Goal: Information Seeking & Learning: Learn about a topic

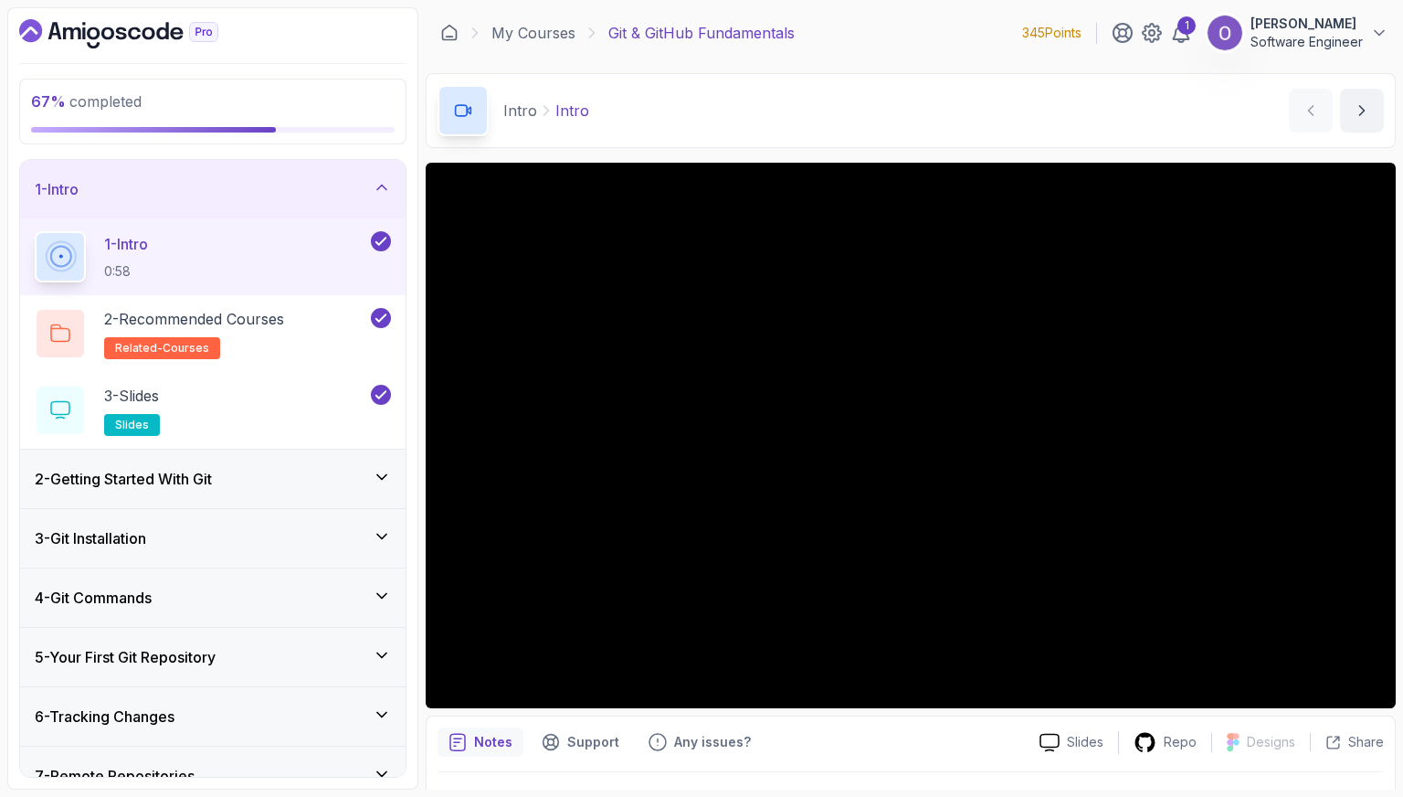
click at [301, 481] on div "2 - Getting Started With Git" at bounding box center [213, 479] width 356 height 22
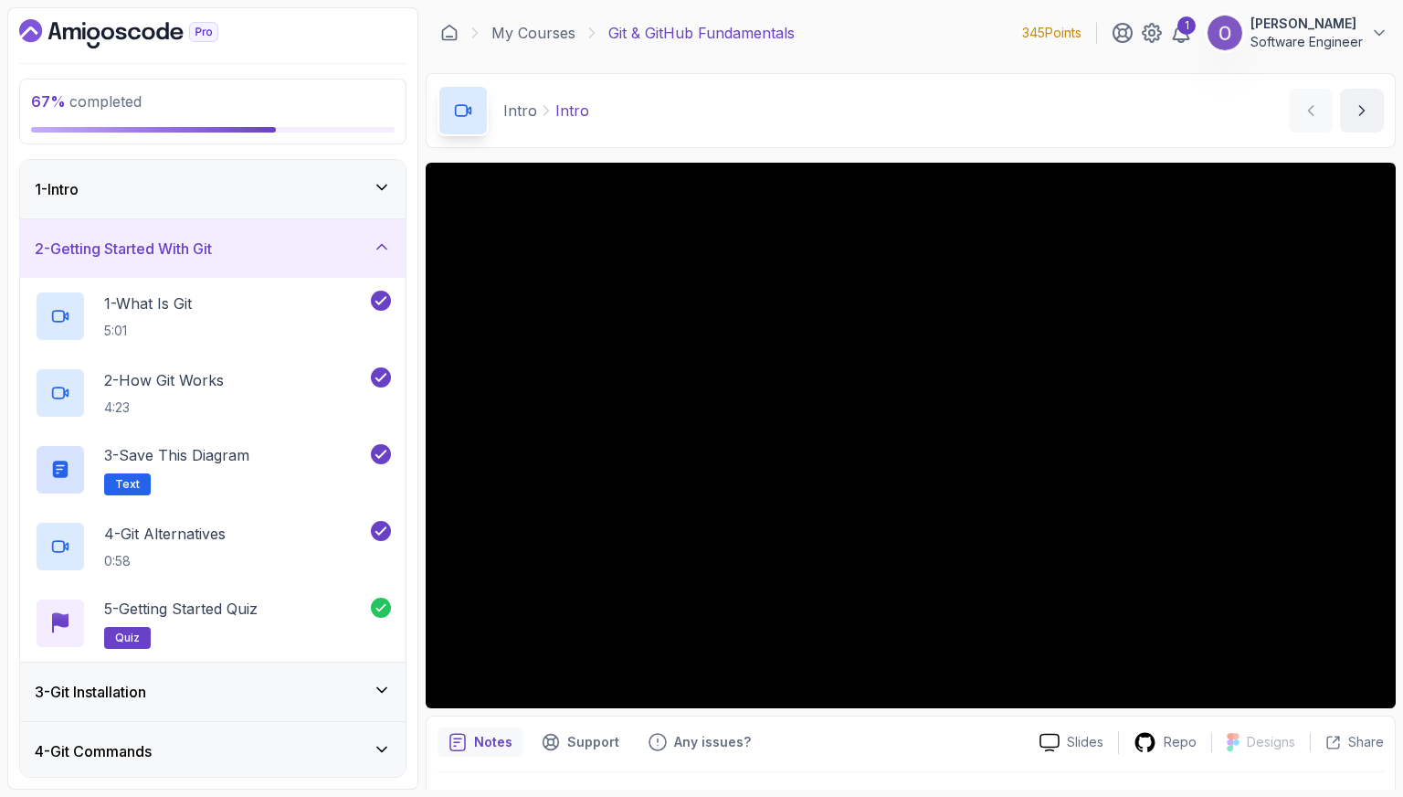
click at [344, 258] on div "2 - Getting Started With Git" at bounding box center [213, 249] width 356 height 22
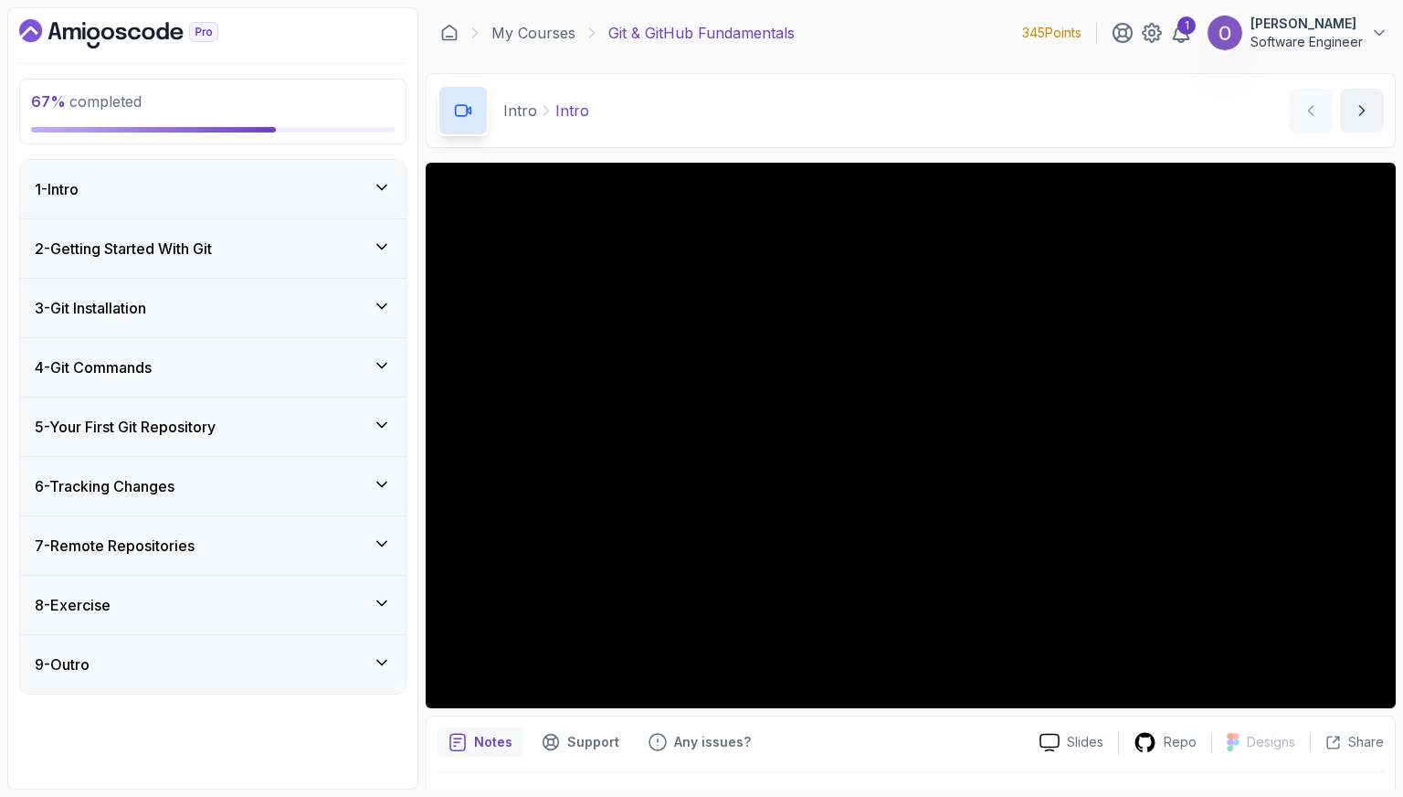
click at [321, 330] on div "3 - Git Installation" at bounding box center [213, 308] width 386 height 58
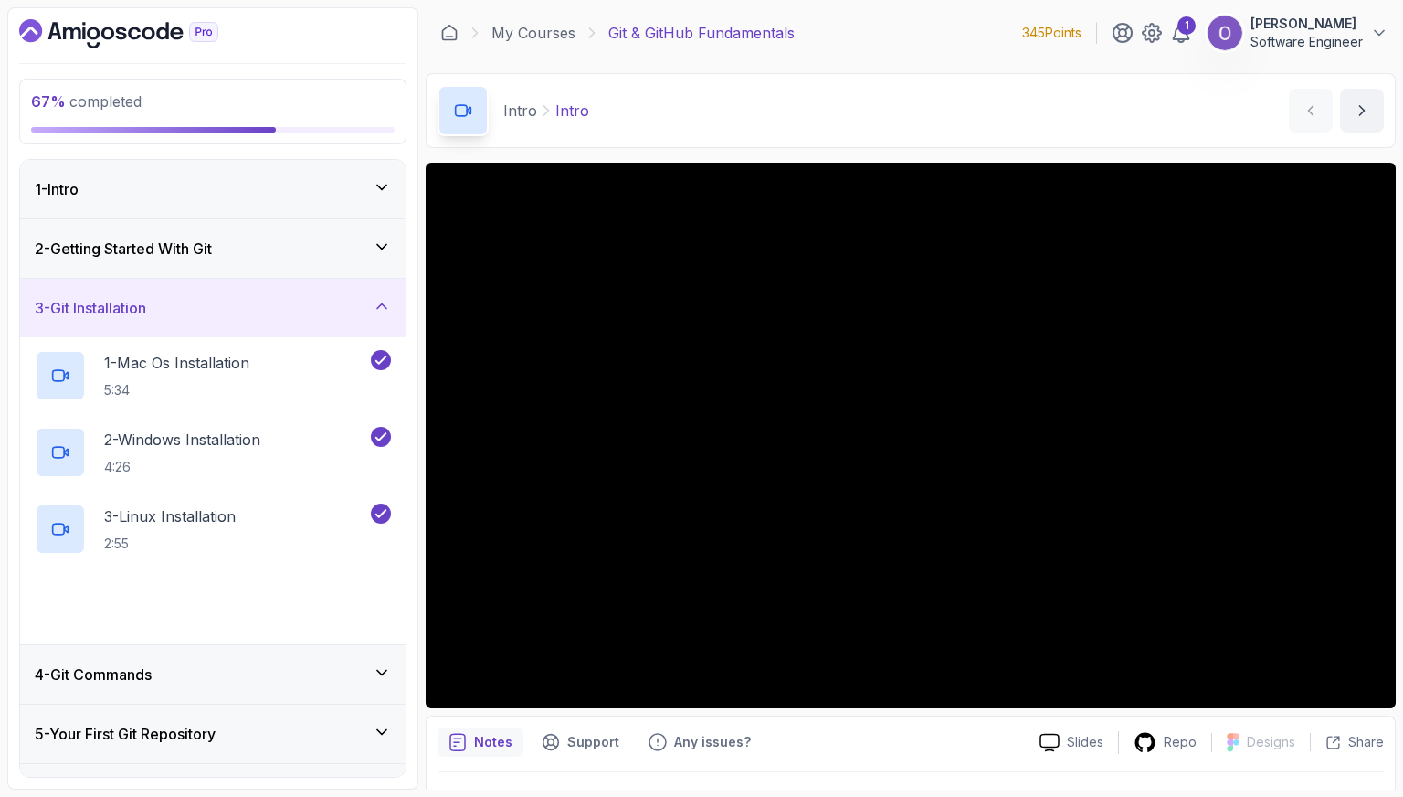
click at [325, 315] on div "3 - Git Installation" at bounding box center [213, 308] width 356 height 22
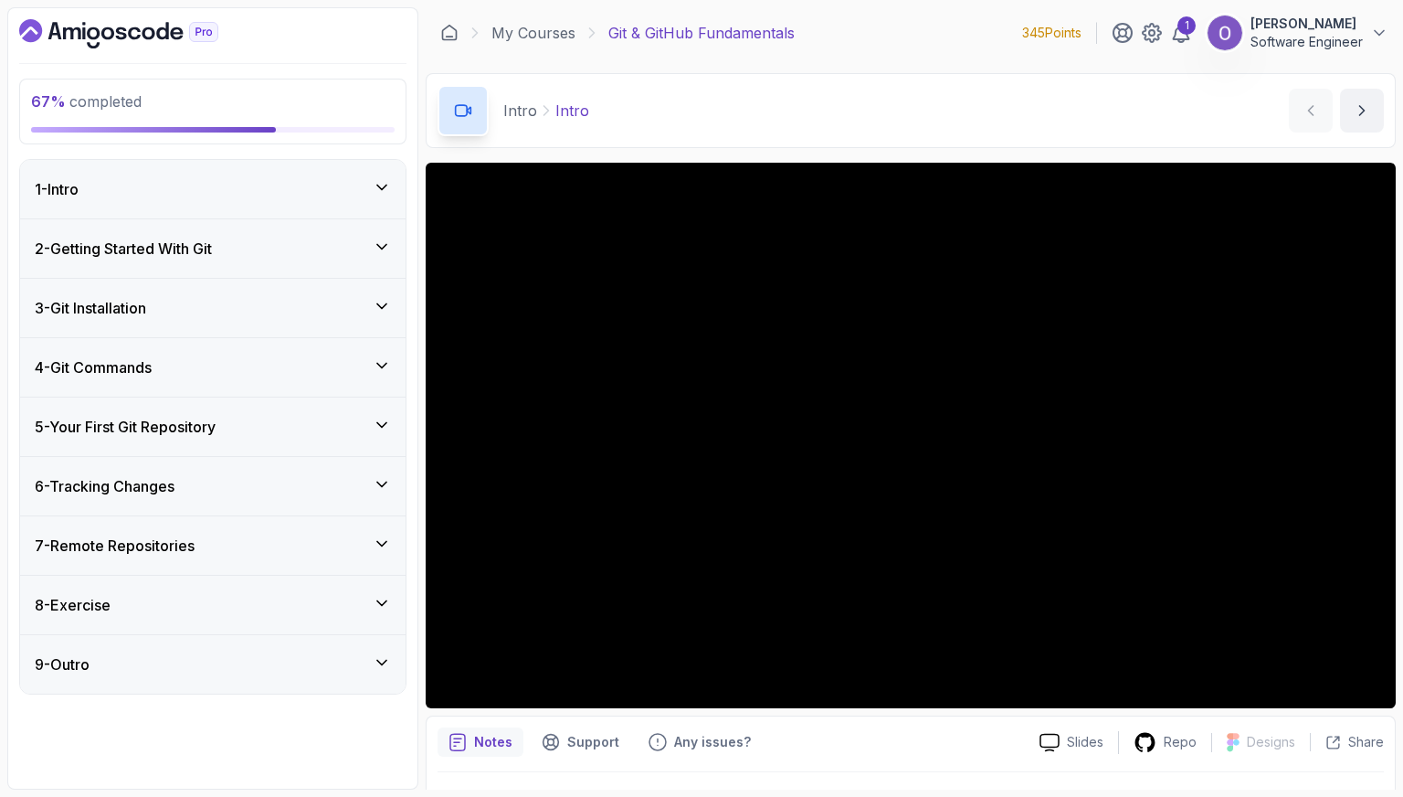
click at [312, 357] on div "4 - Git Commands" at bounding box center [213, 367] width 356 height 22
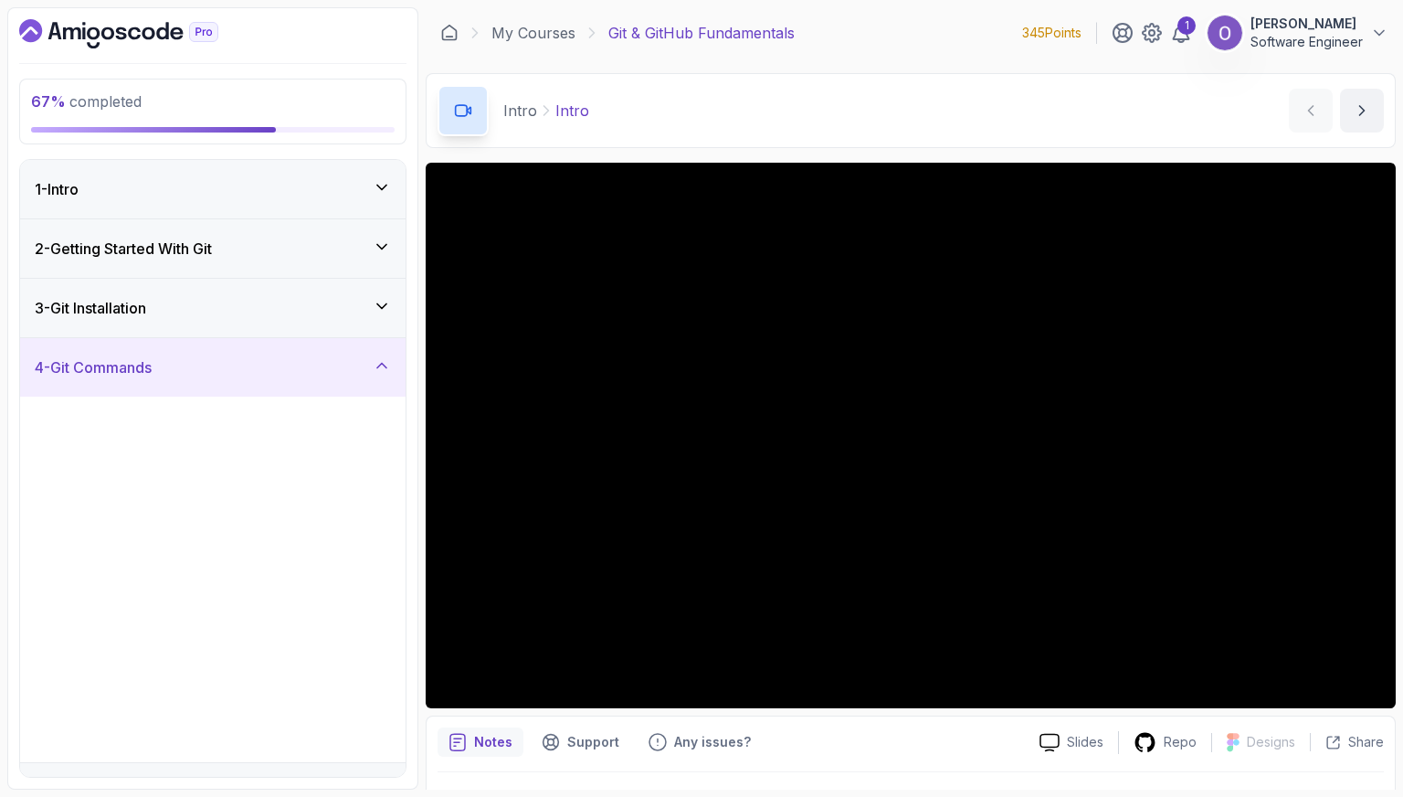
click at [312, 357] on div "4 - Git Commands" at bounding box center [213, 367] width 356 height 22
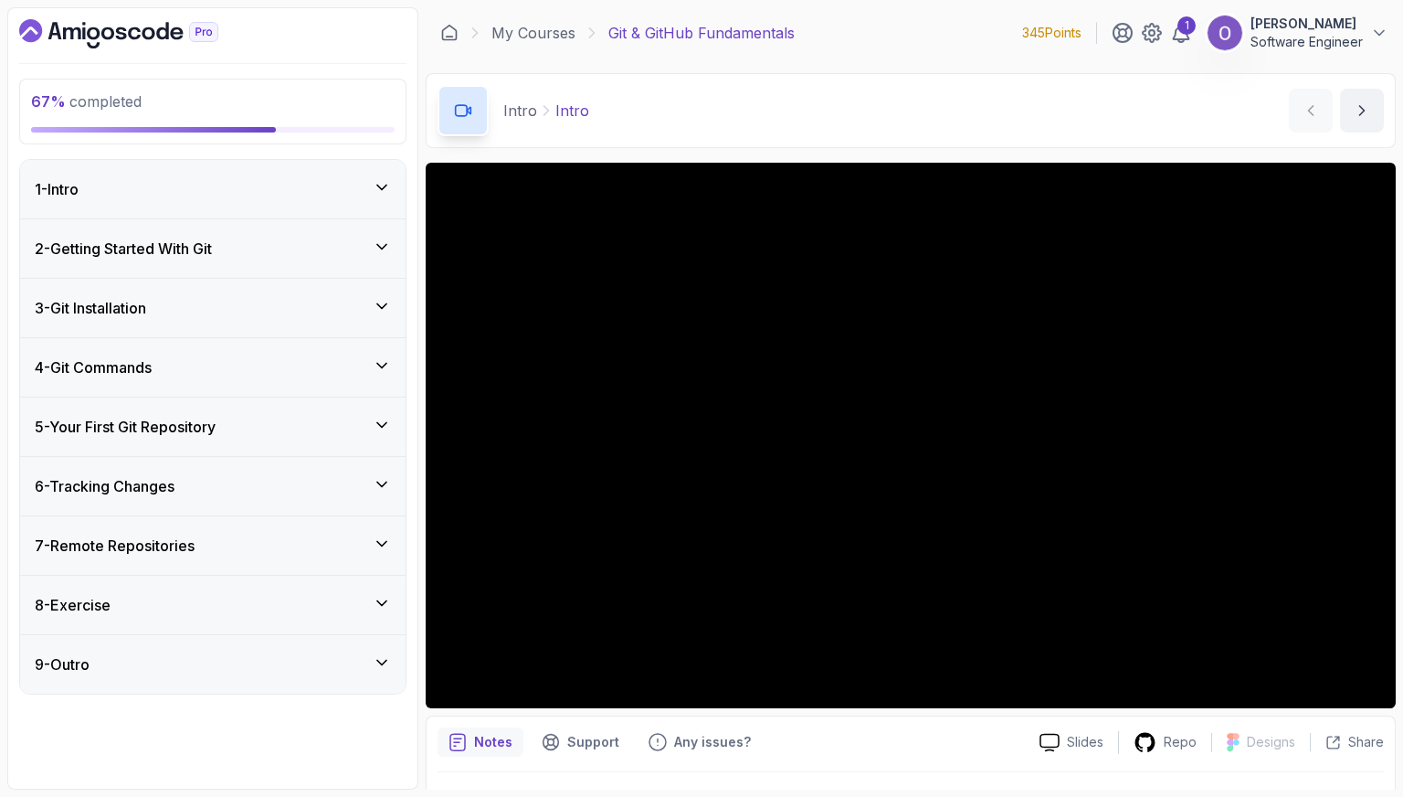
click at [296, 416] on div "5 - Your First Git Repository" at bounding box center [213, 427] width 356 height 22
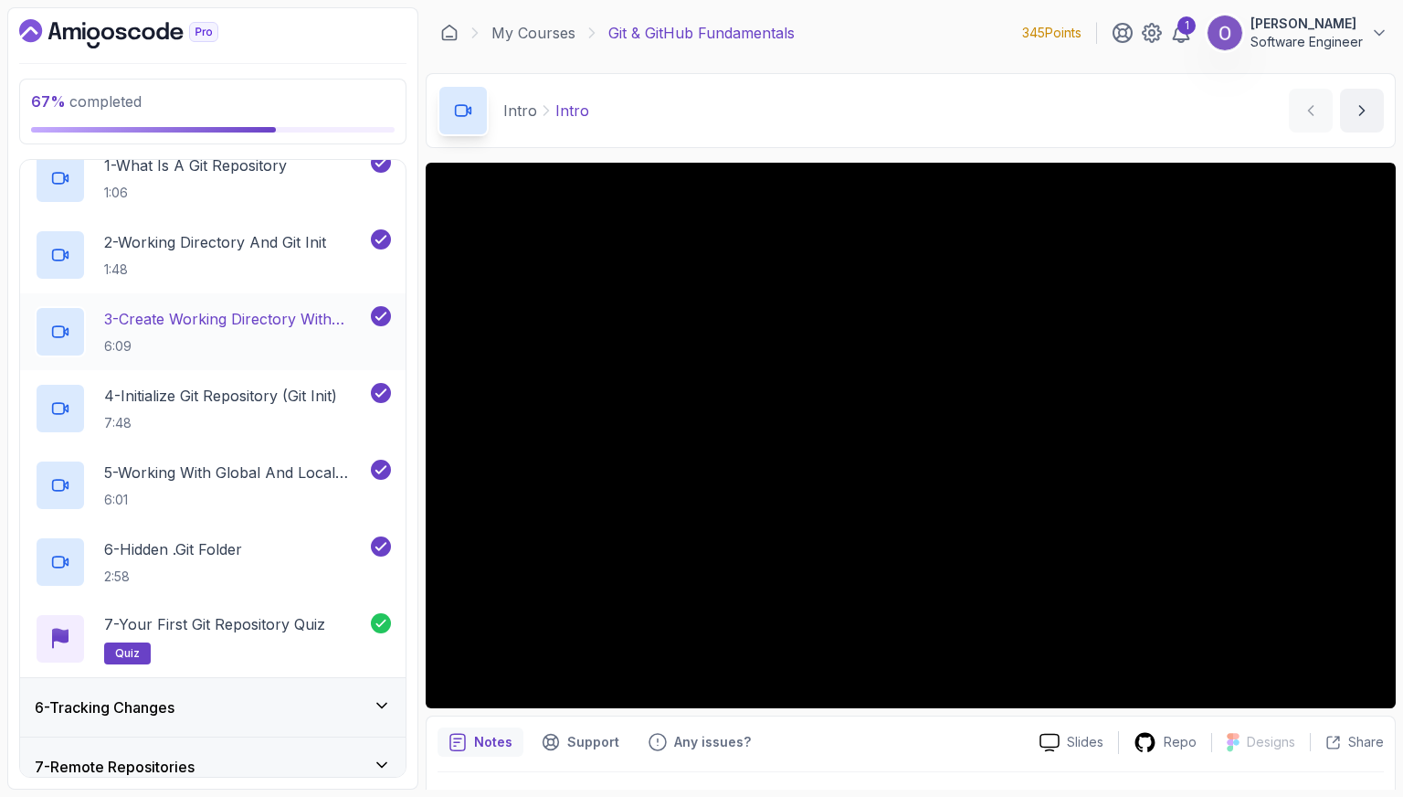
scroll to position [274, 0]
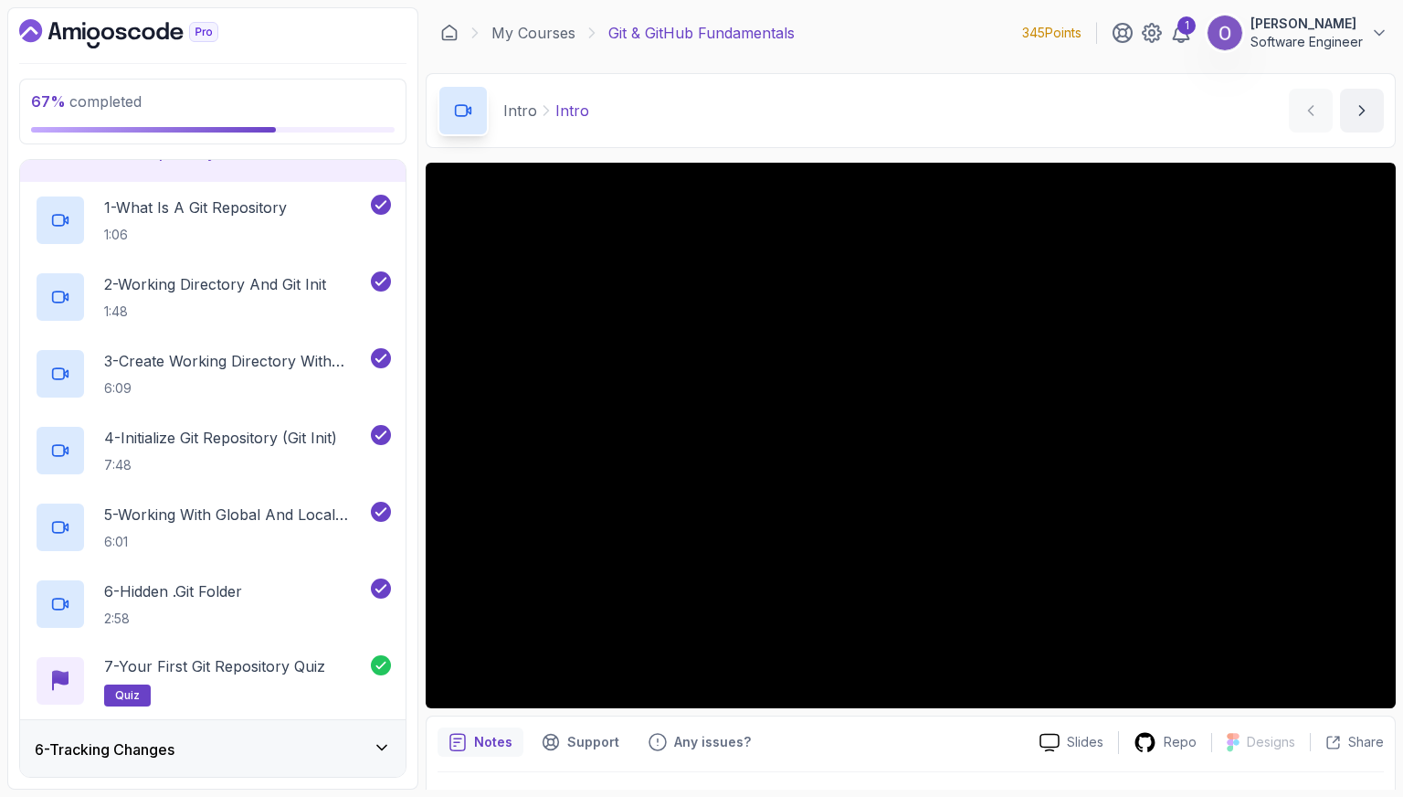
click at [331, 172] on div "5 - Your First Git Repository" at bounding box center [213, 152] width 386 height 58
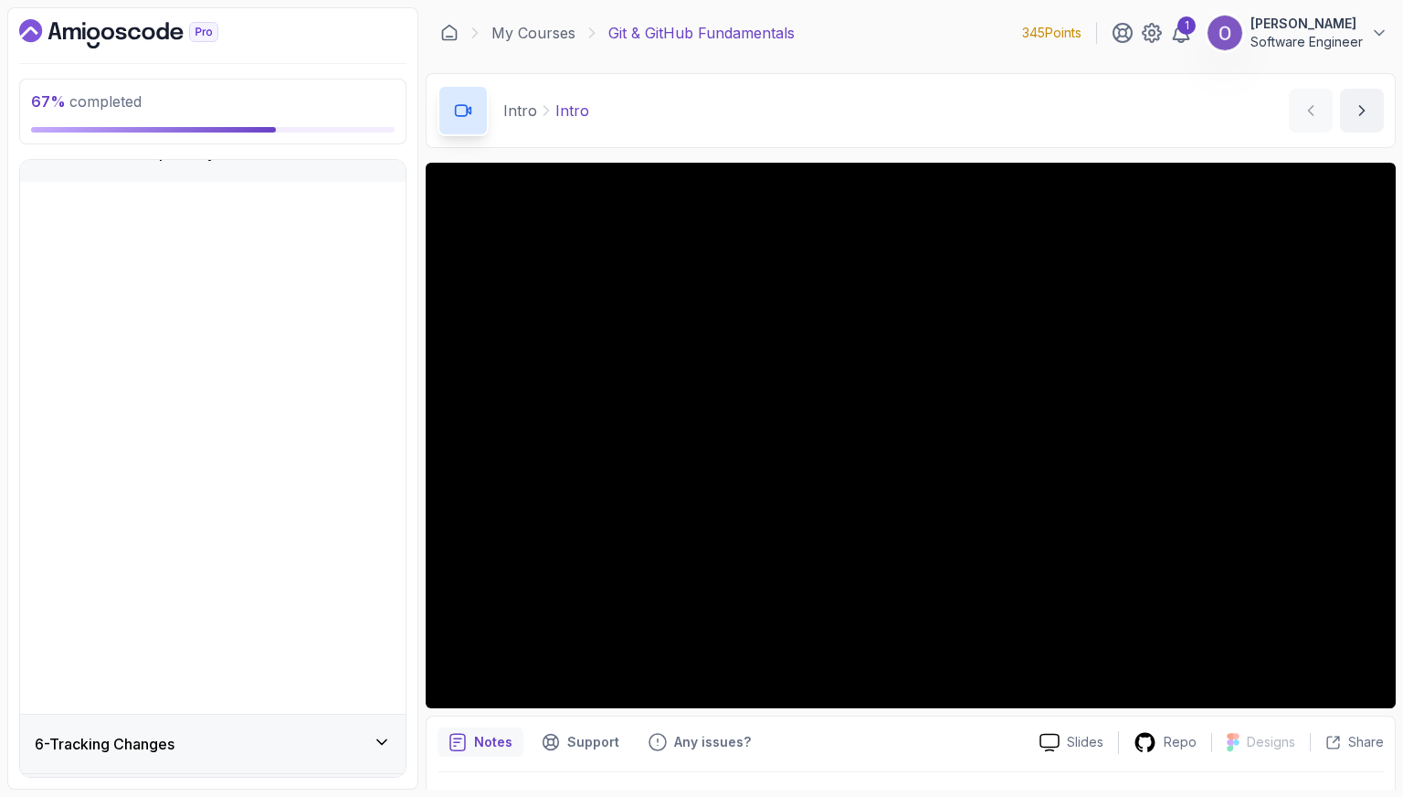
scroll to position [0, 0]
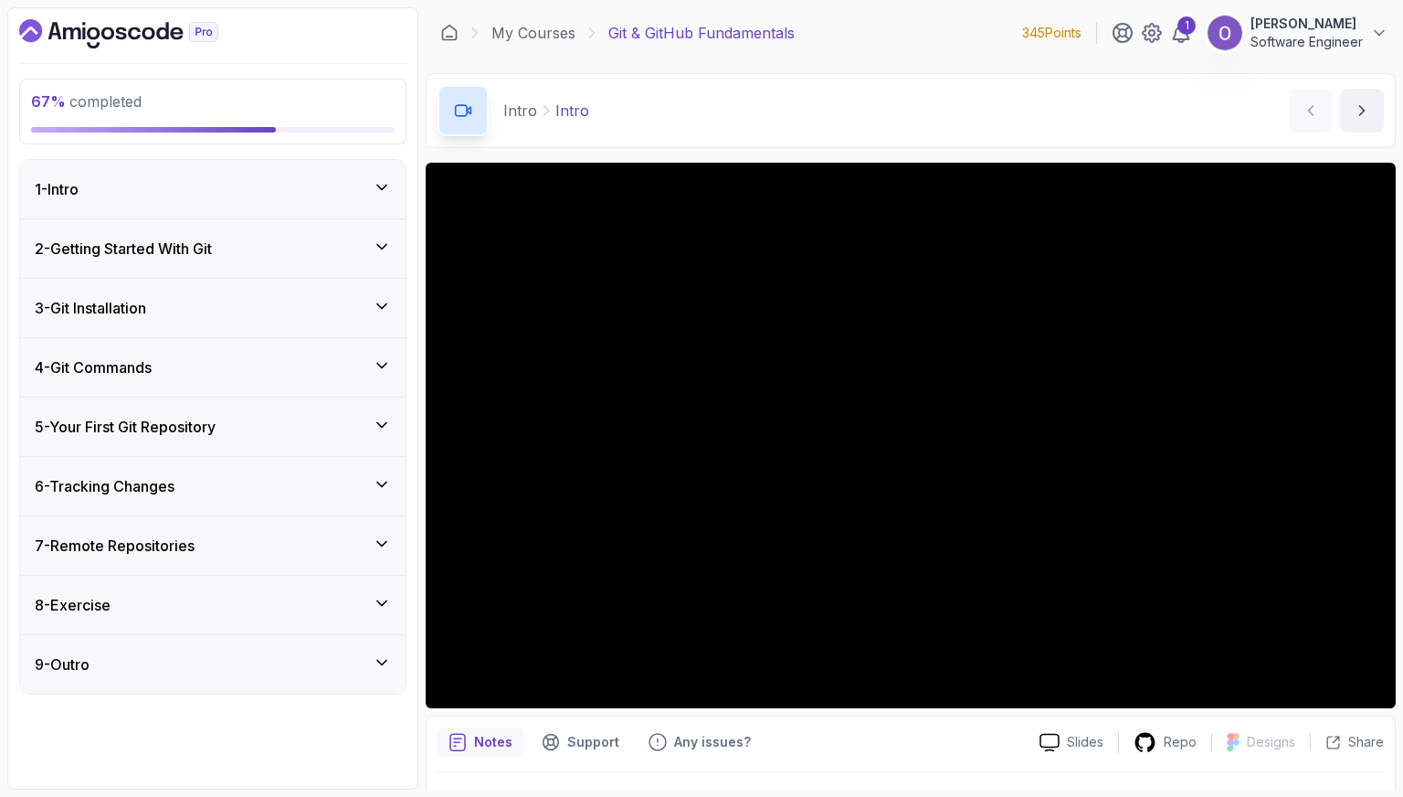
click at [272, 497] on div "6 - Tracking Changes" at bounding box center [213, 486] width 386 height 58
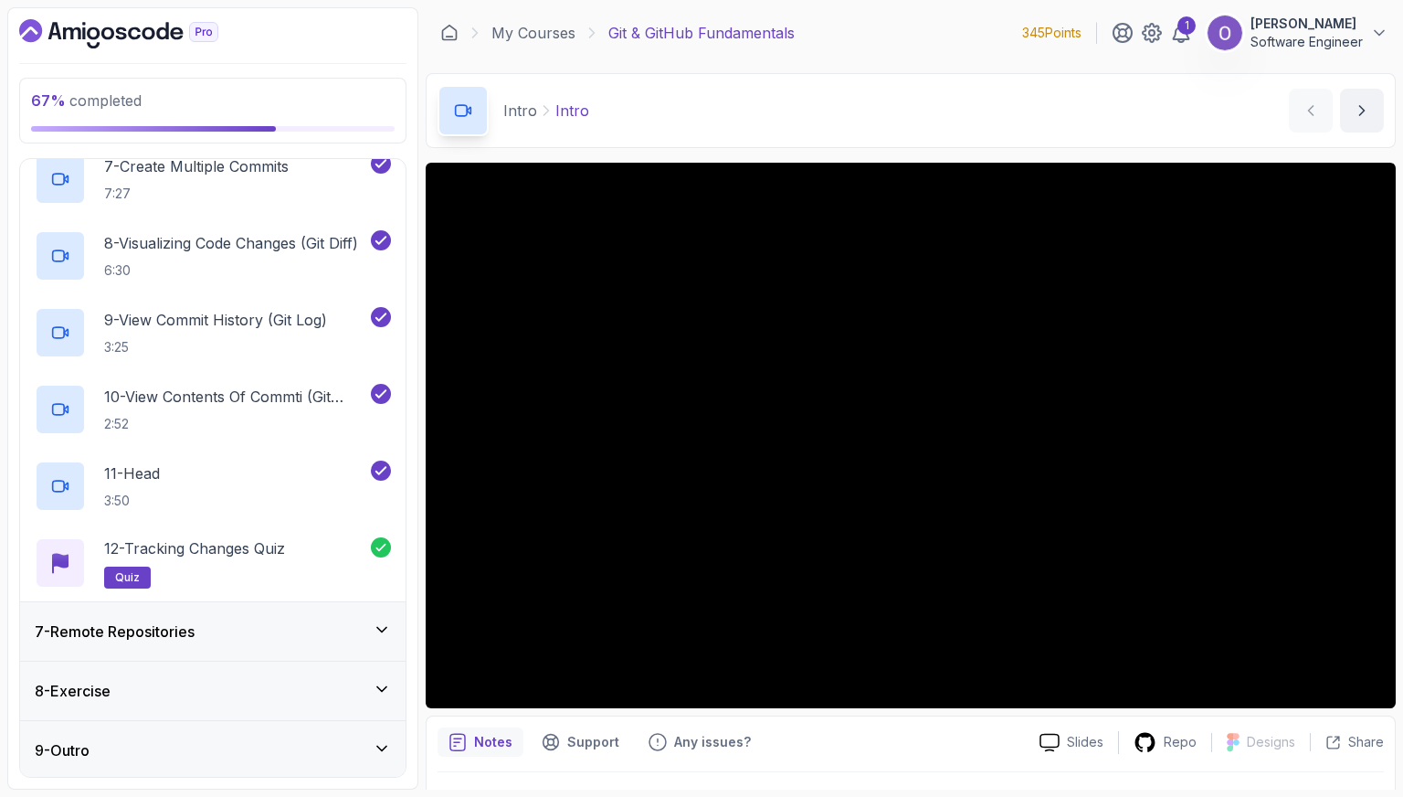
scroll to position [743, 0]
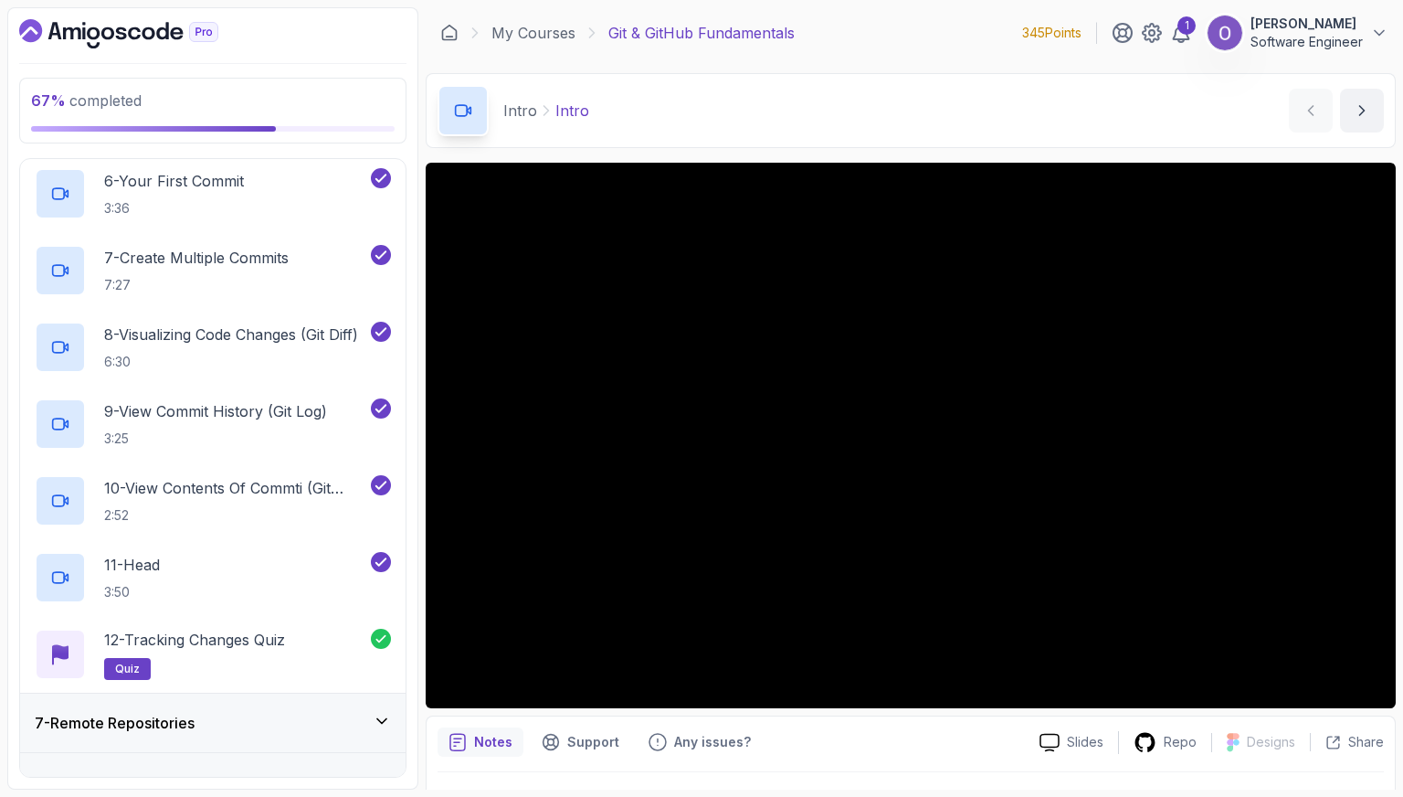
click at [256, 720] on div "7 - Remote Repositories" at bounding box center [213, 723] width 356 height 22
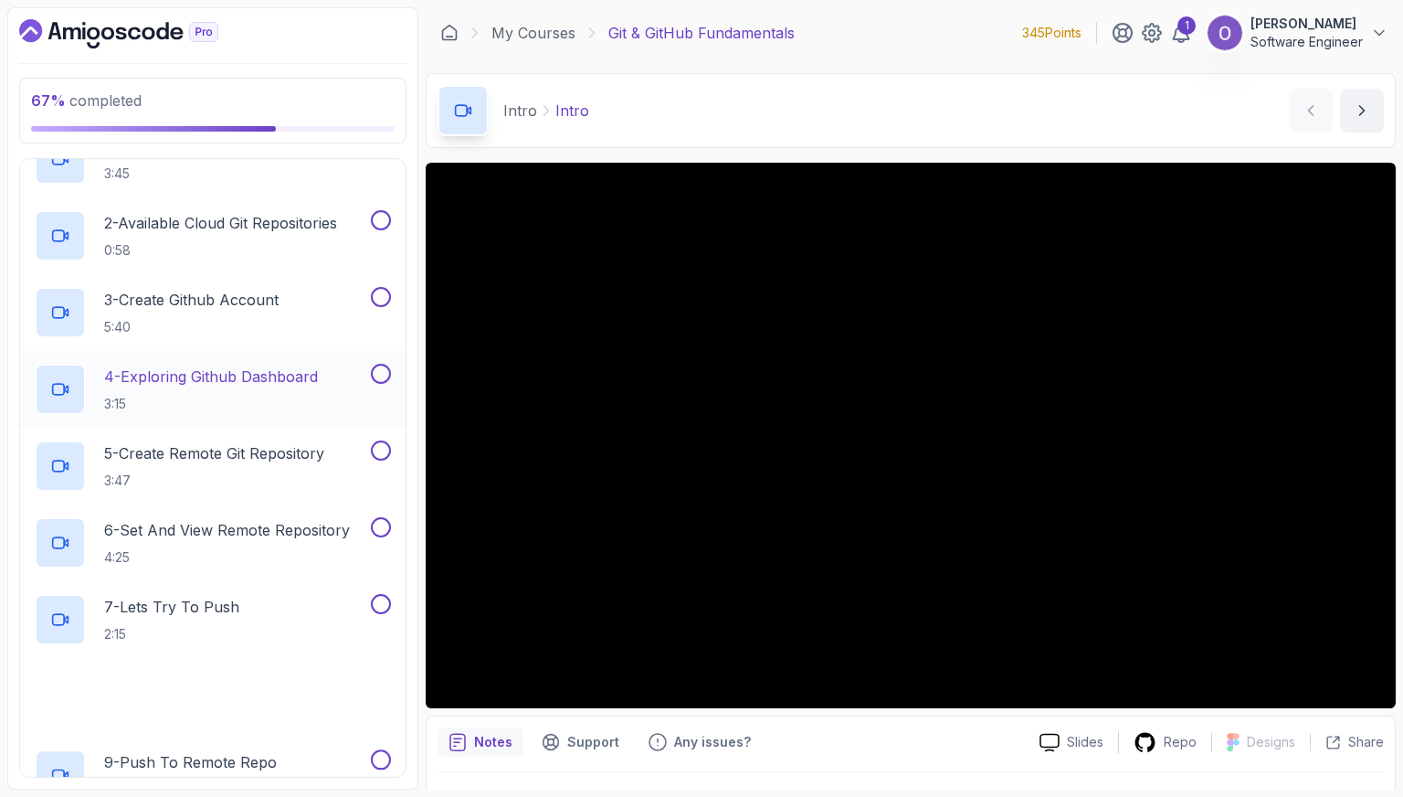
scroll to position [457, 0]
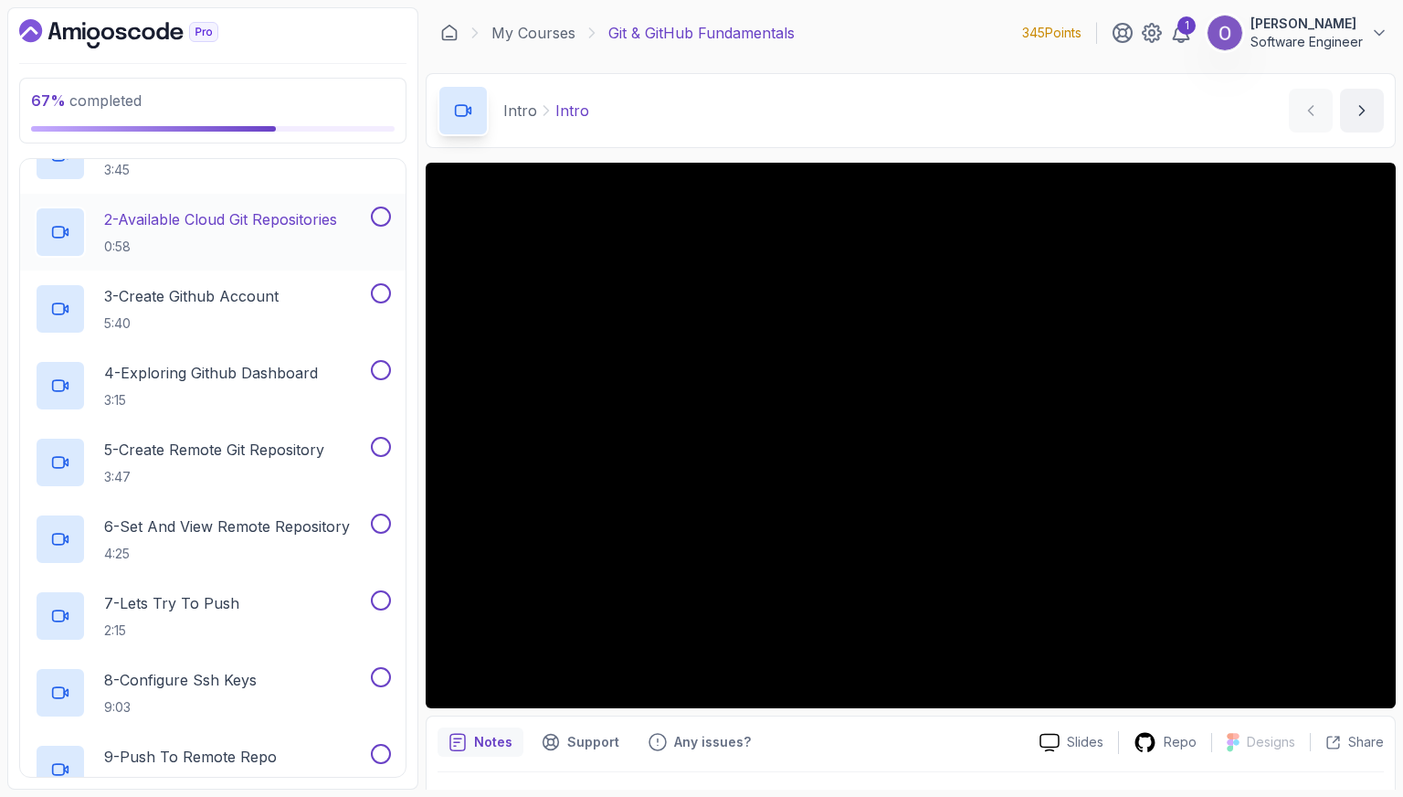
click at [211, 222] on p "2 - Available Cloud Git Repositories" at bounding box center [220, 219] width 233 height 22
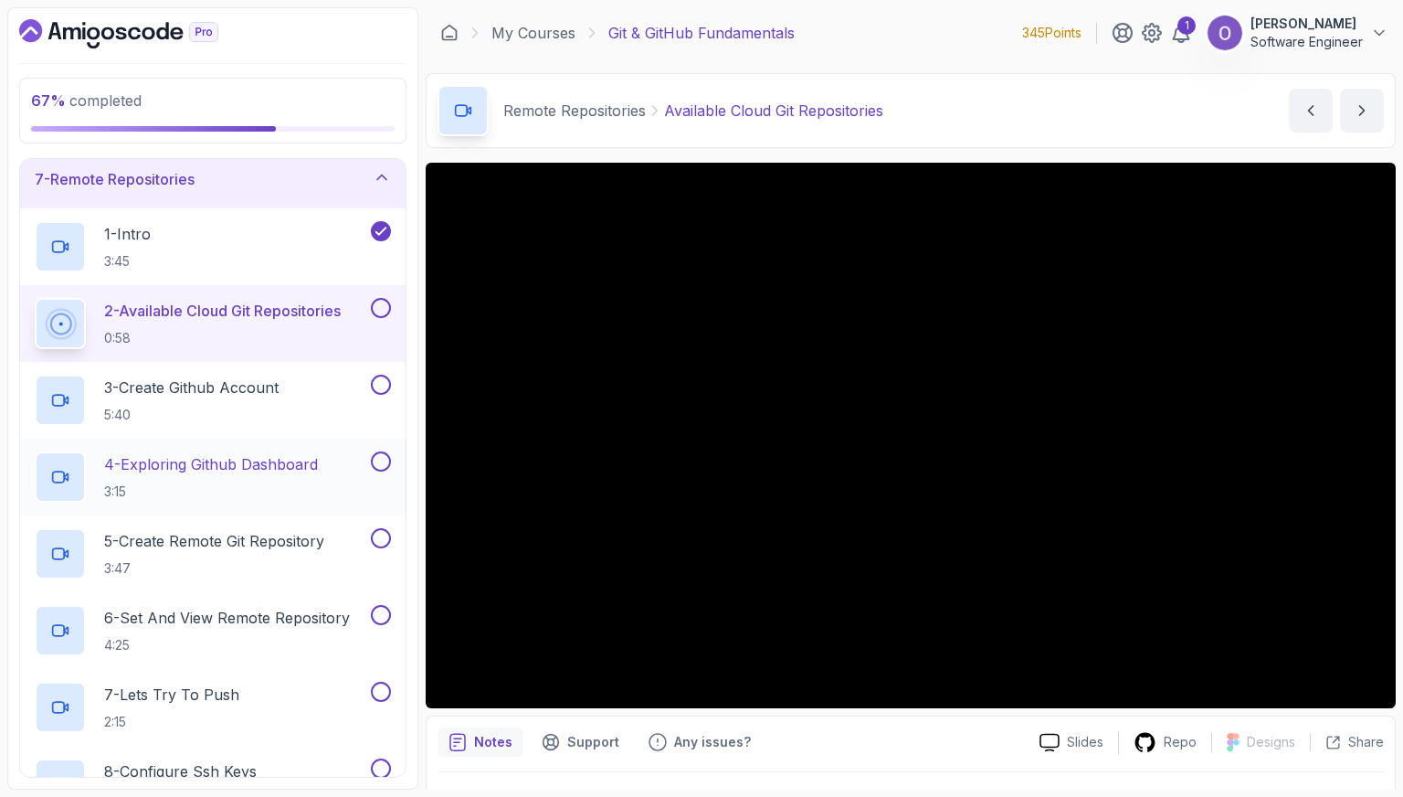
scroll to position [457, 0]
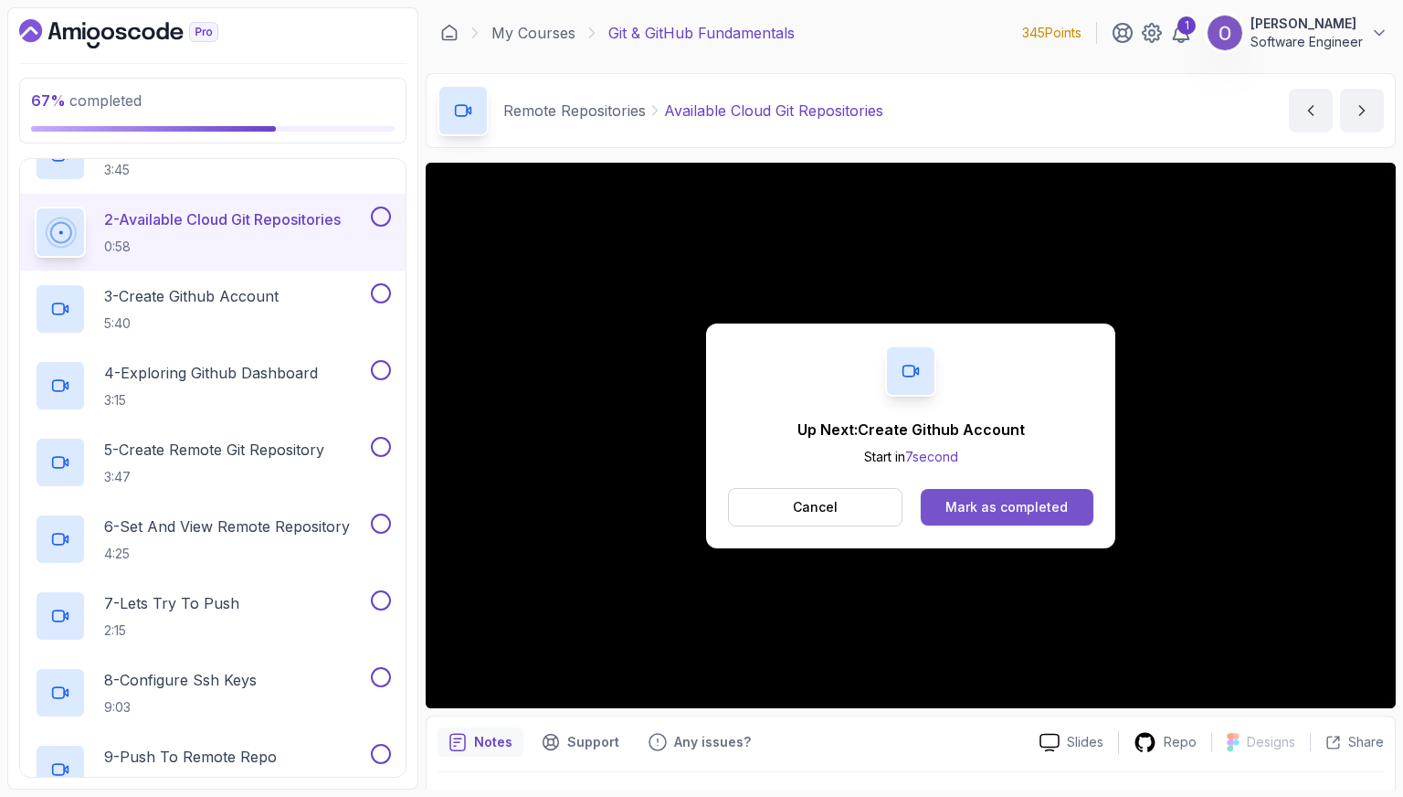
click at [1032, 507] on div "Mark as completed" at bounding box center [1007, 507] width 122 height 18
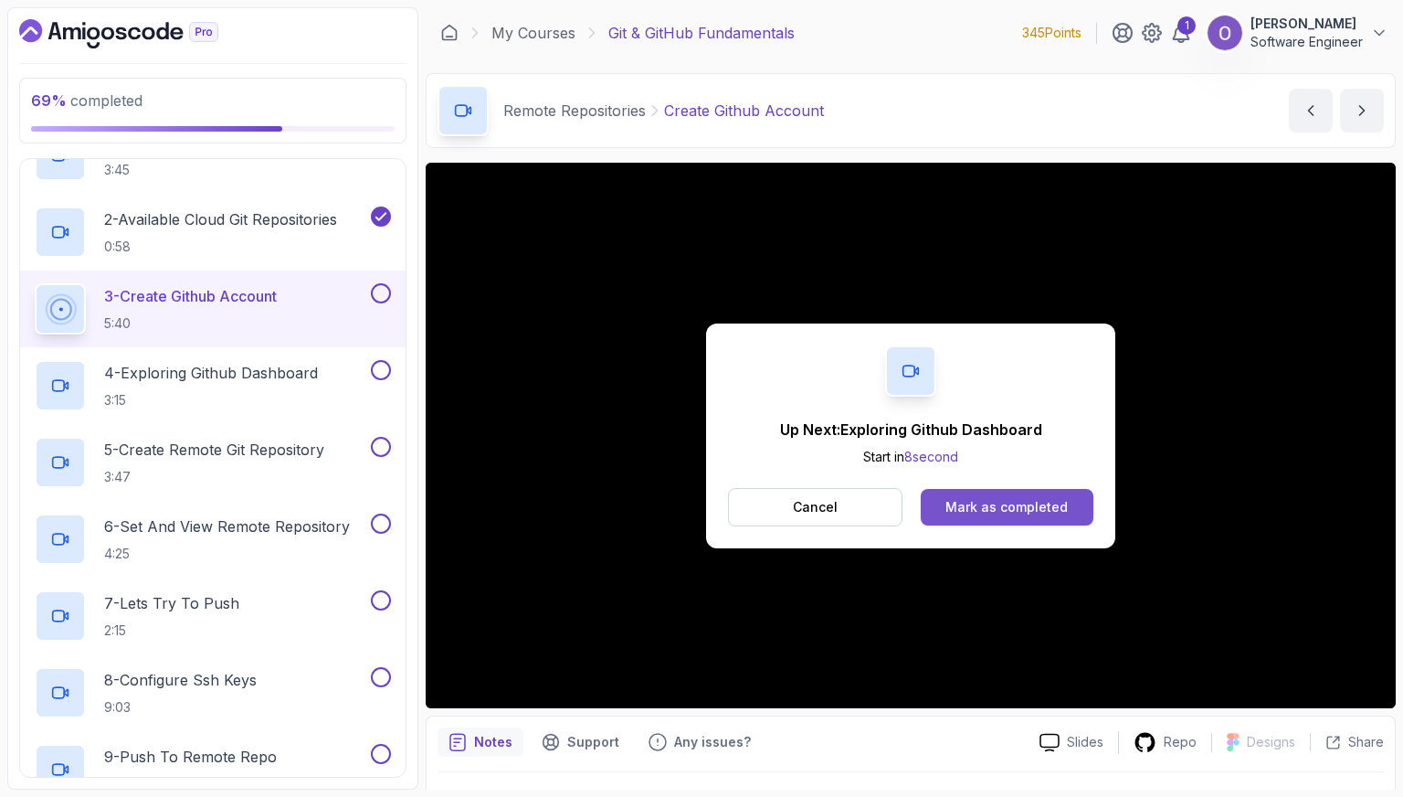
click at [953, 498] on div "Mark as completed" at bounding box center [1007, 507] width 122 height 18
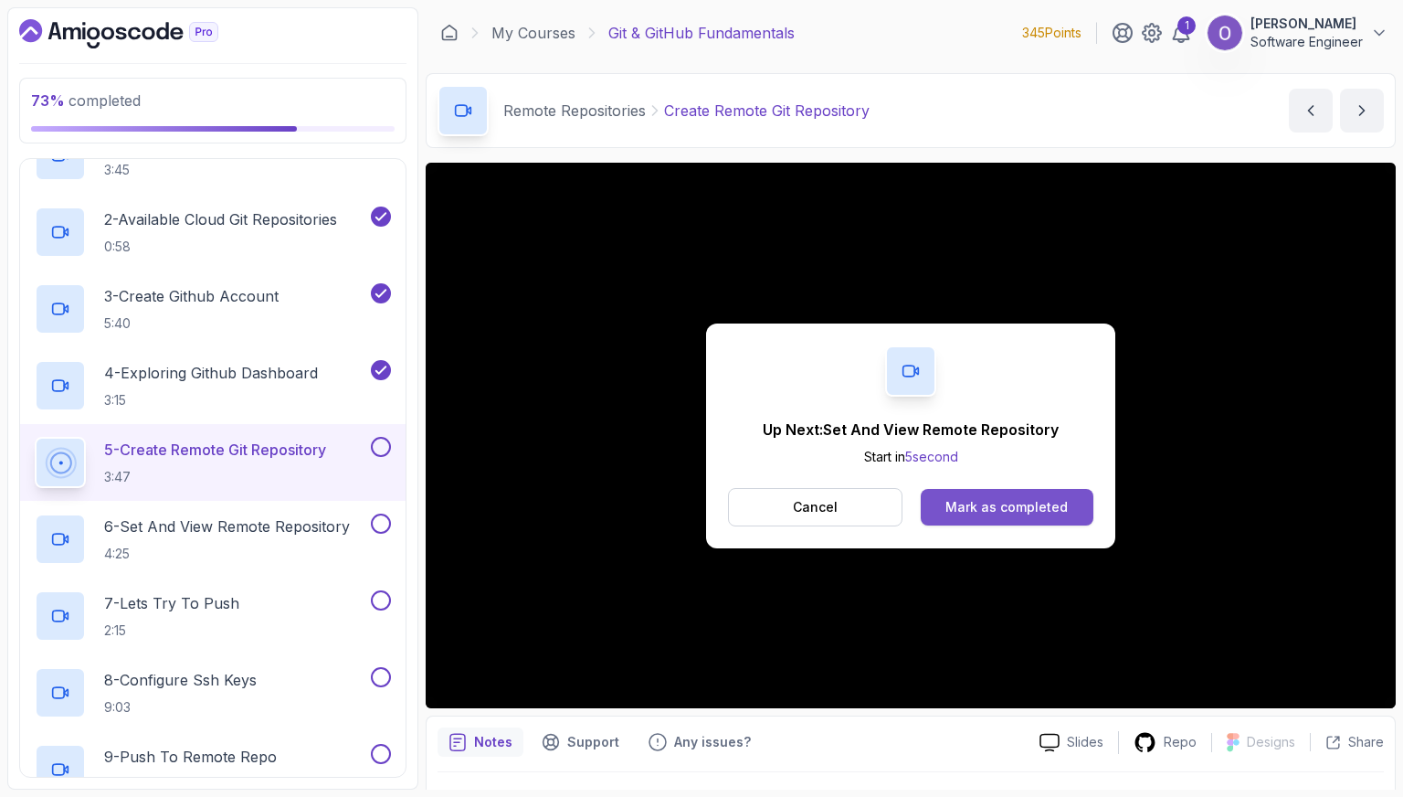
click at [956, 509] on div "Mark as completed" at bounding box center [1007, 507] width 122 height 18
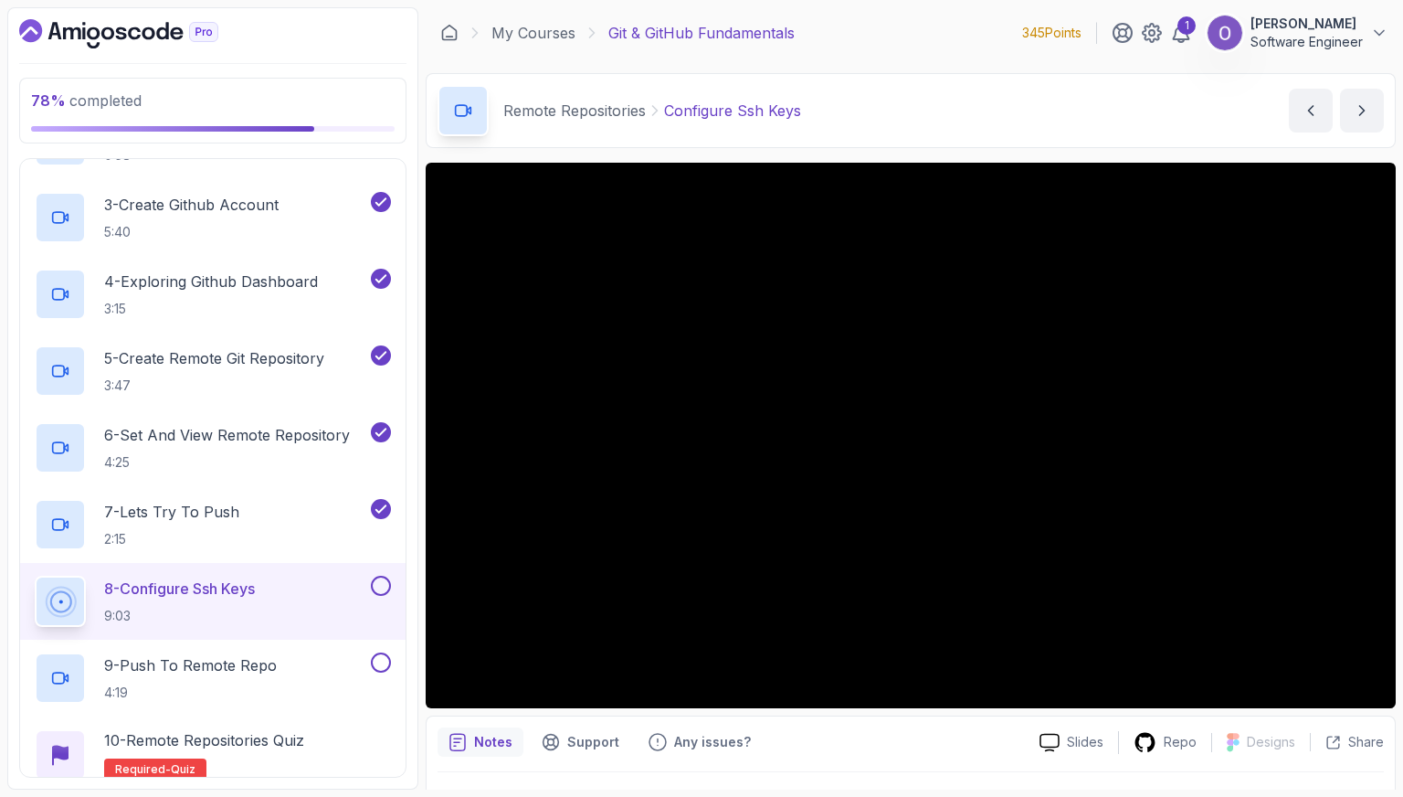
scroll to position [640, 0]
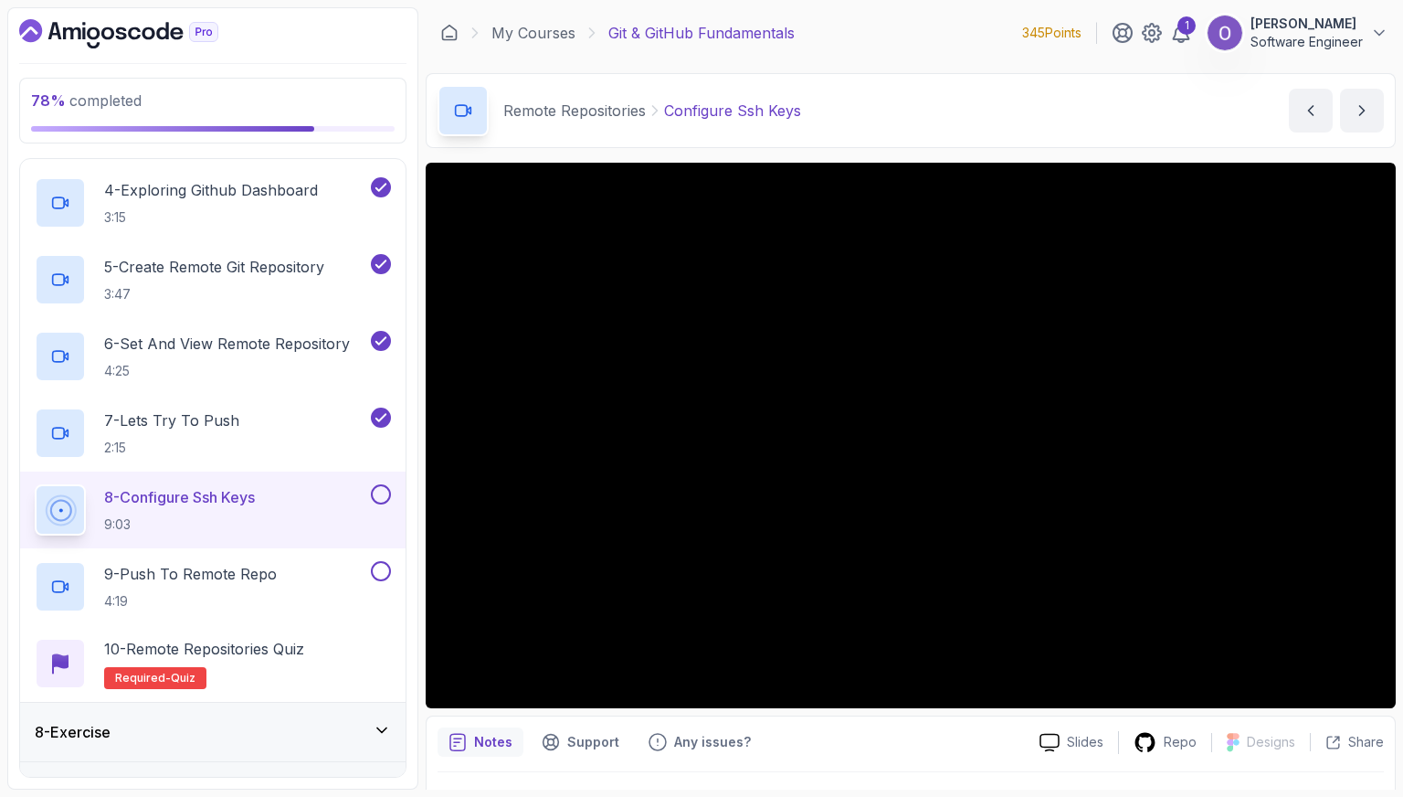
click at [381, 494] on button at bounding box center [381, 494] width 20 height 20
click at [380, 574] on button at bounding box center [381, 571] width 20 height 20
click at [363, 651] on div "10 - Remote Repositories Quiz Required- quiz" at bounding box center [213, 663] width 356 height 51
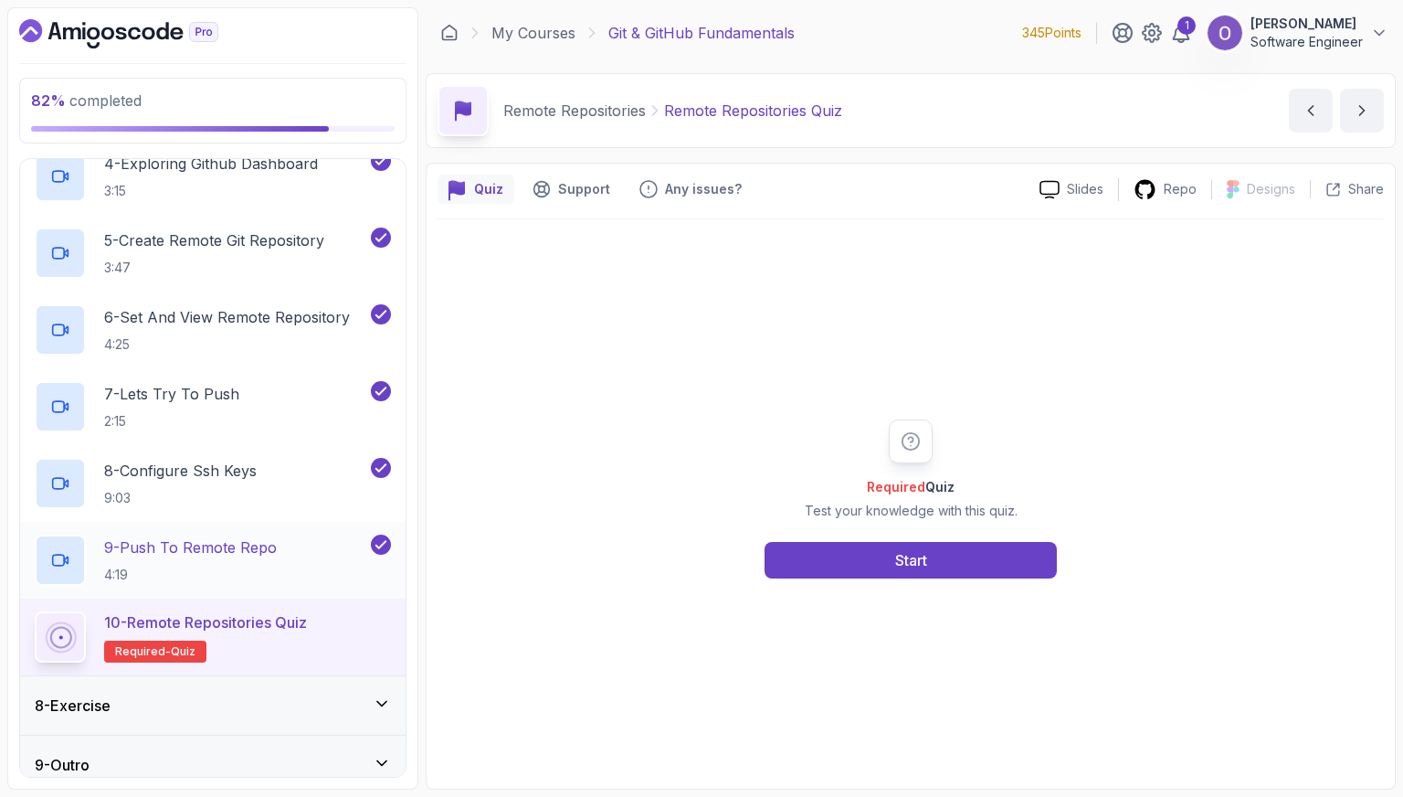
scroll to position [681, 0]
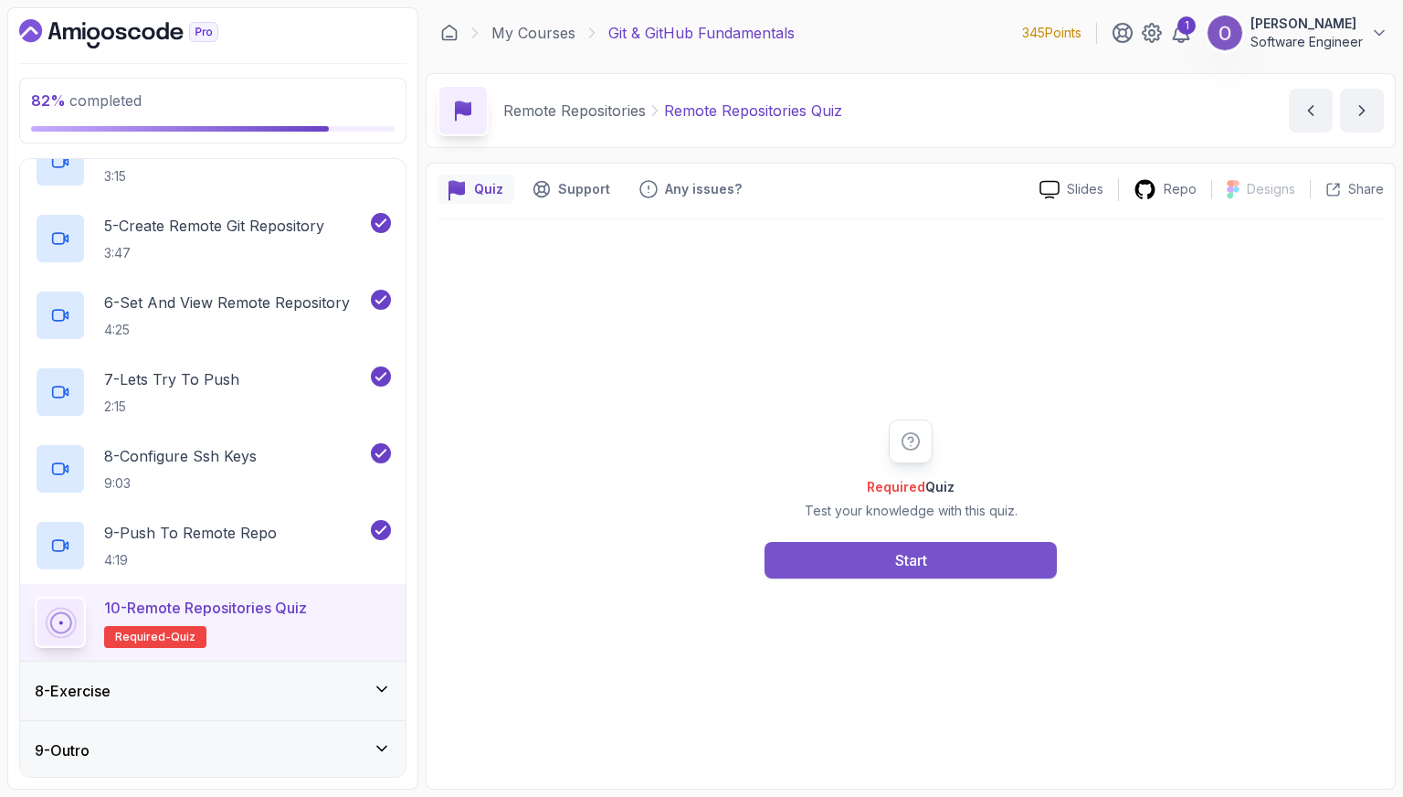
click at [816, 549] on button "Start" at bounding box center [911, 560] width 292 height 37
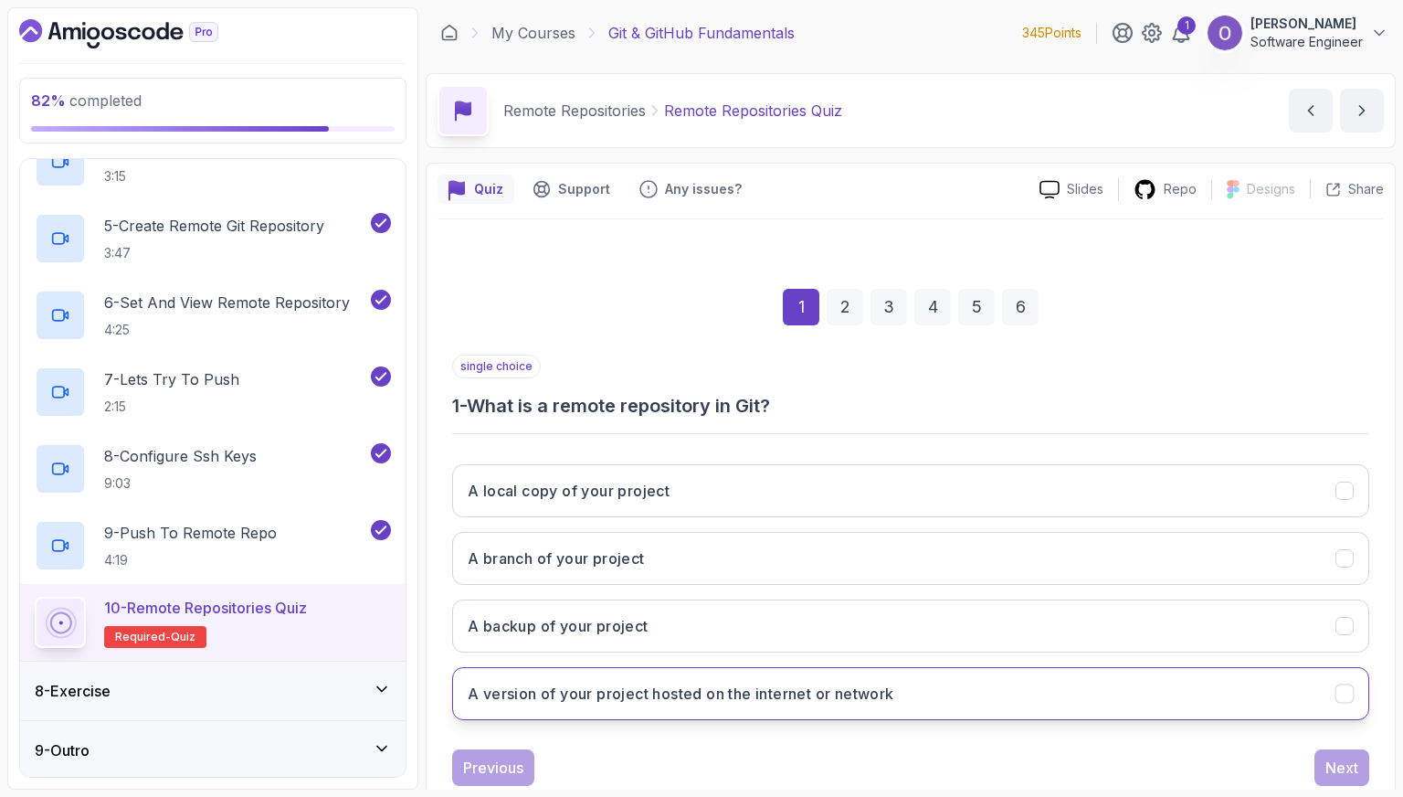
click at [672, 683] on h3 "A version of your project hosted on the internet or network" at bounding box center [681, 693] width 427 height 22
click at [1345, 770] on div "Next" at bounding box center [1342, 767] width 33 height 22
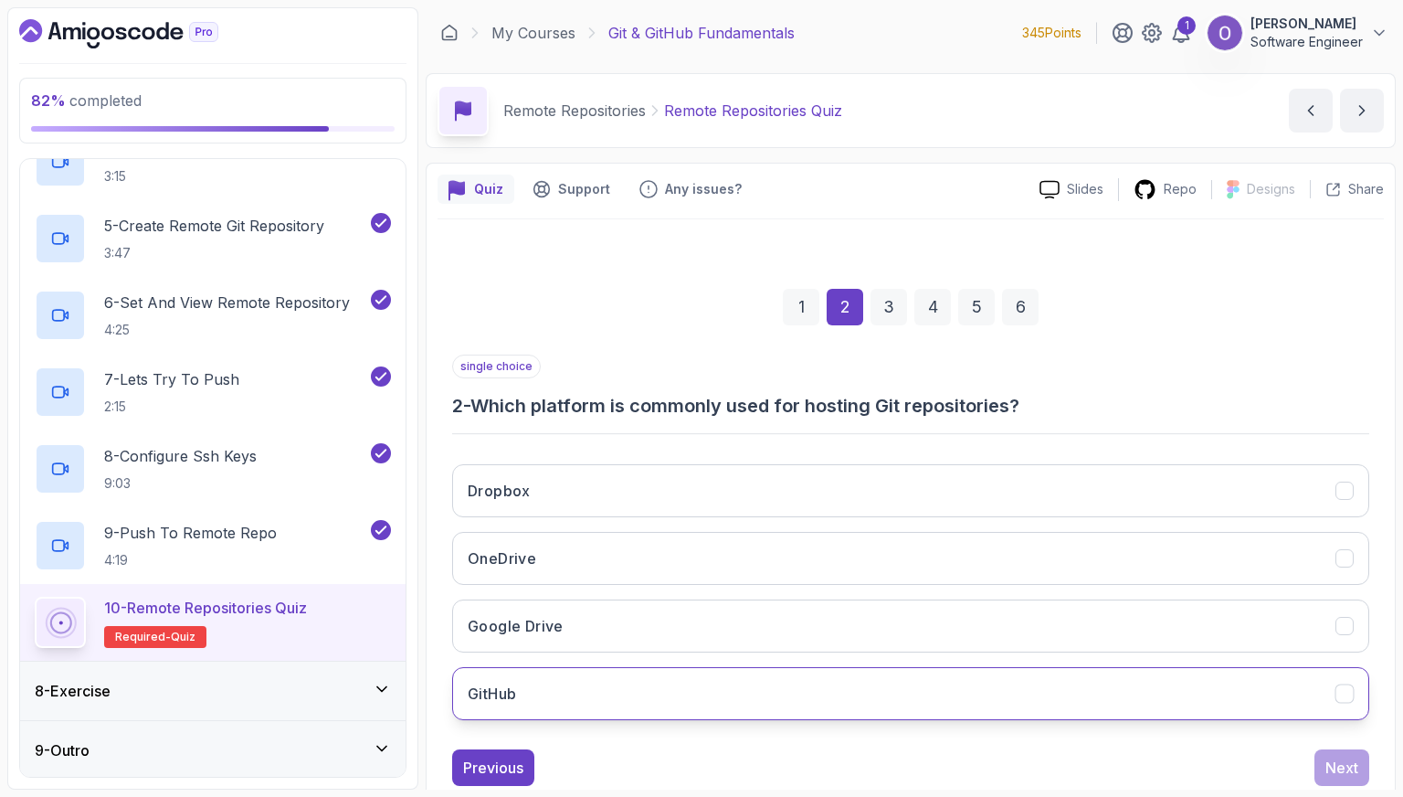
click at [691, 682] on button "GitHub" at bounding box center [910, 693] width 917 height 53
click at [1333, 767] on div "Next" at bounding box center [1342, 767] width 33 height 22
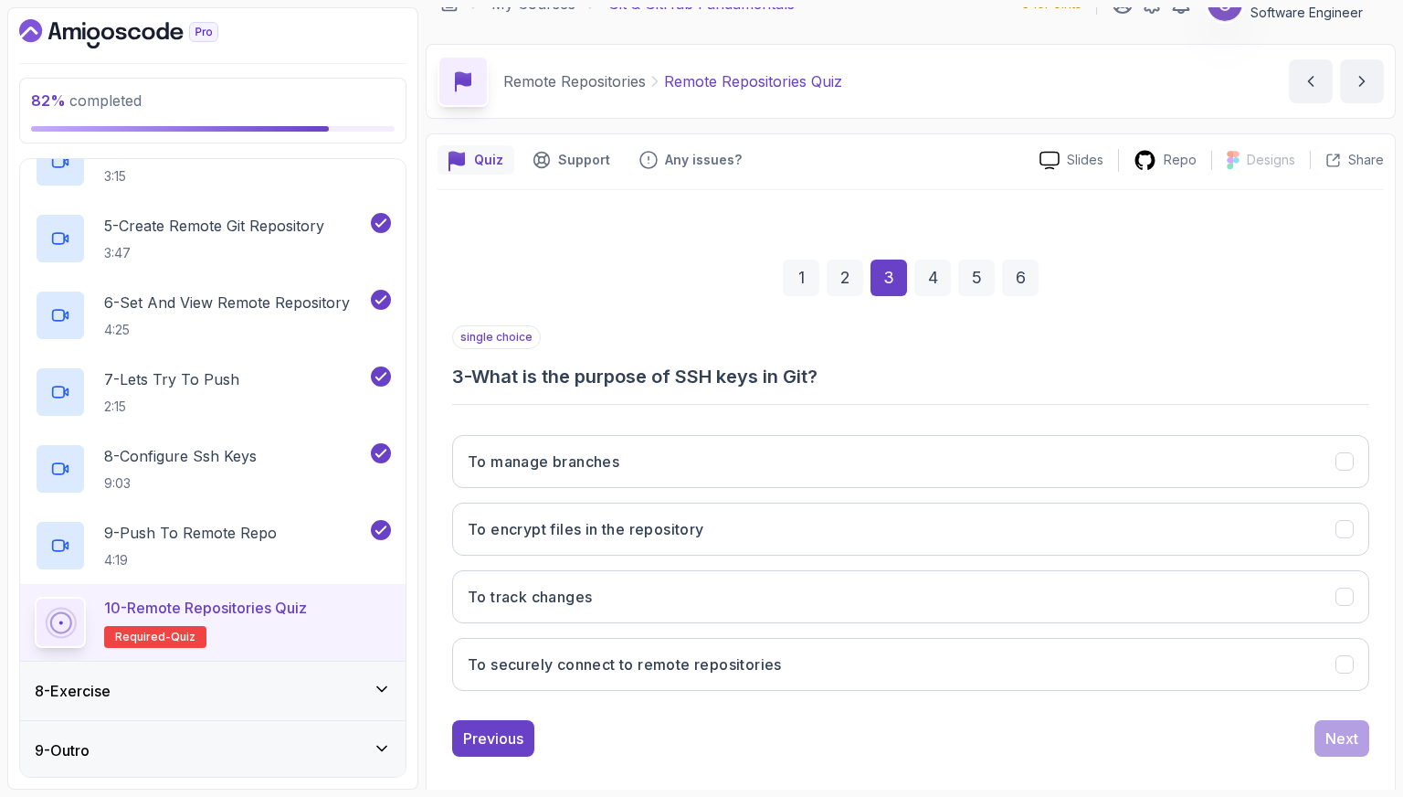
scroll to position [46, 0]
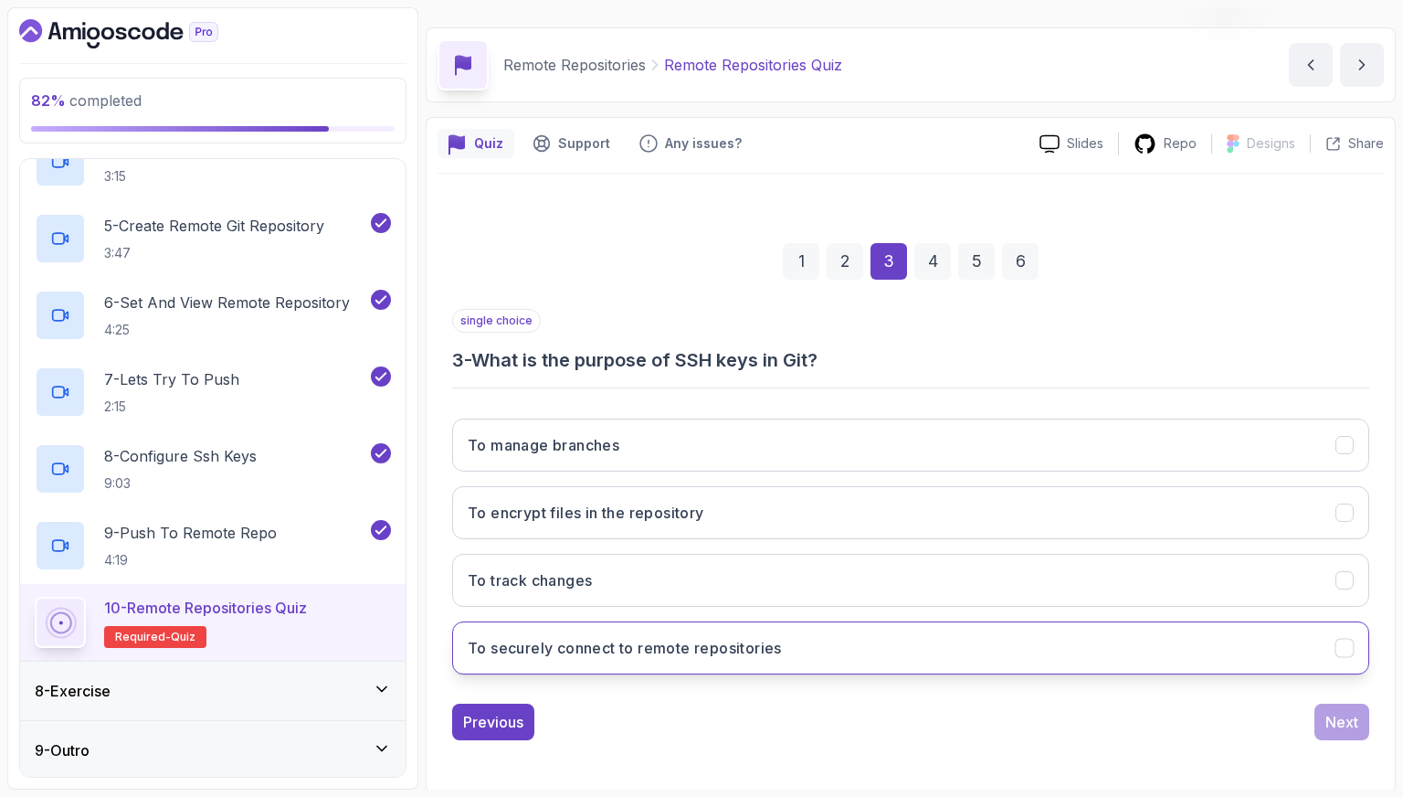
click at [676, 633] on button "To securely connect to remote repositories" at bounding box center [910, 647] width 917 height 53
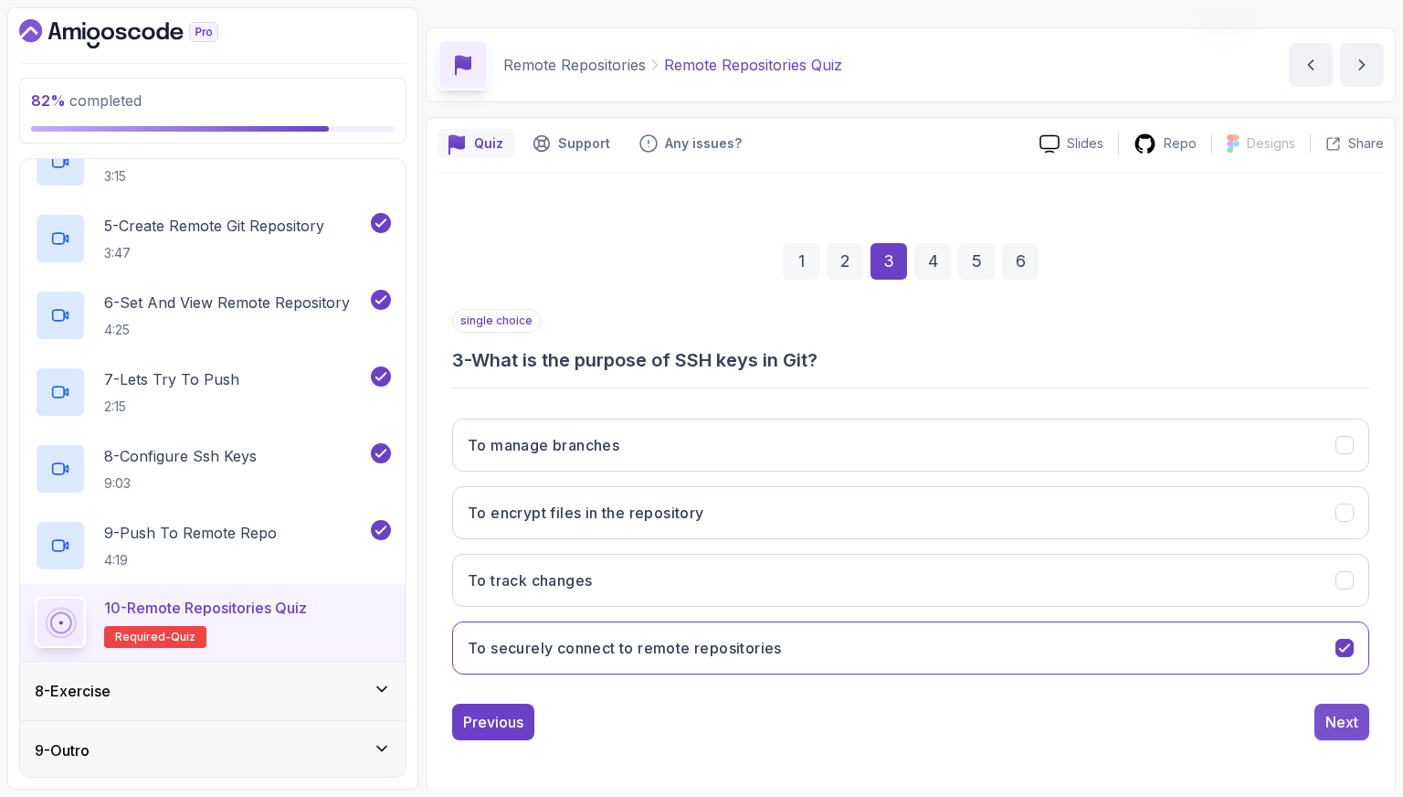
click at [1367, 710] on button "Next" at bounding box center [1342, 721] width 55 height 37
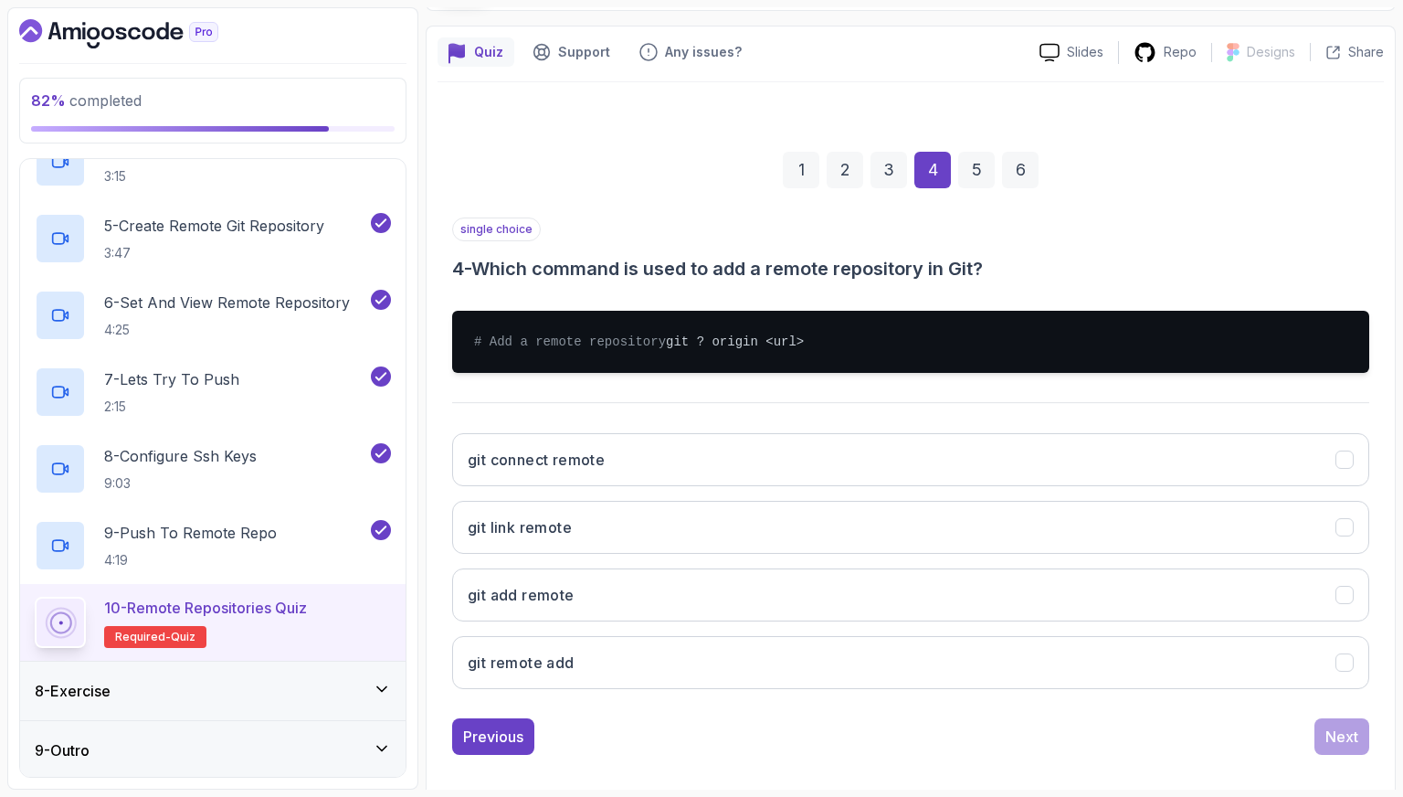
scroll to position [170, 0]
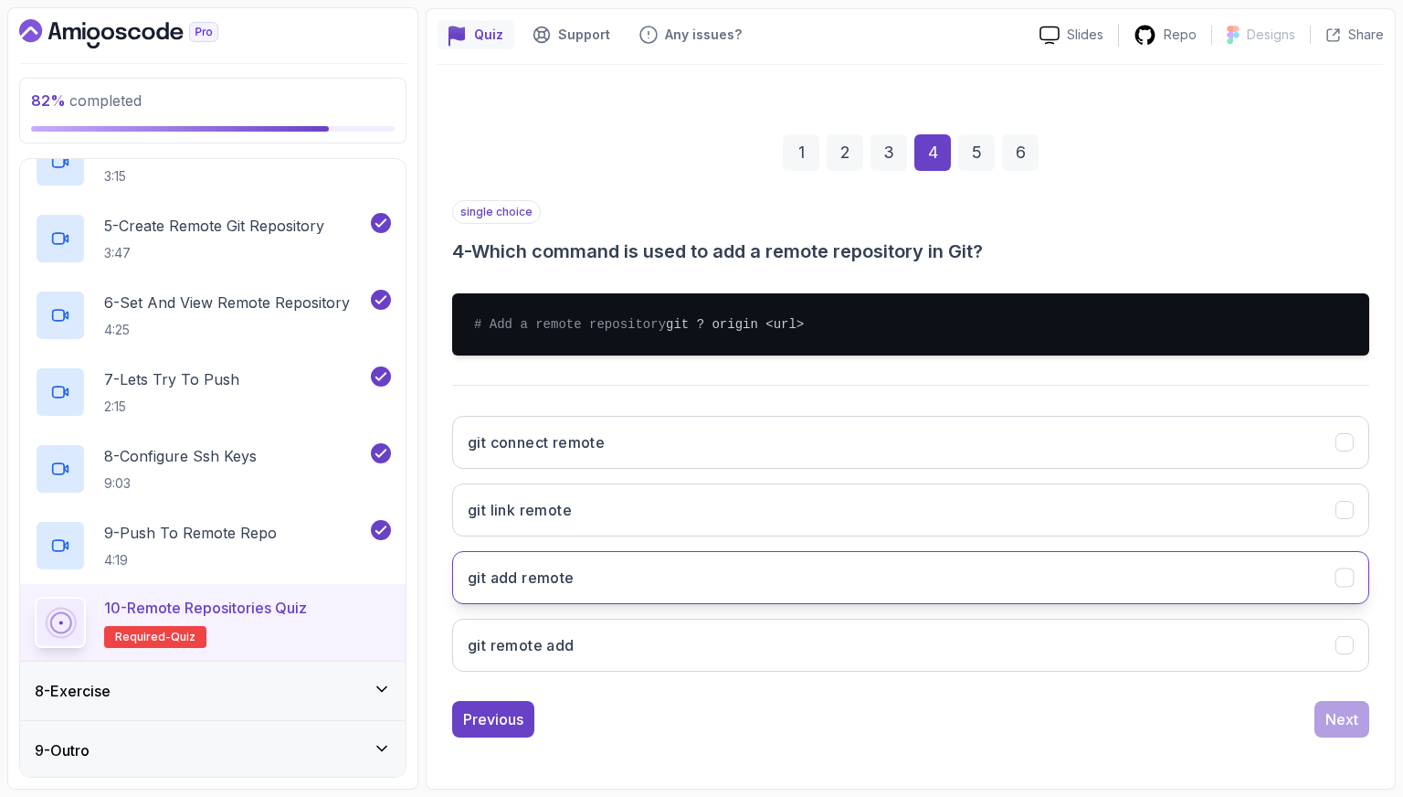
click at [655, 578] on button "git add remote" at bounding box center [910, 577] width 917 height 53
click at [1340, 721] on div "Next" at bounding box center [1342, 719] width 33 height 22
click at [859, 586] on button "git push" at bounding box center [910, 577] width 917 height 53
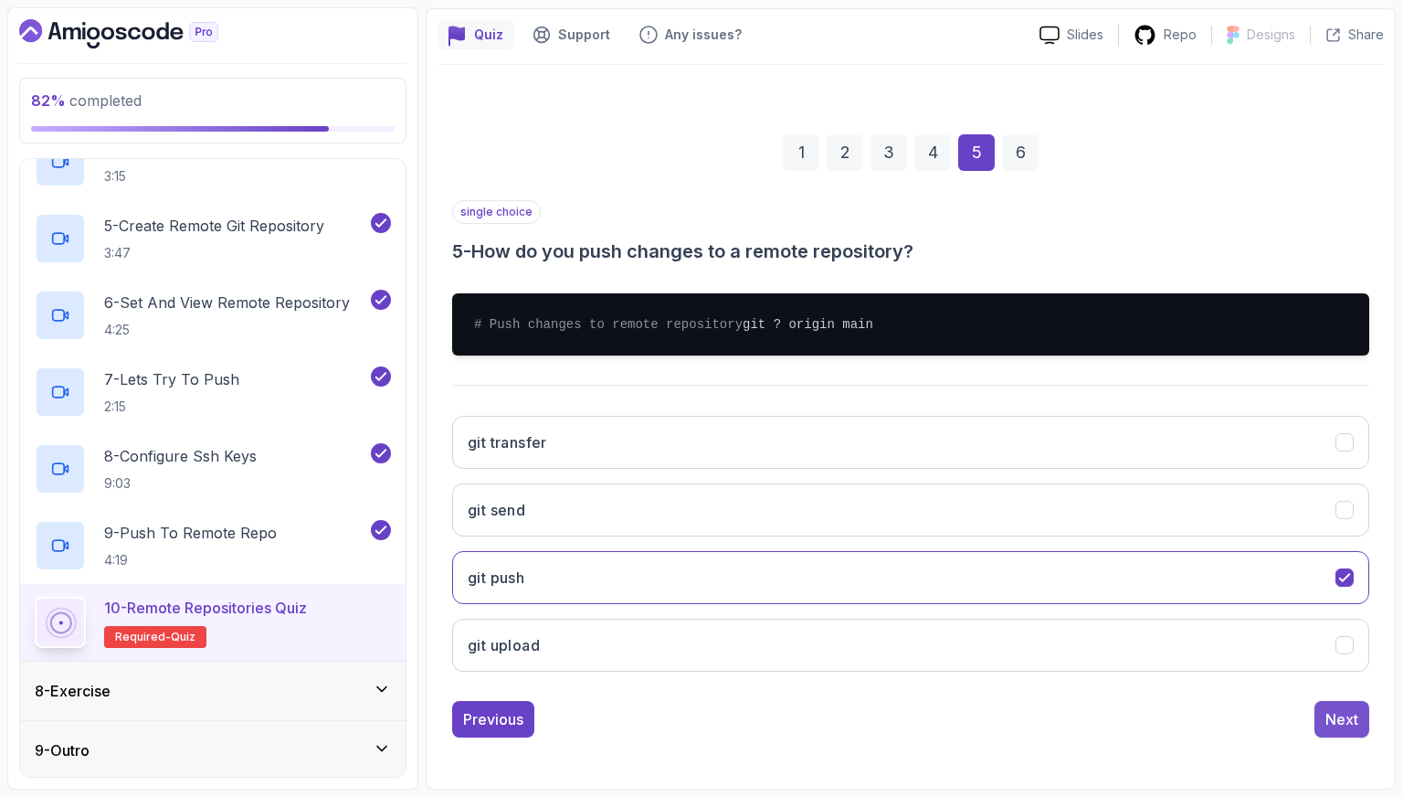
click at [1349, 717] on div "Next" at bounding box center [1342, 719] width 33 height 22
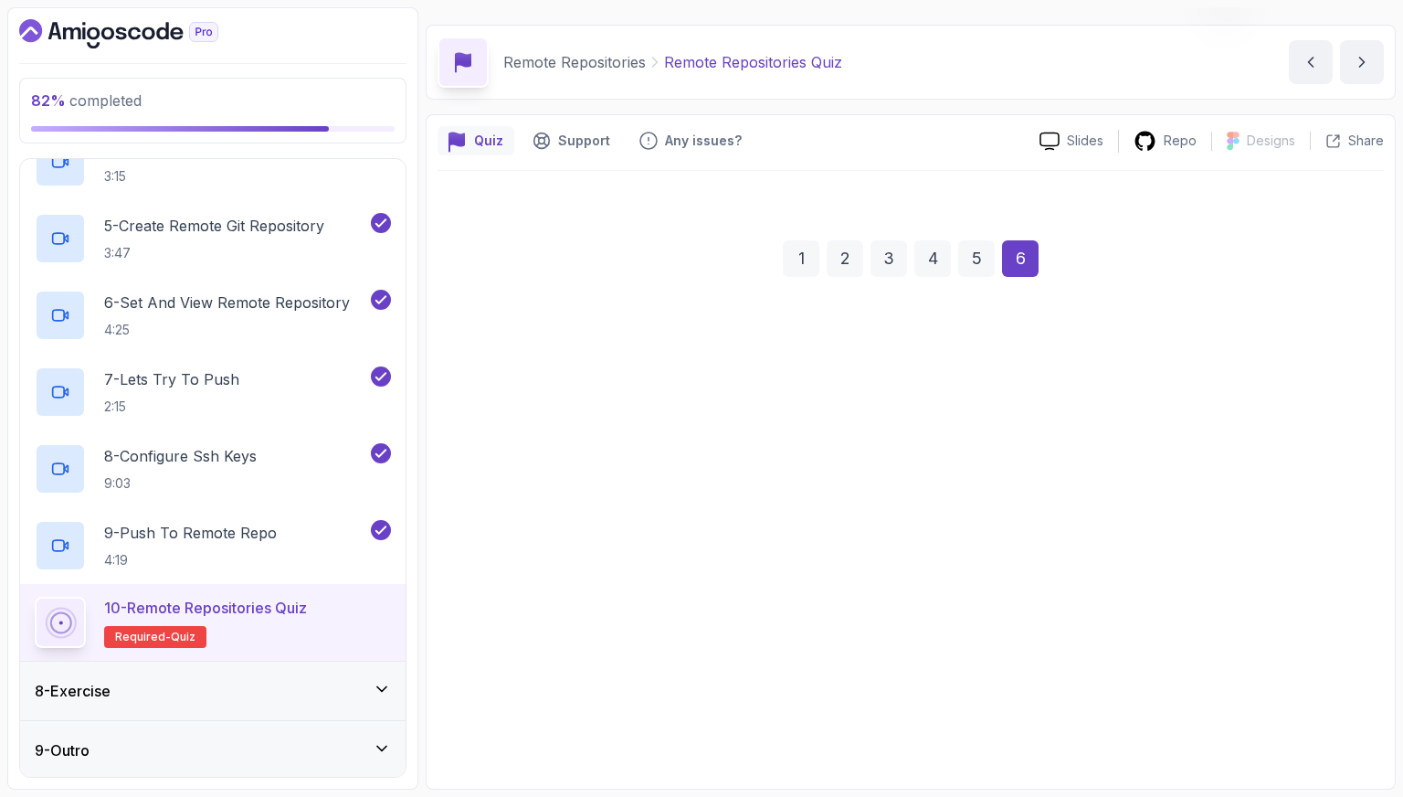
scroll to position [46, 0]
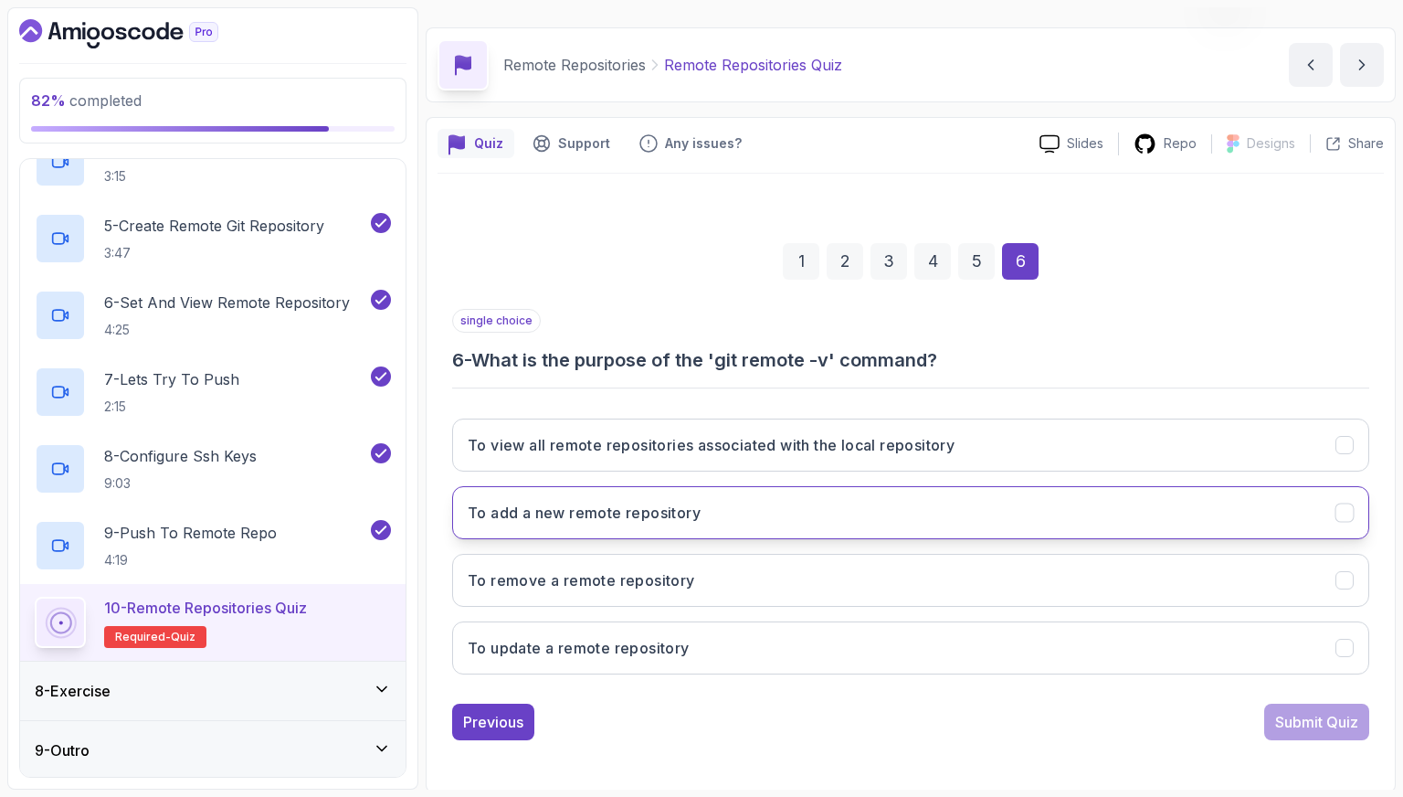
click at [738, 505] on button "To add a new remote repository" at bounding box center [910, 512] width 917 height 53
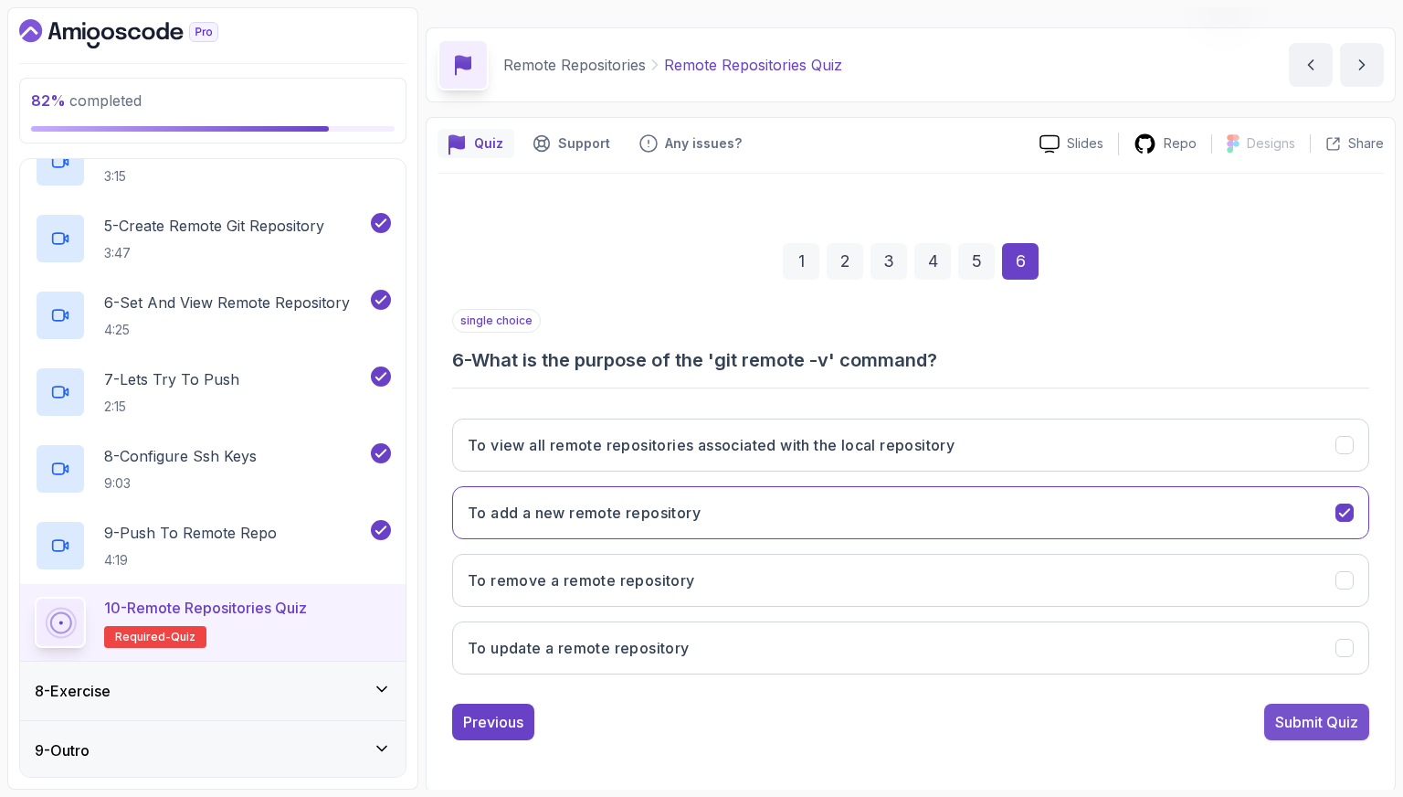
click at [1327, 727] on div "Submit Quiz" at bounding box center [1316, 722] width 83 height 22
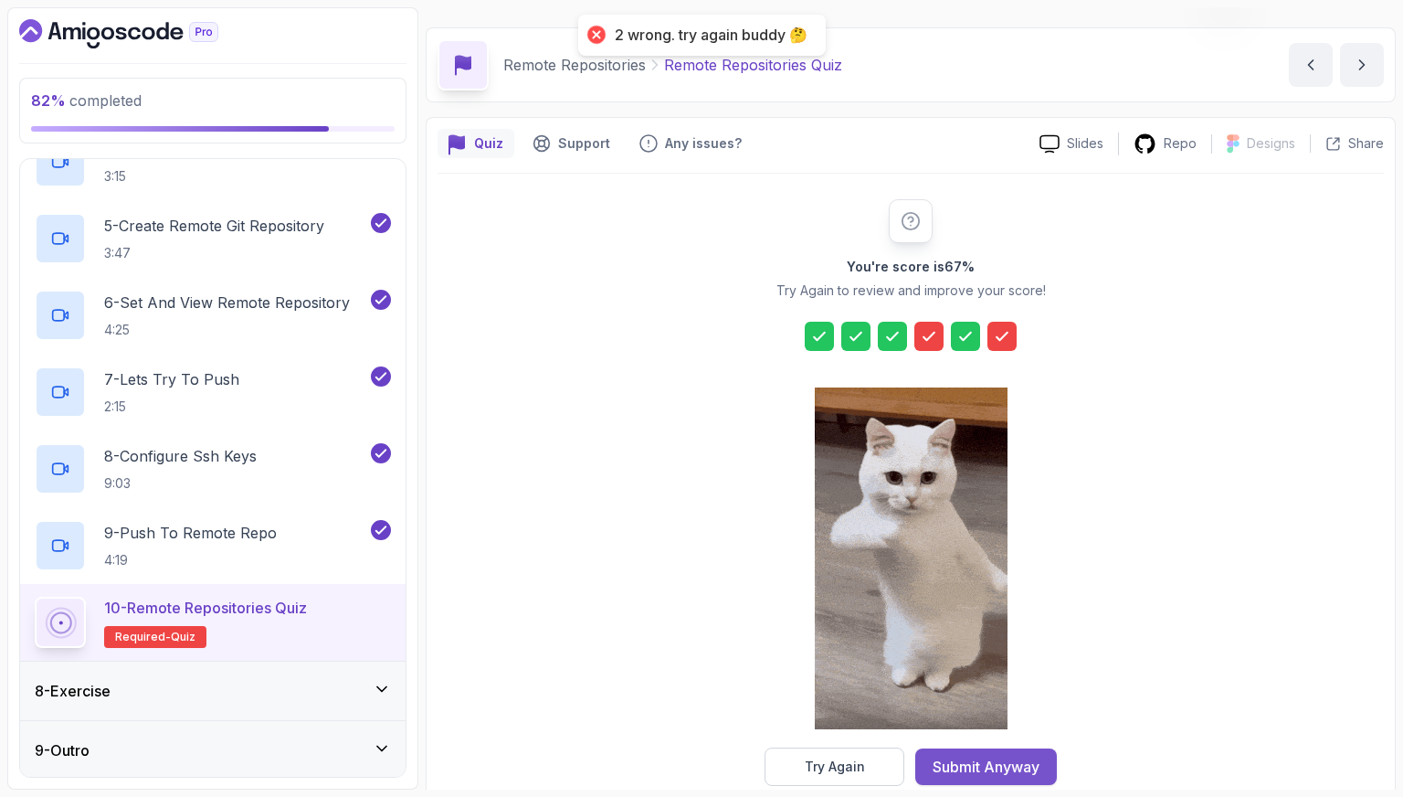
click at [944, 749] on button "Submit Anyway" at bounding box center [986, 766] width 142 height 37
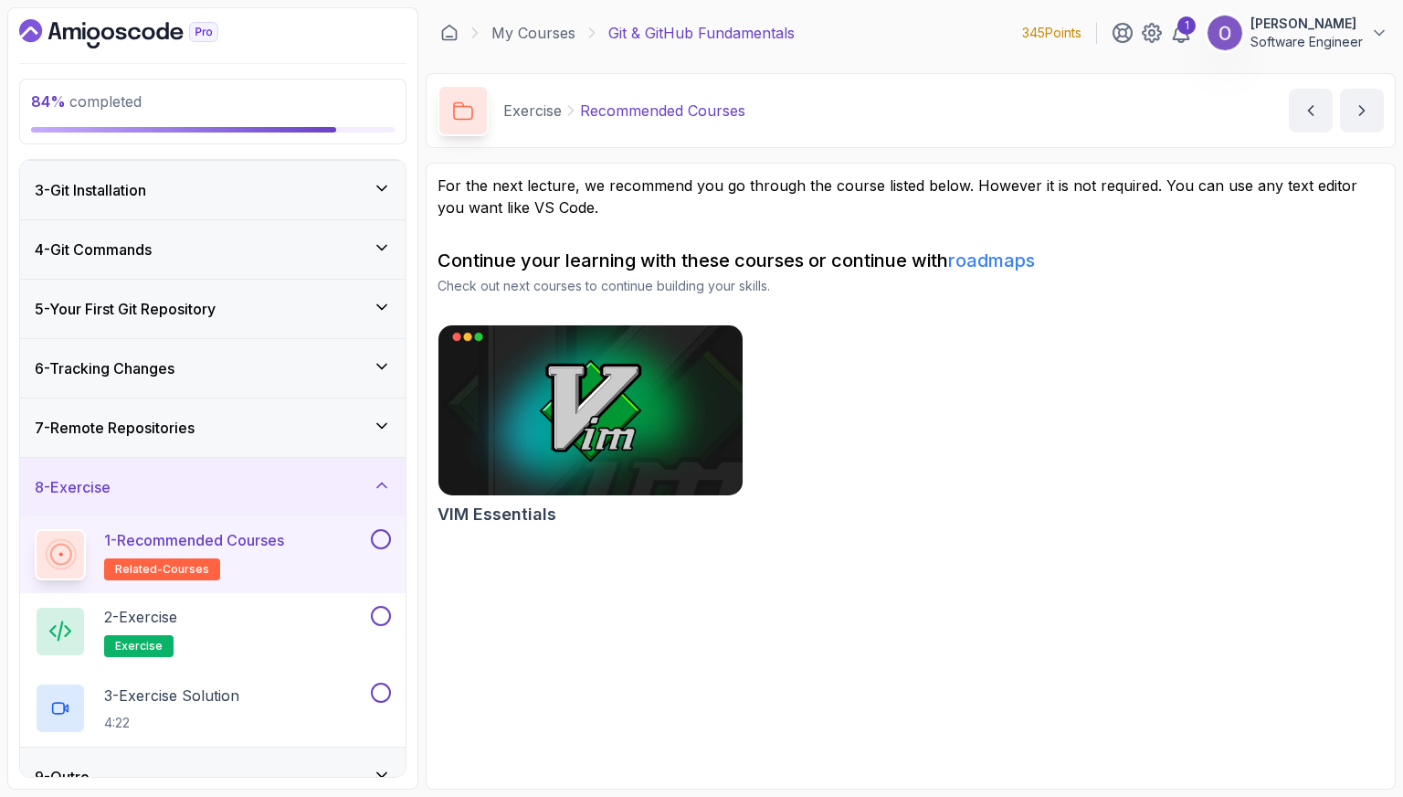
scroll to position [144, 0]
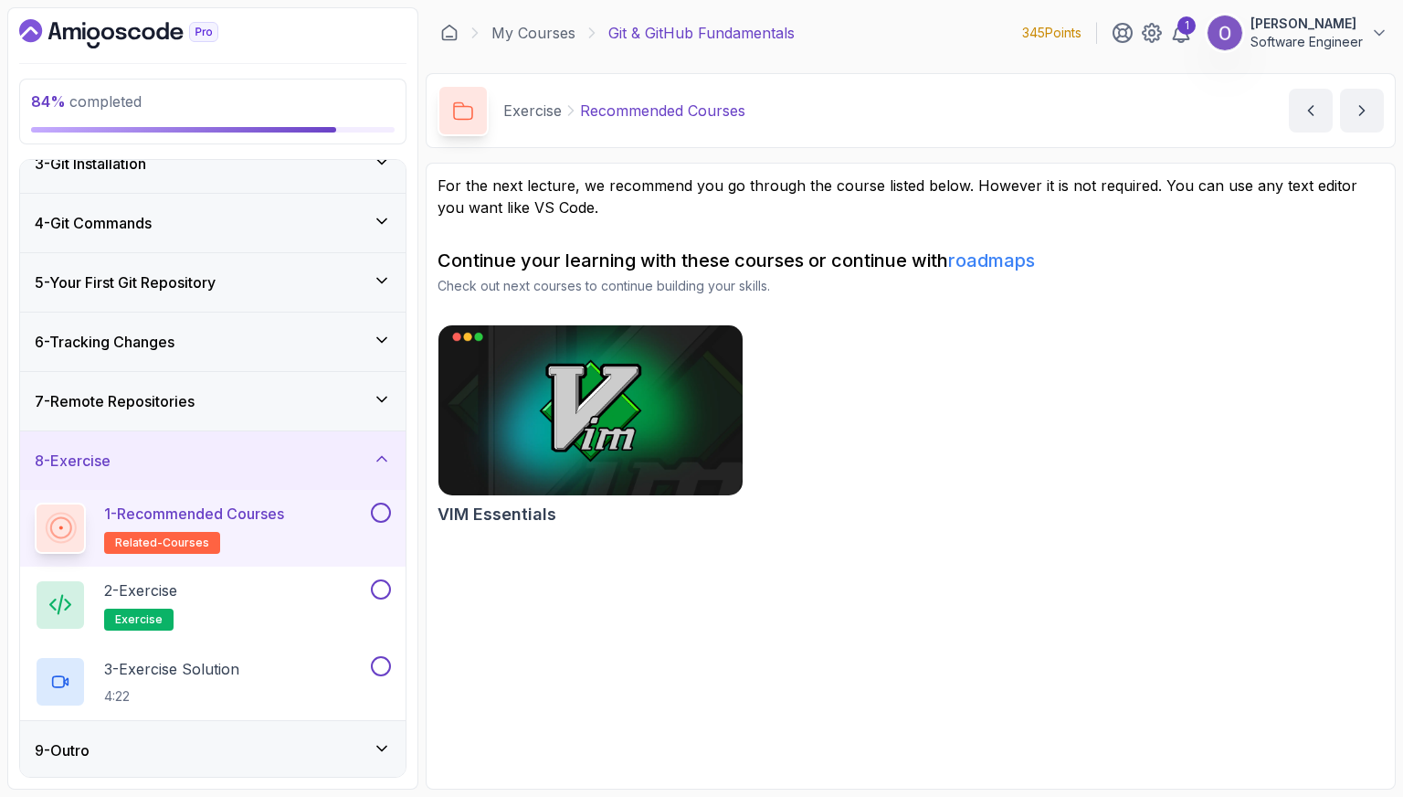
click at [382, 508] on button at bounding box center [381, 512] width 20 height 20
click at [347, 605] on div "2 - Exercise exercise" at bounding box center [201, 604] width 333 height 51
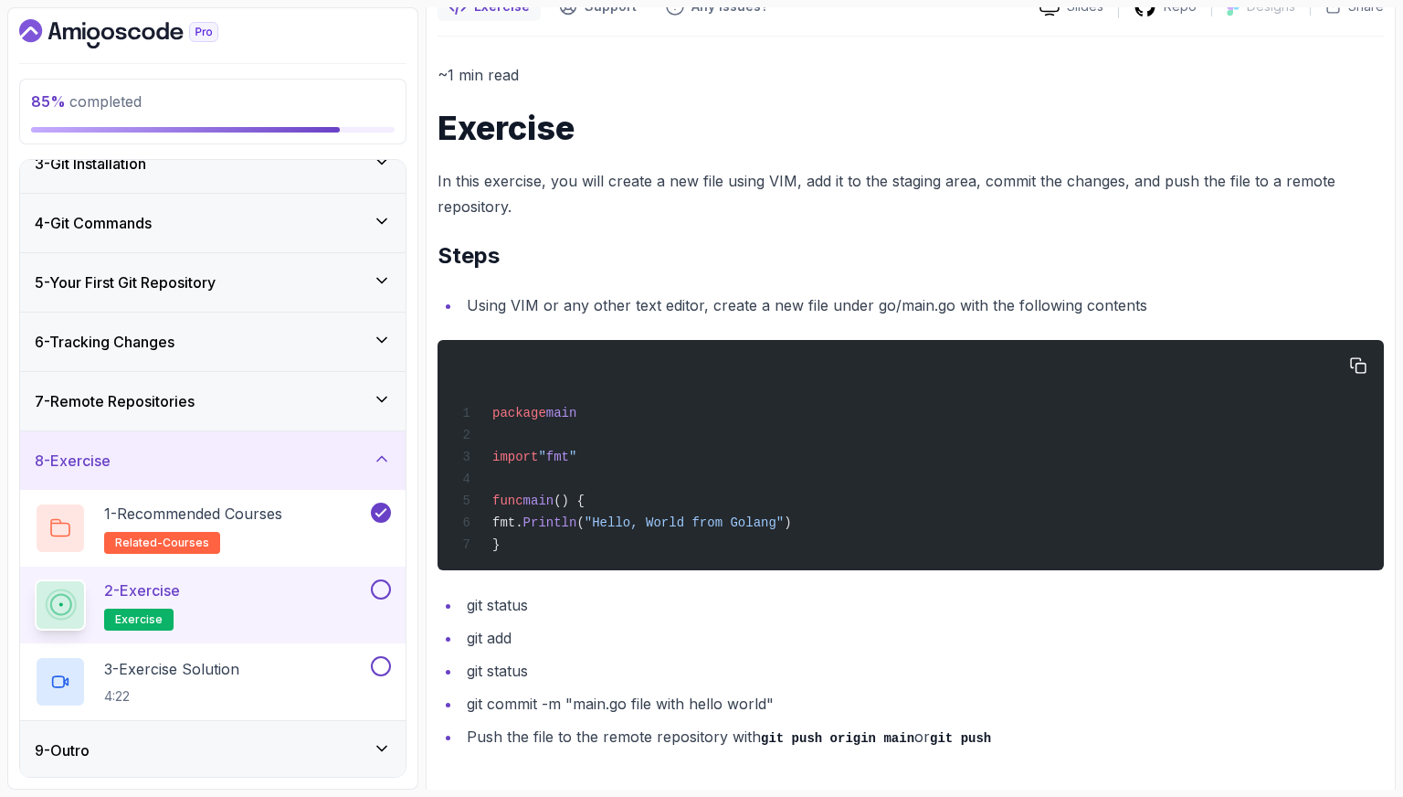
scroll to position [186, 0]
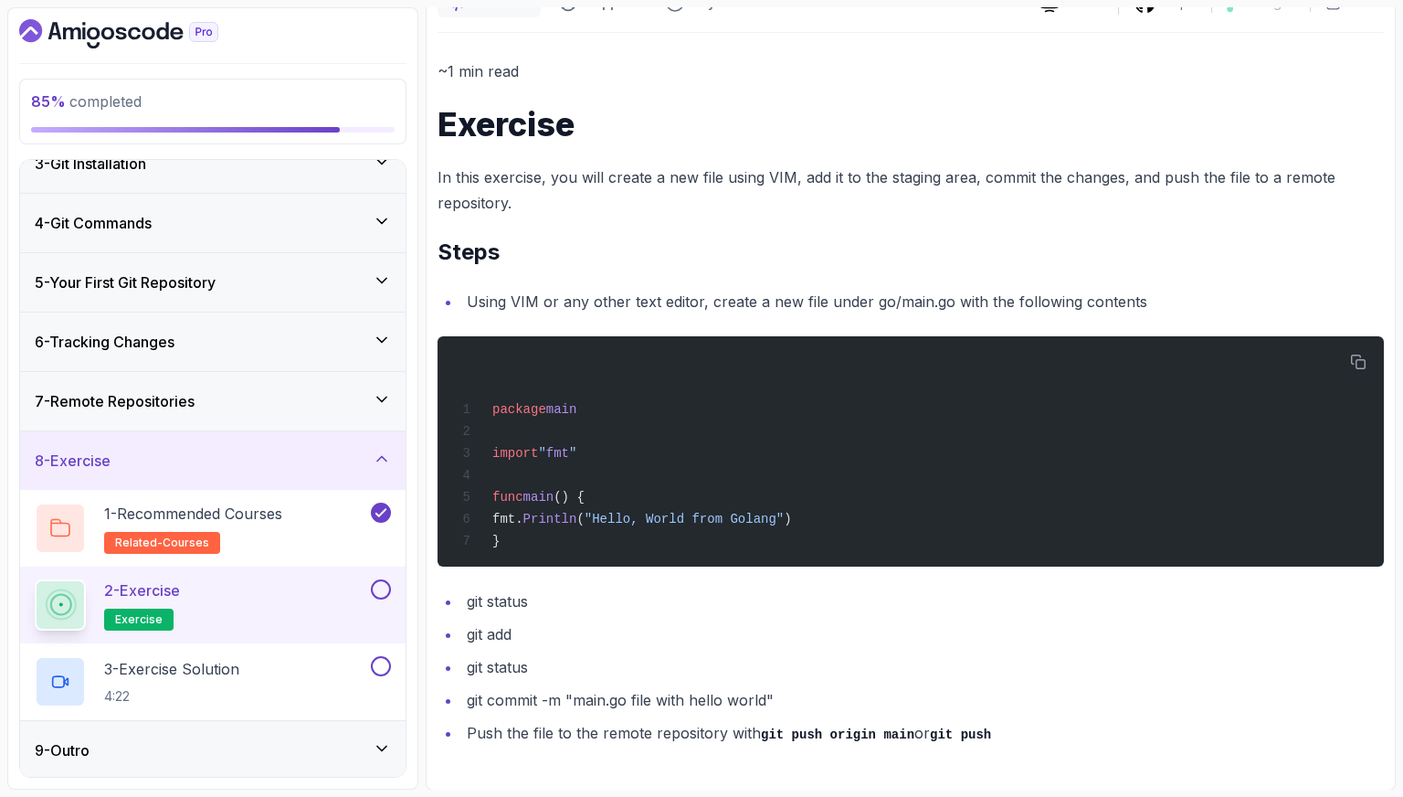
click at [373, 583] on button at bounding box center [381, 589] width 20 height 20
click at [386, 670] on button at bounding box center [381, 666] width 20 height 20
click at [348, 765] on div "9 - Outro" at bounding box center [213, 750] width 386 height 58
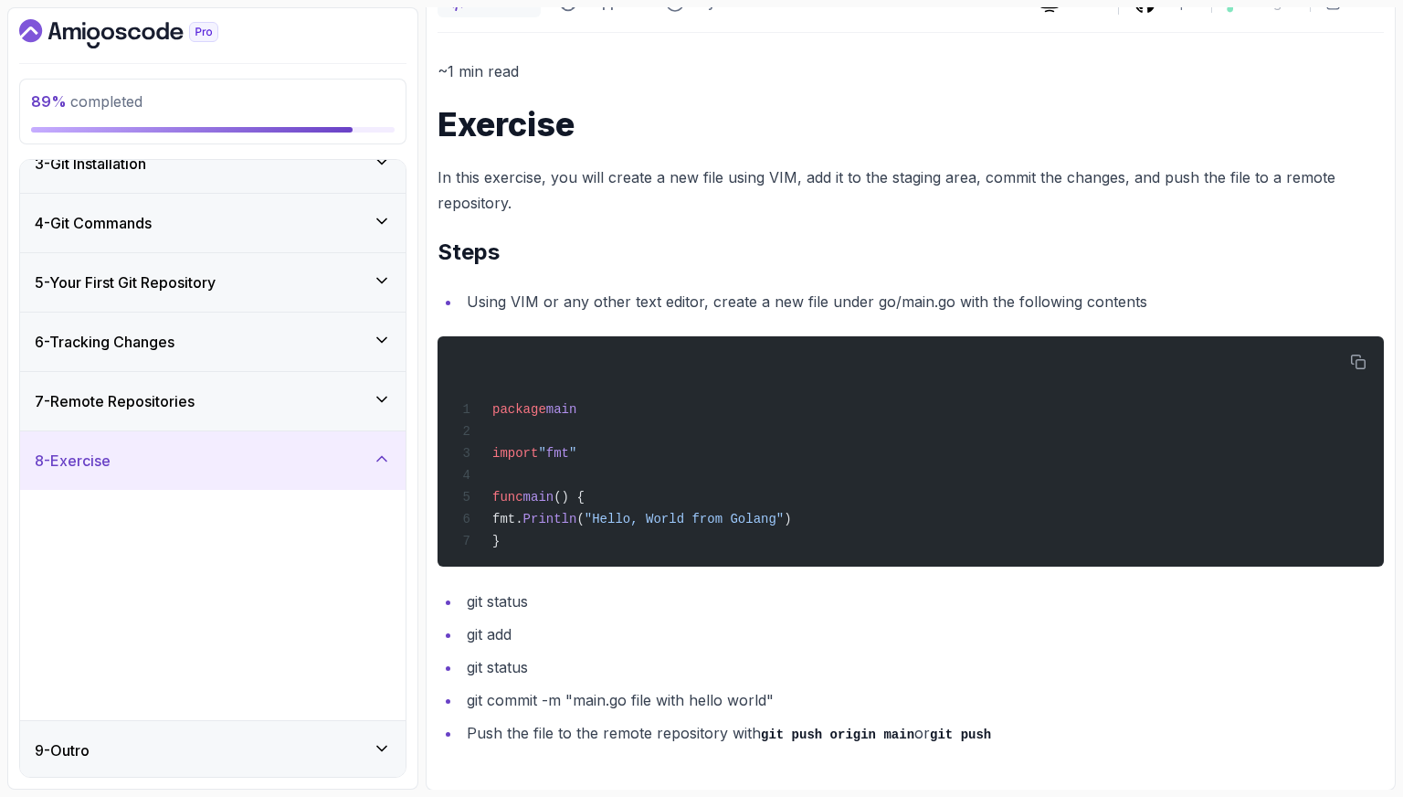
scroll to position [0, 0]
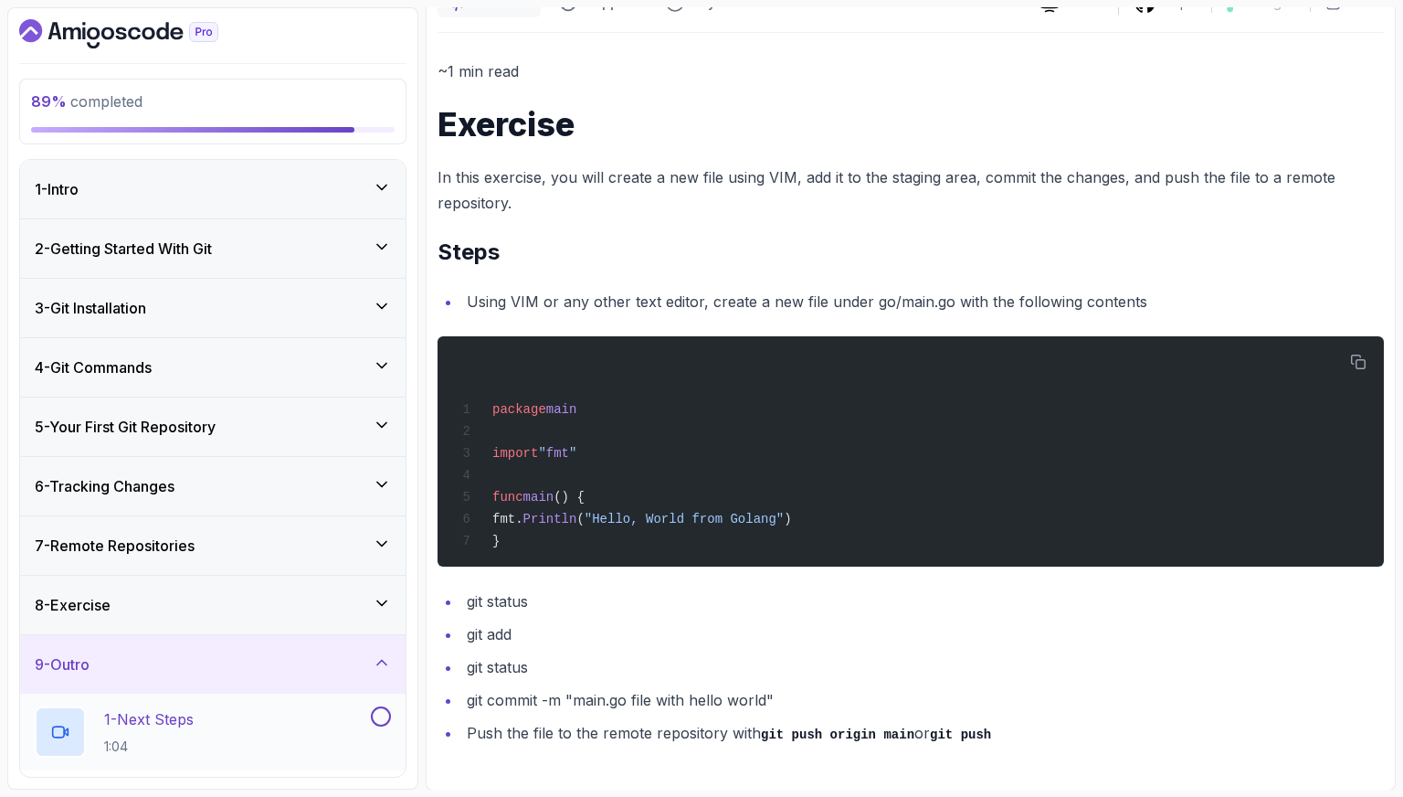
click at [322, 723] on div "1 - Next Steps 1:04" at bounding box center [201, 731] width 333 height 51
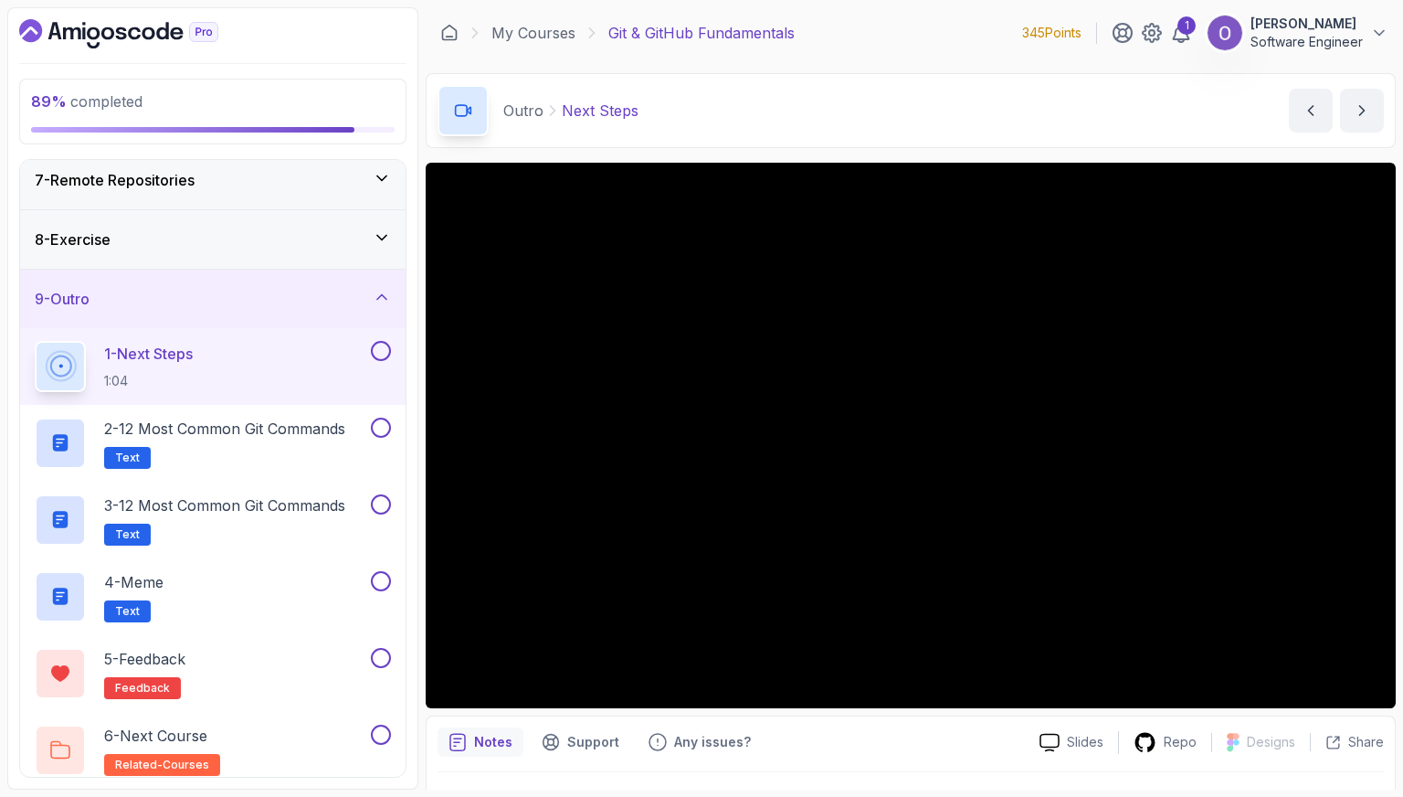
scroll to position [374, 0]
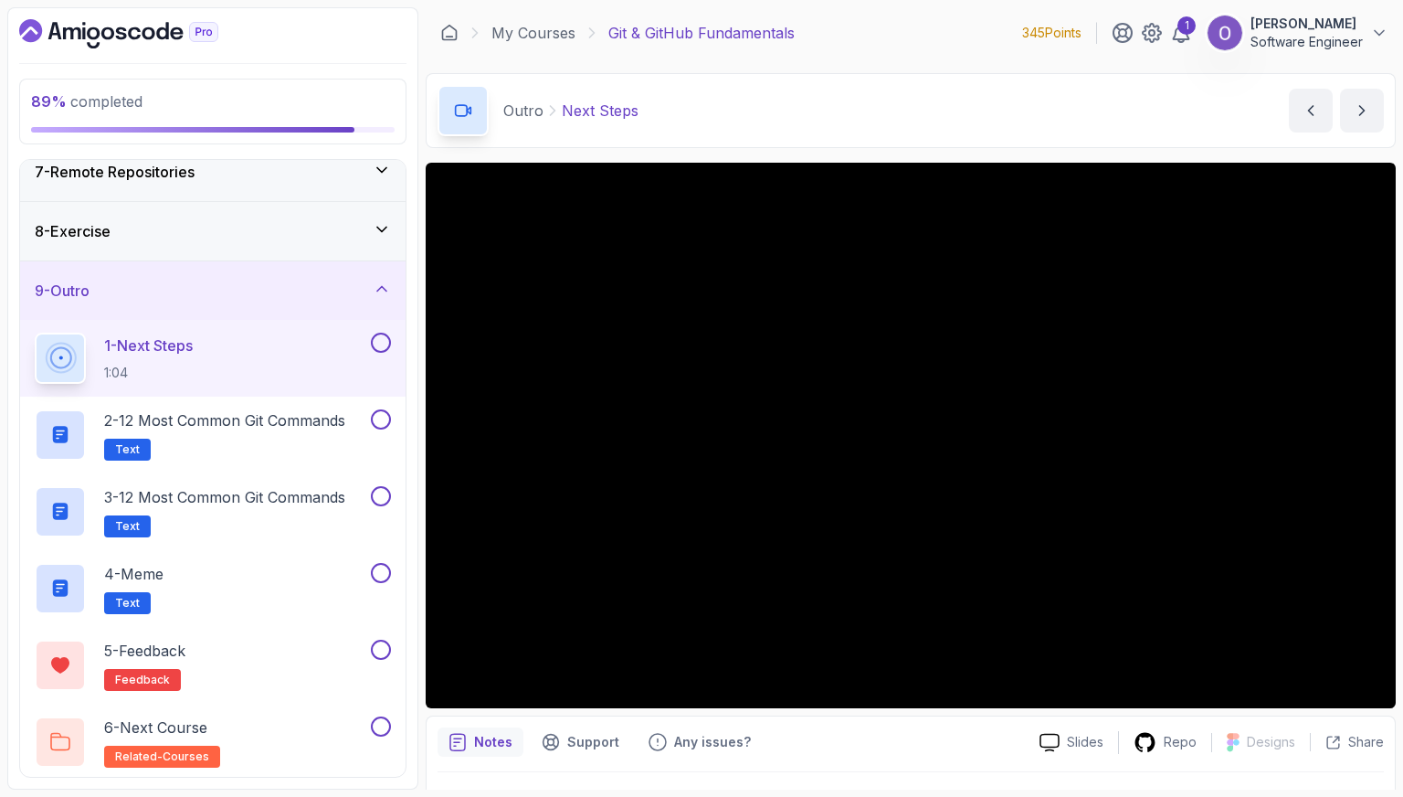
click at [383, 341] on button at bounding box center [381, 343] width 20 height 20
click at [312, 430] on h2 "2 - 12 Most Common Git Commands Text" at bounding box center [224, 434] width 241 height 51
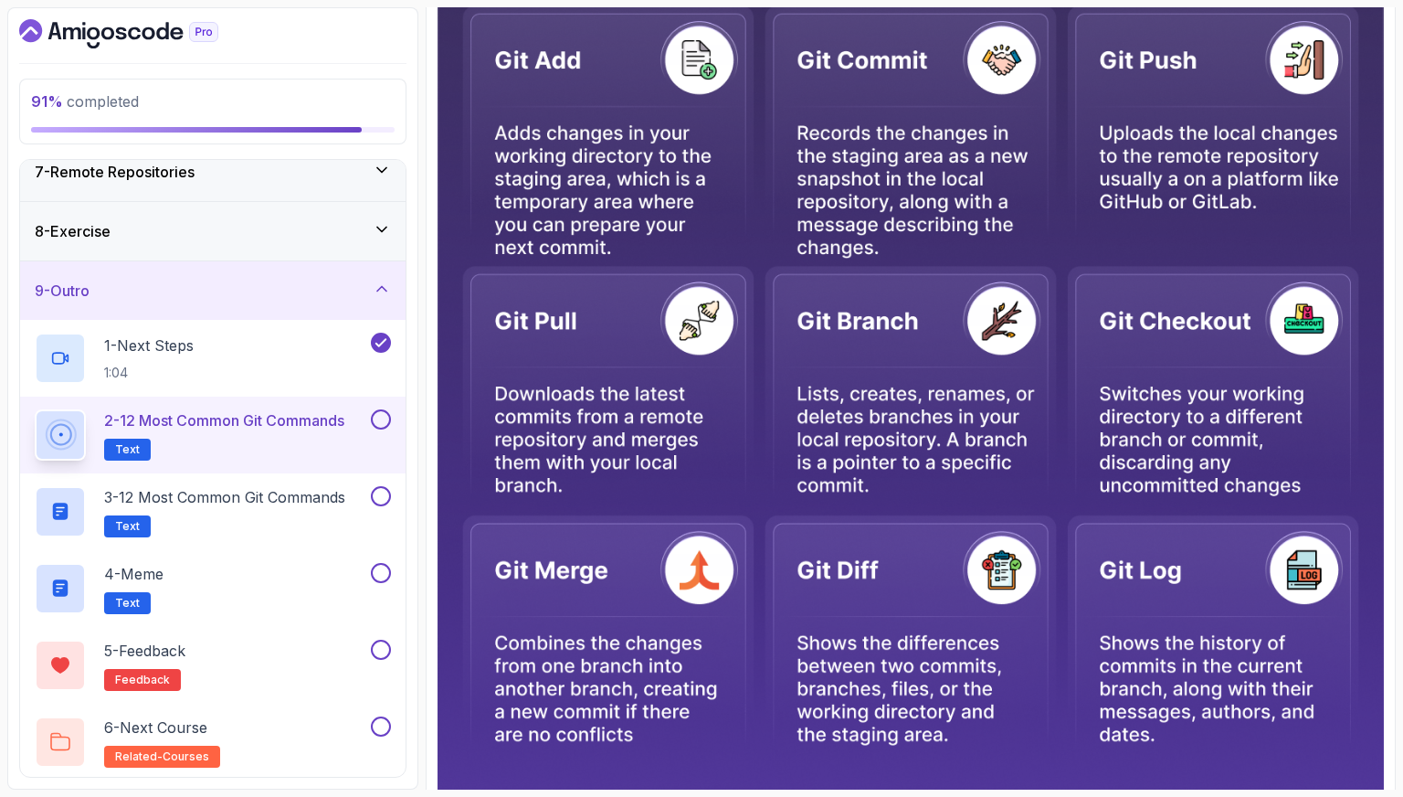
scroll to position [731, 0]
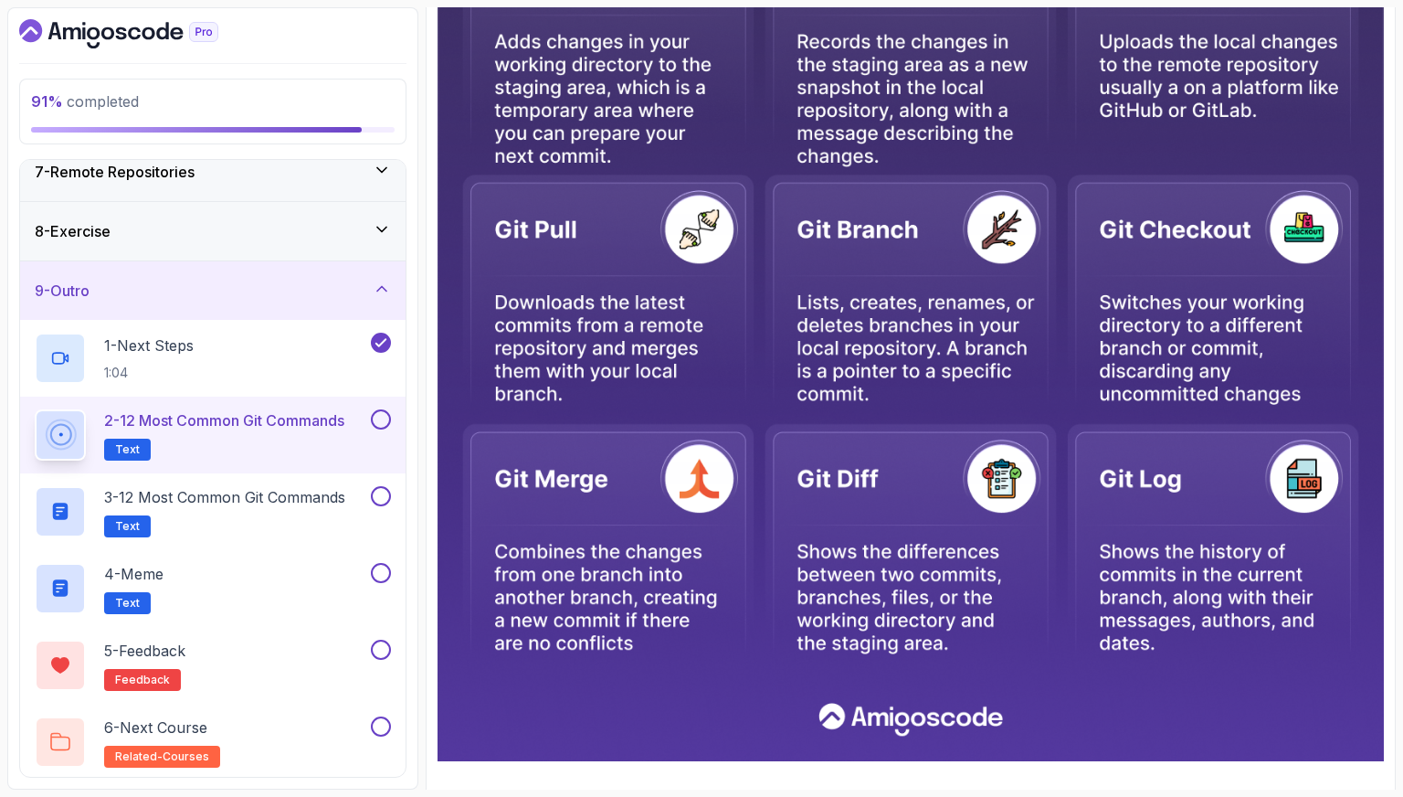
click at [379, 417] on button at bounding box center [381, 419] width 20 height 20
click at [331, 491] on p "3 - 12 Most Common Git Commands" at bounding box center [224, 497] width 241 height 22
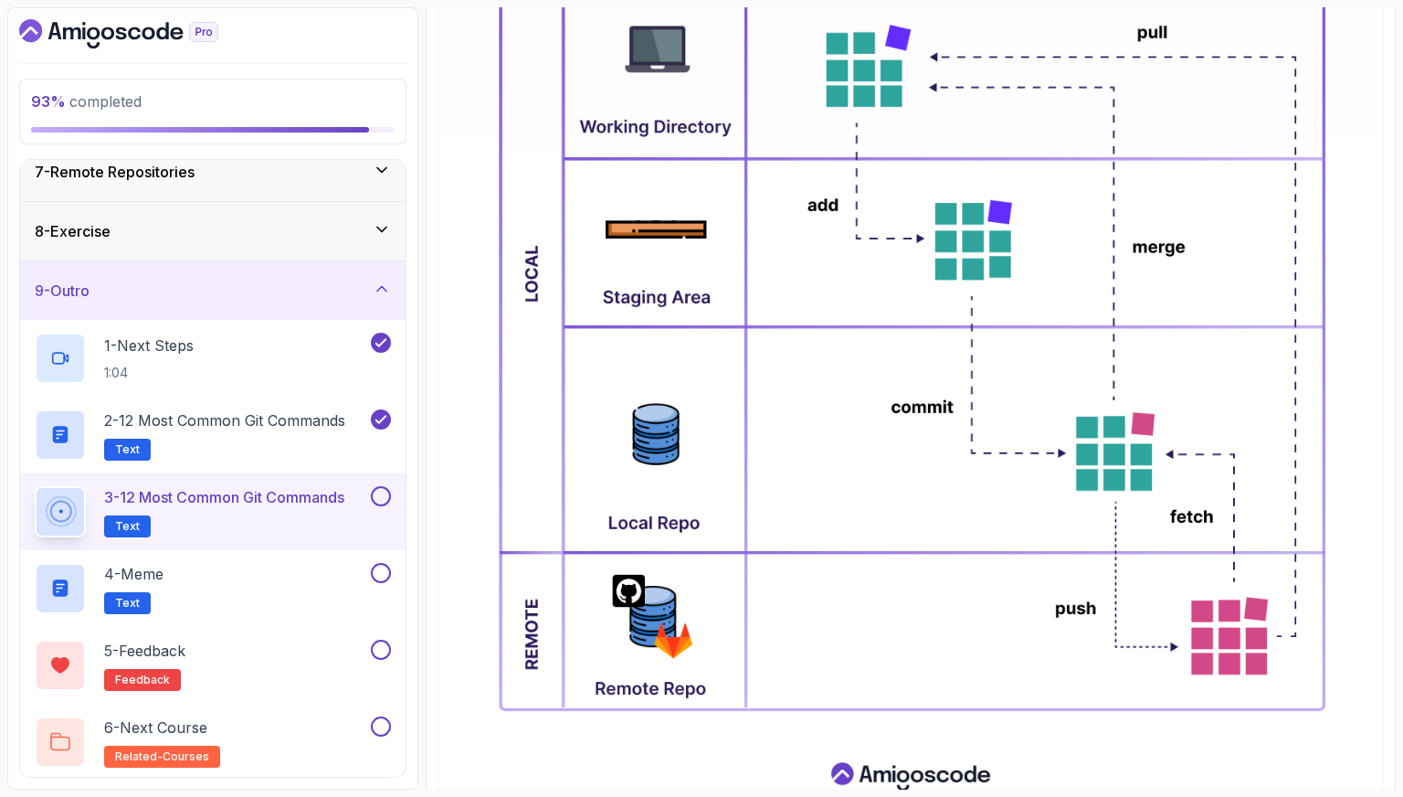
scroll to position [823, 0]
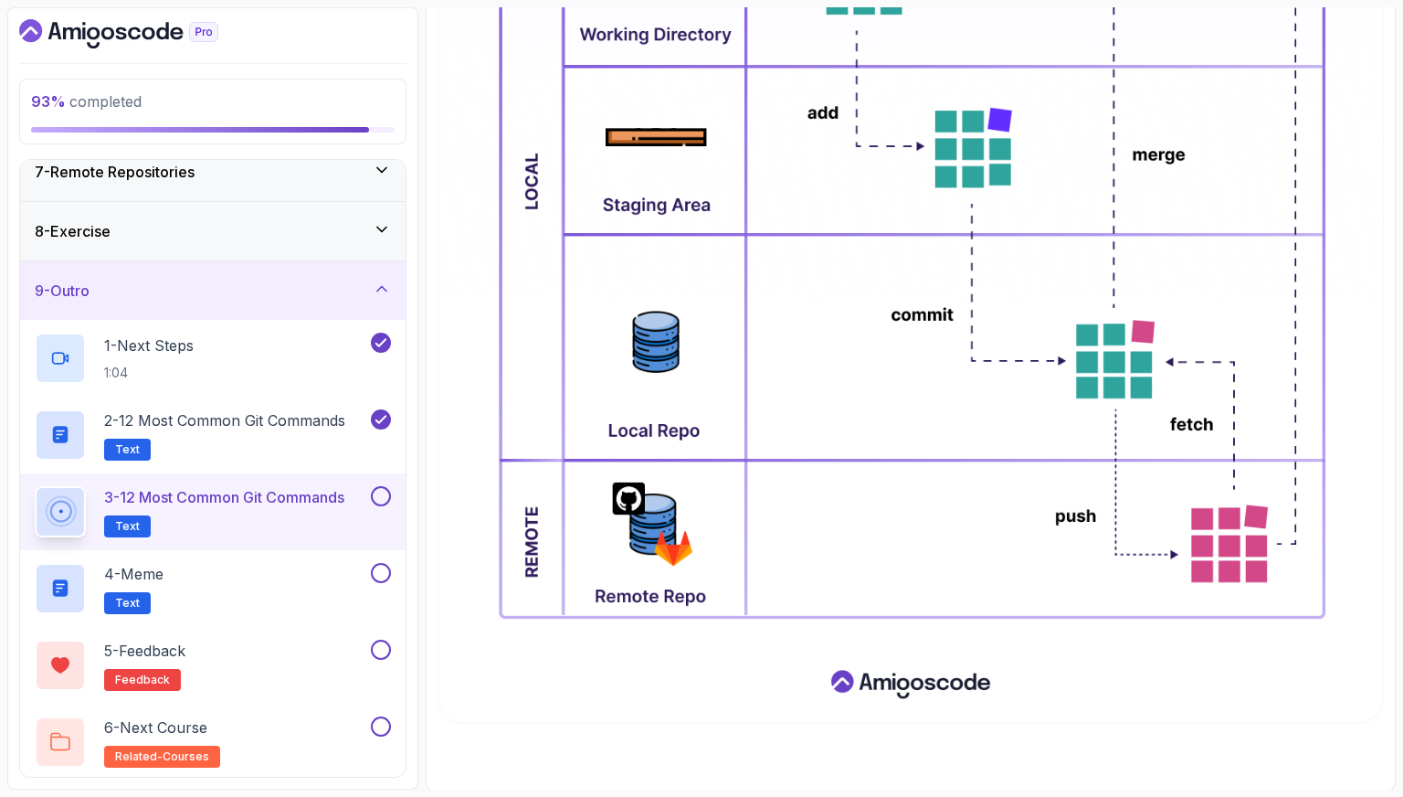
click at [376, 490] on button at bounding box center [381, 496] width 20 height 20
click at [333, 567] on div "4 - Meme Text" at bounding box center [201, 588] width 333 height 51
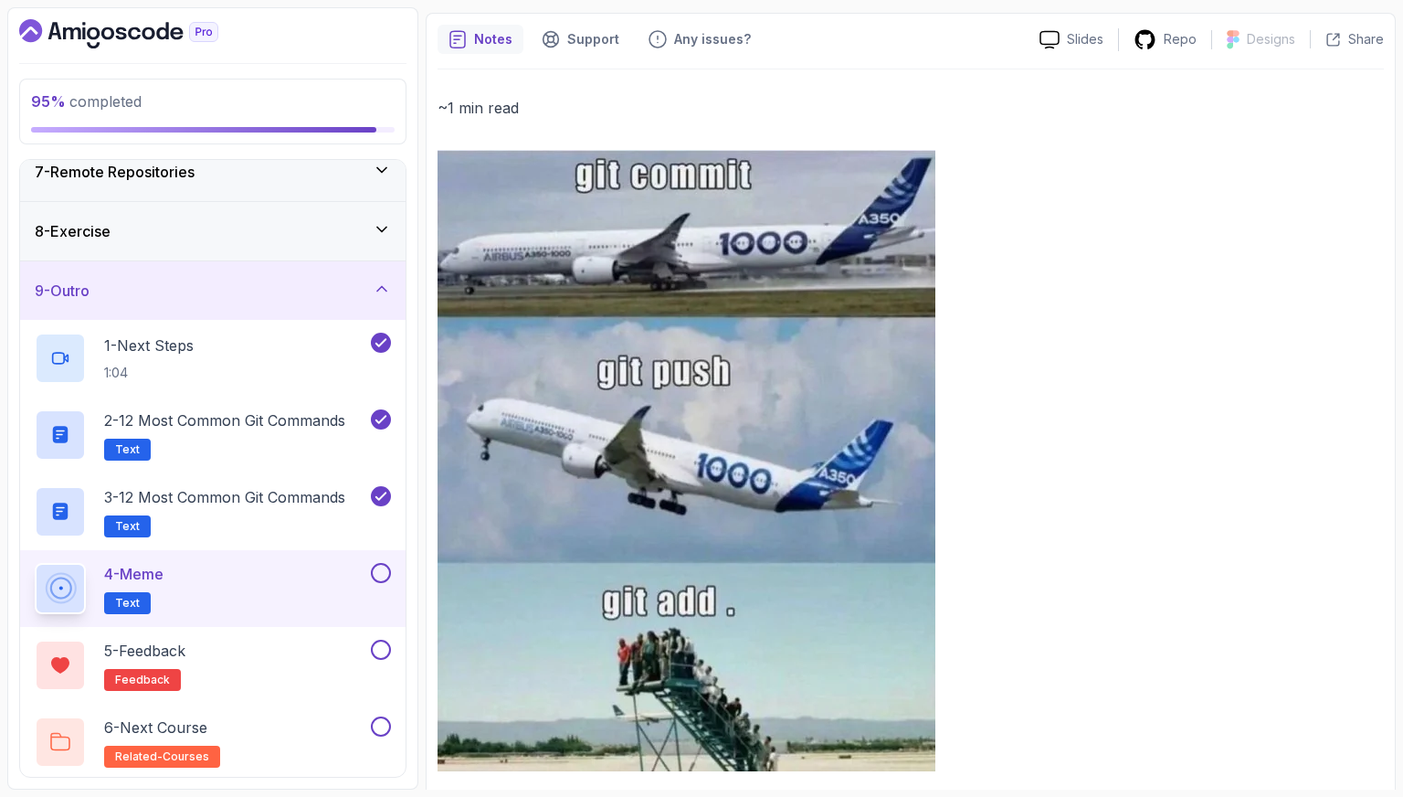
scroll to position [183, 0]
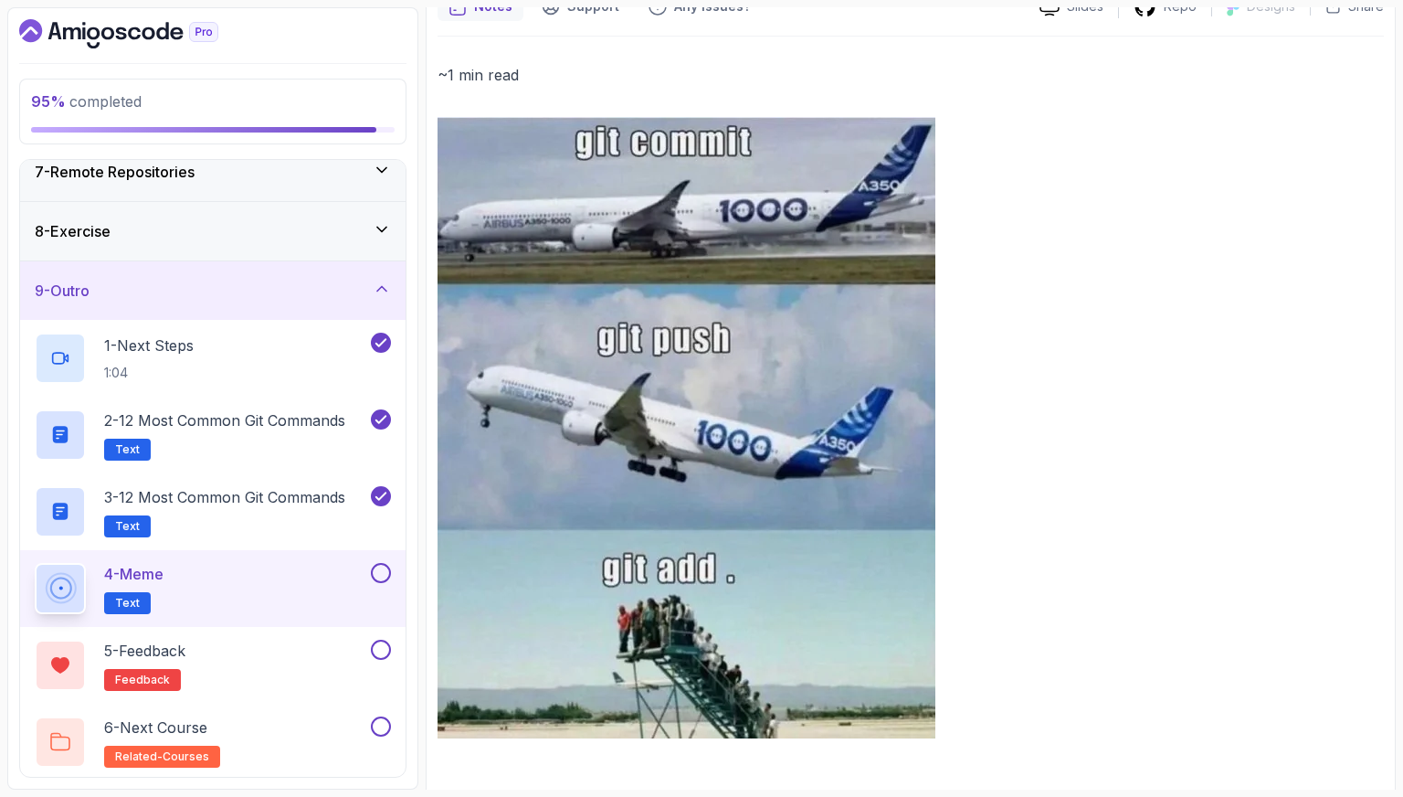
click at [386, 567] on button at bounding box center [381, 573] width 20 height 20
click at [384, 651] on button at bounding box center [381, 650] width 20 height 20
click at [353, 725] on div "6 - Next Course related-courses" at bounding box center [201, 741] width 333 height 51
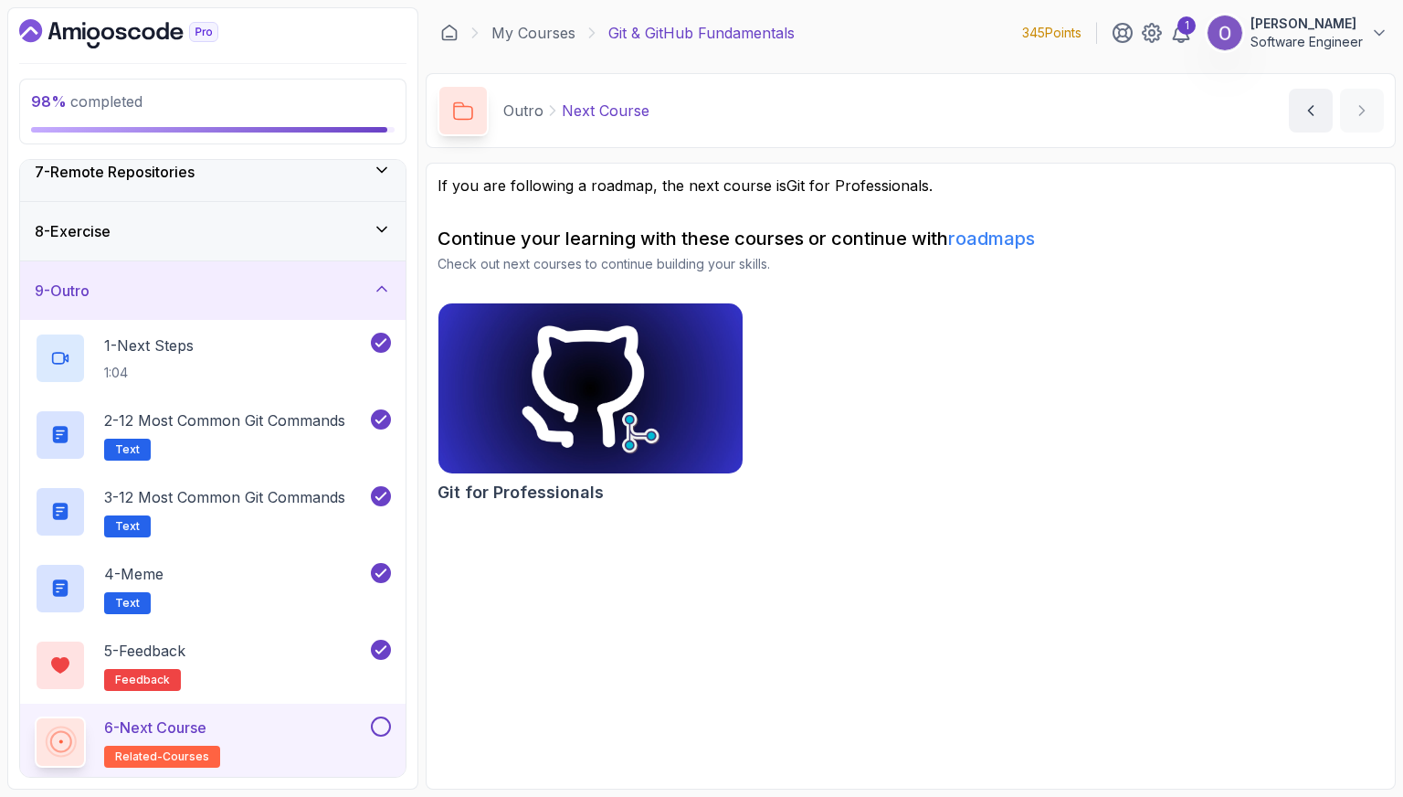
click at [380, 721] on button at bounding box center [381, 726] width 20 height 20
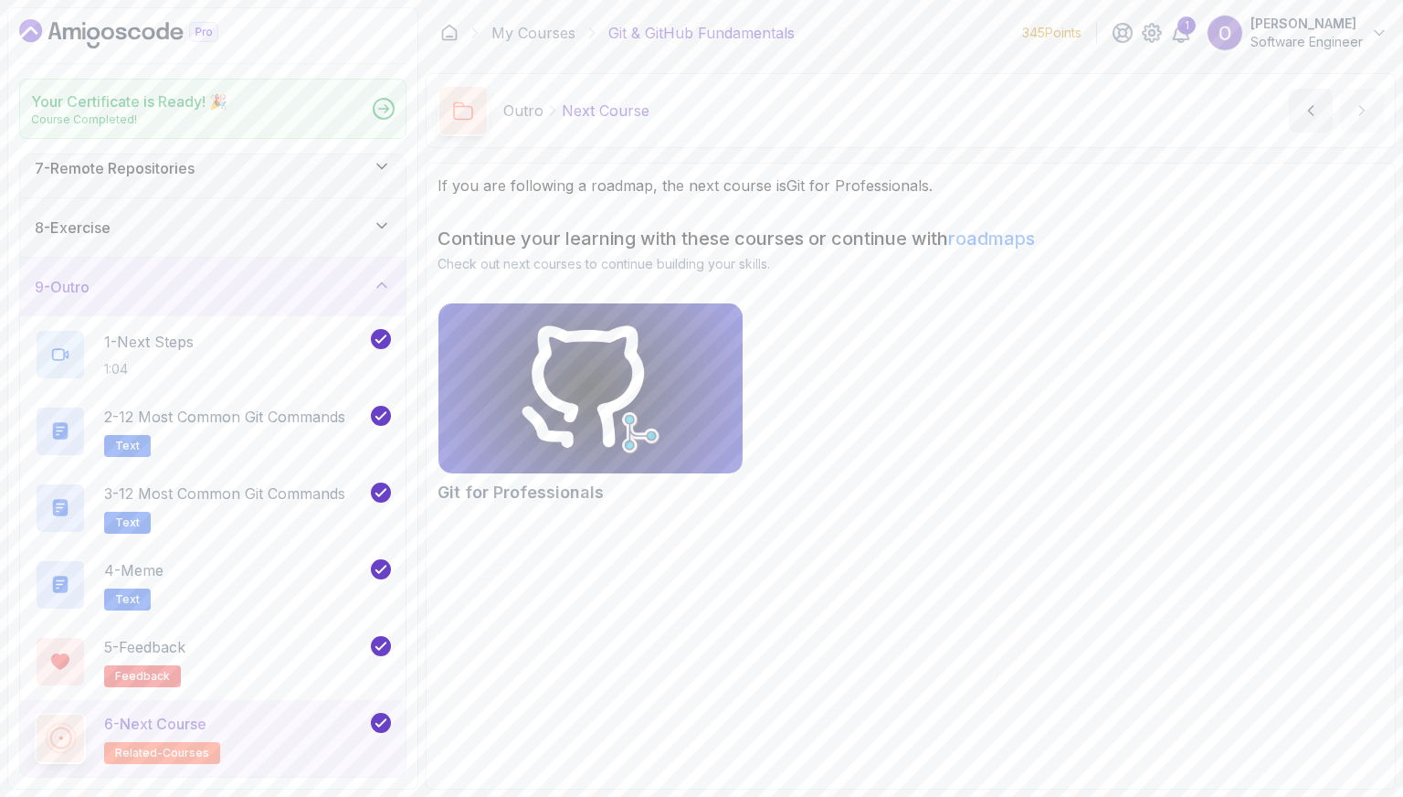
scroll to position [369, 0]
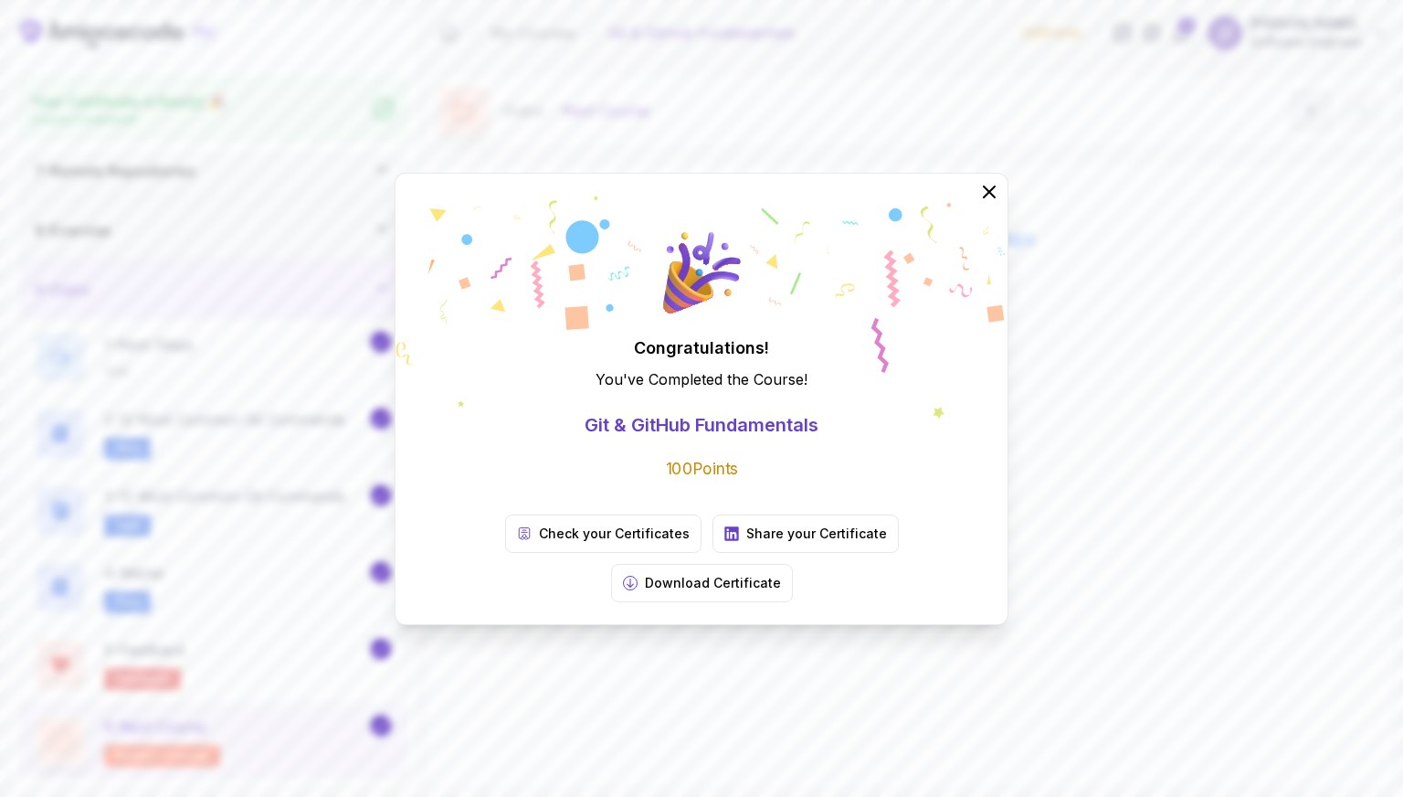
click at [552, 399] on icon at bounding box center [702, 308] width 612 height 225
click at [986, 197] on icon at bounding box center [989, 191] width 12 height 12
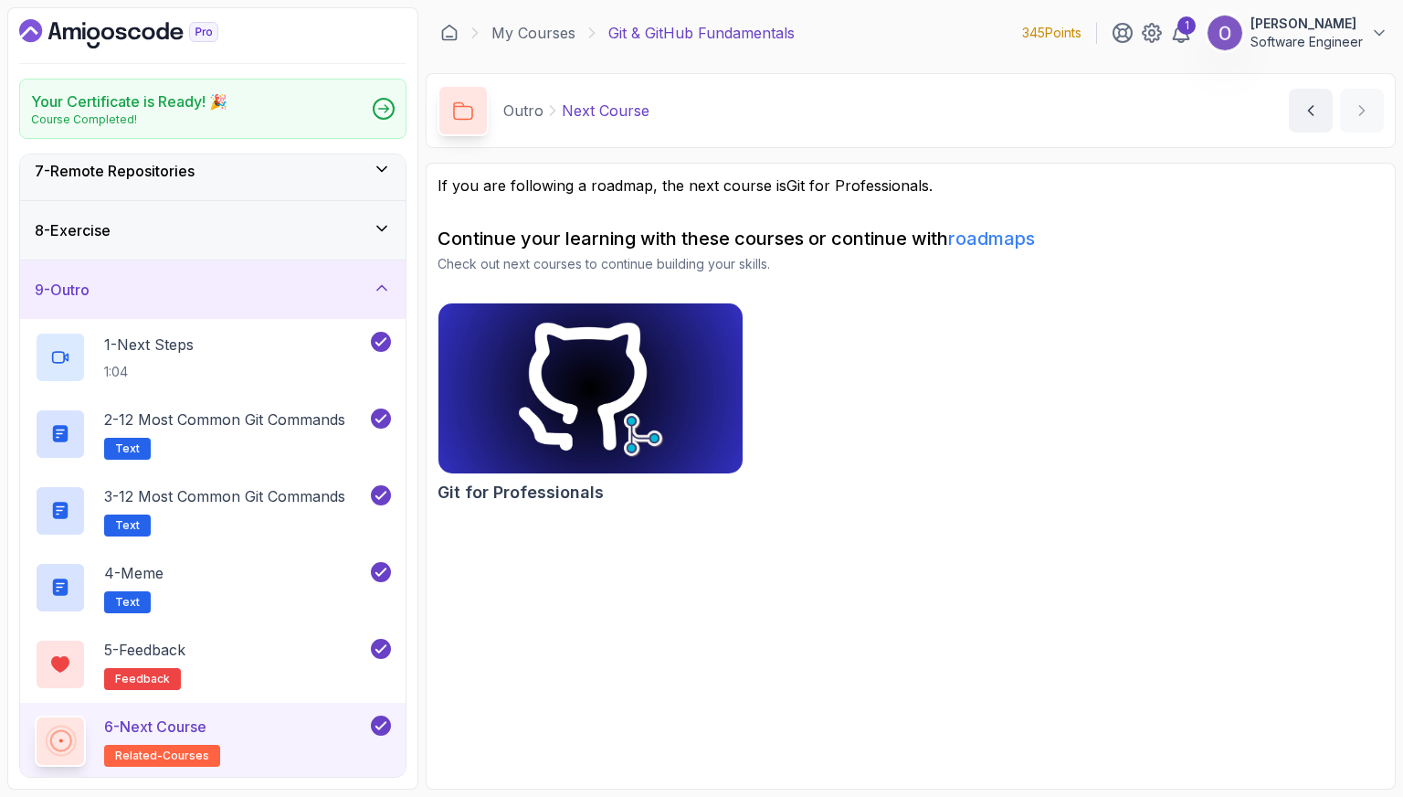
click at [583, 407] on img at bounding box center [590, 388] width 319 height 179
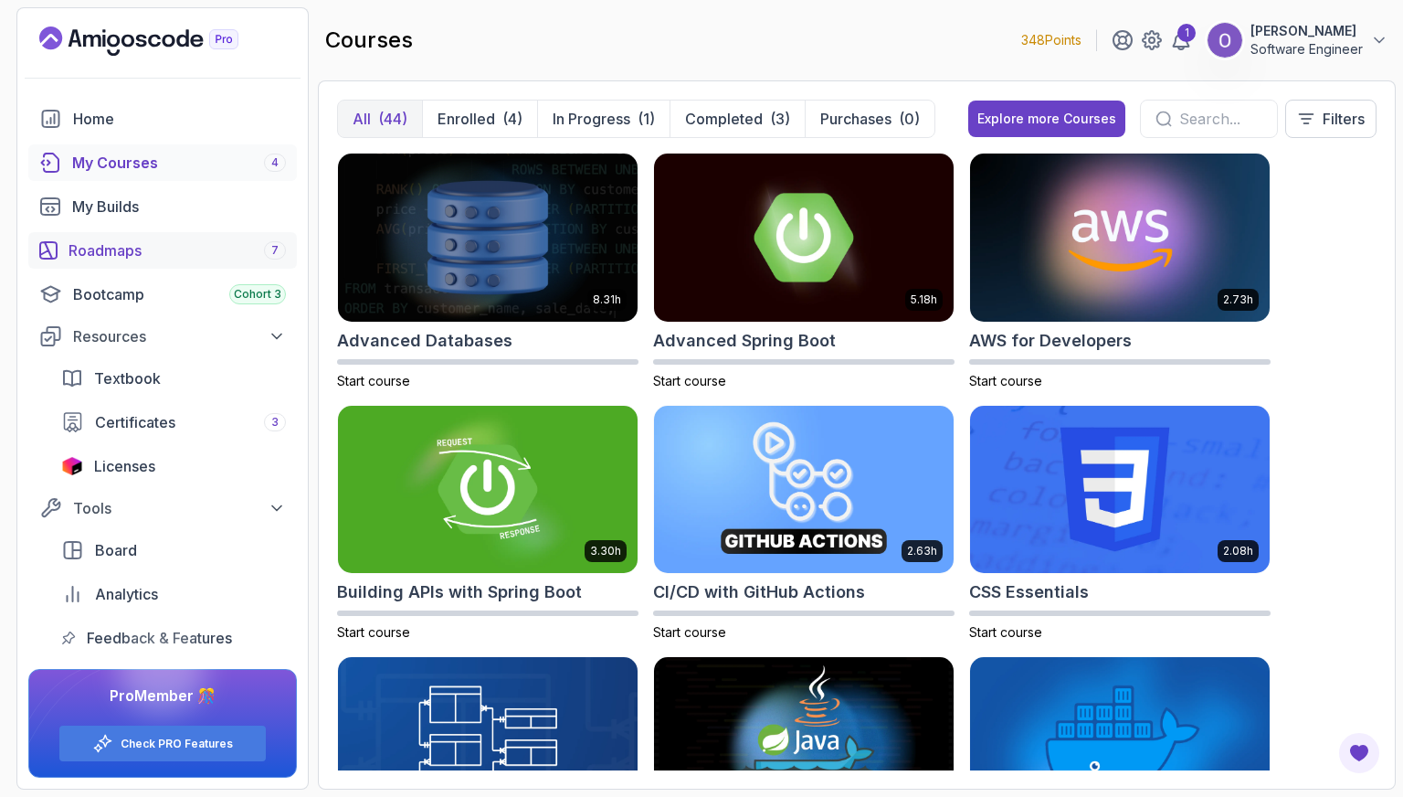
click at [141, 246] on div "Roadmaps 7" at bounding box center [177, 250] width 217 height 22
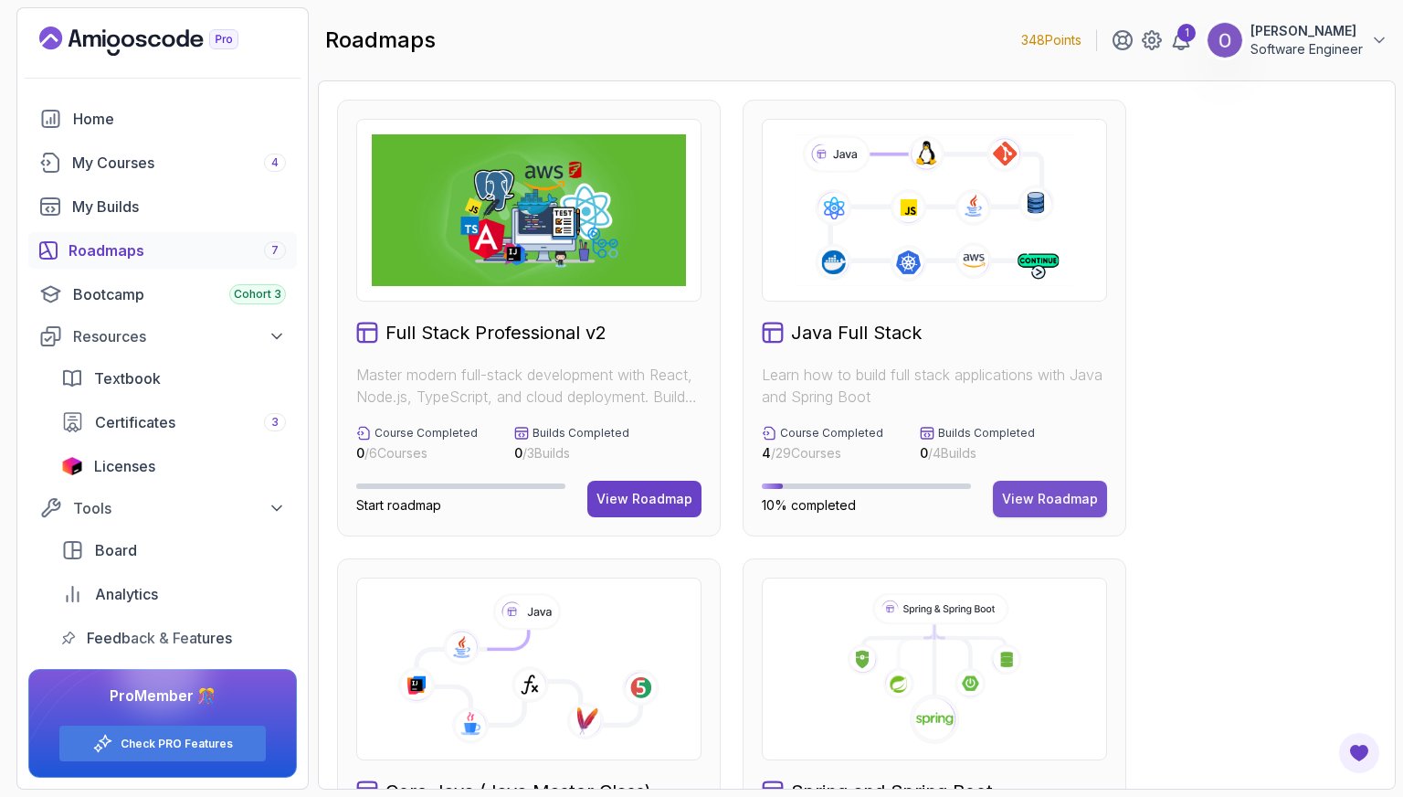
click at [1051, 503] on div "View Roadmap" at bounding box center [1050, 499] width 96 height 18
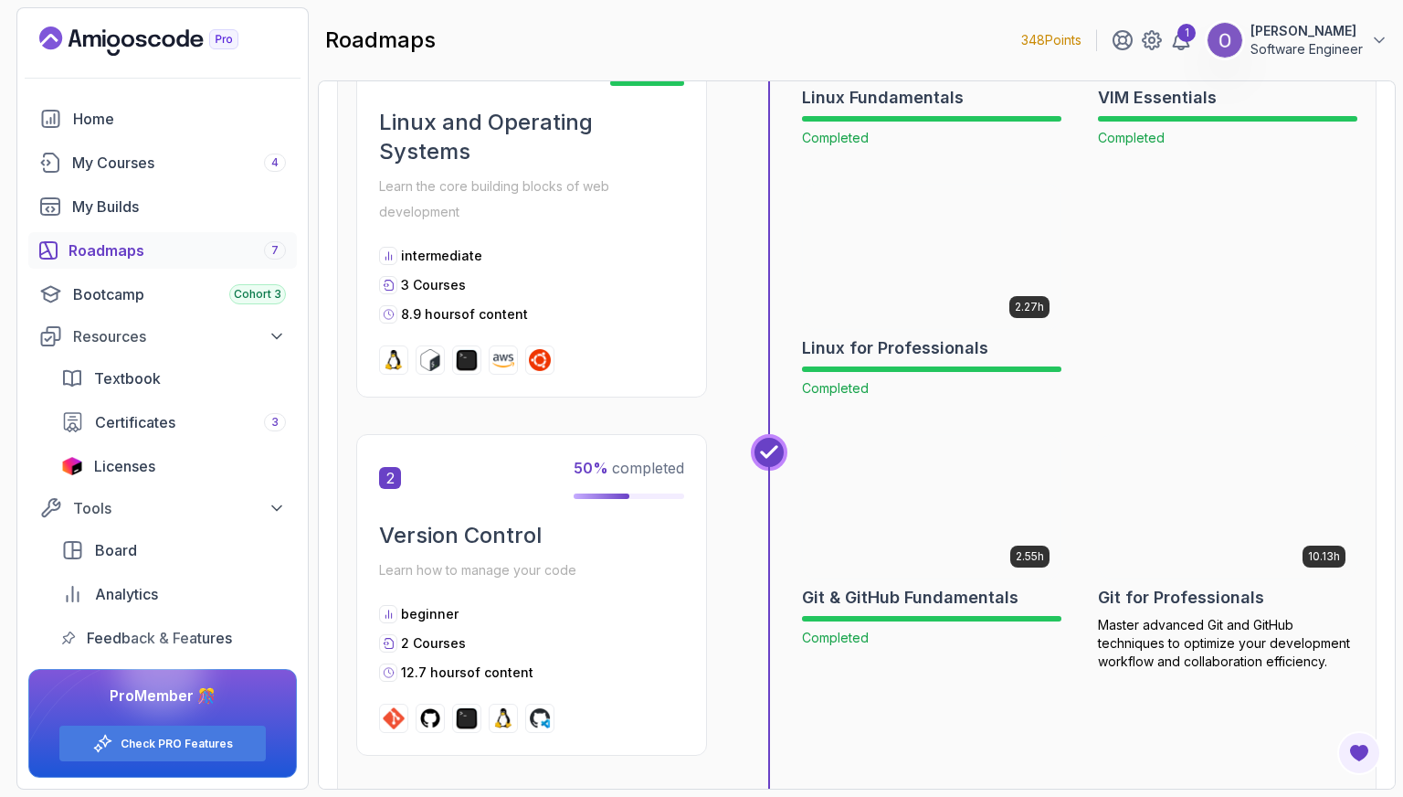
scroll to position [640, 0]
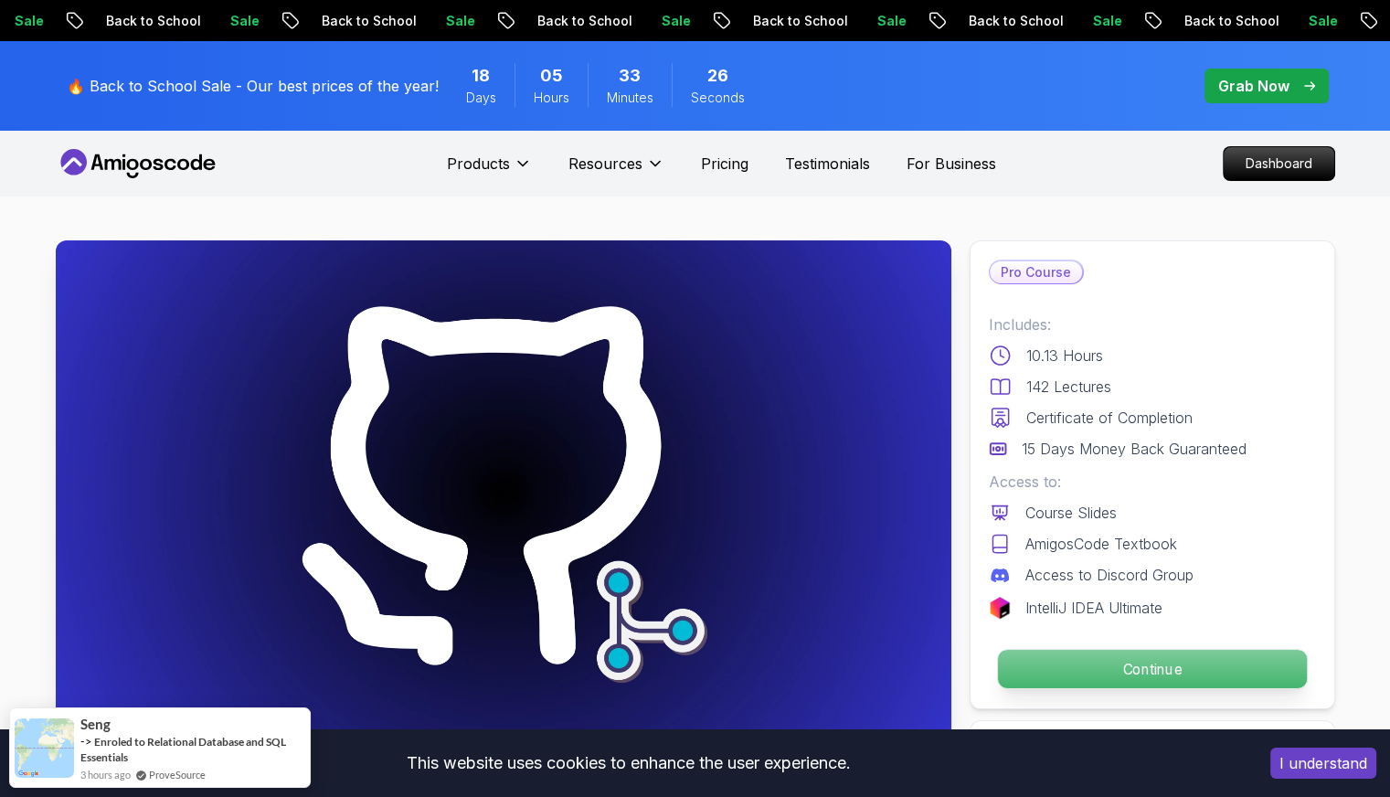
click at [1110, 675] on p "Continue" at bounding box center [1151, 669] width 309 height 38
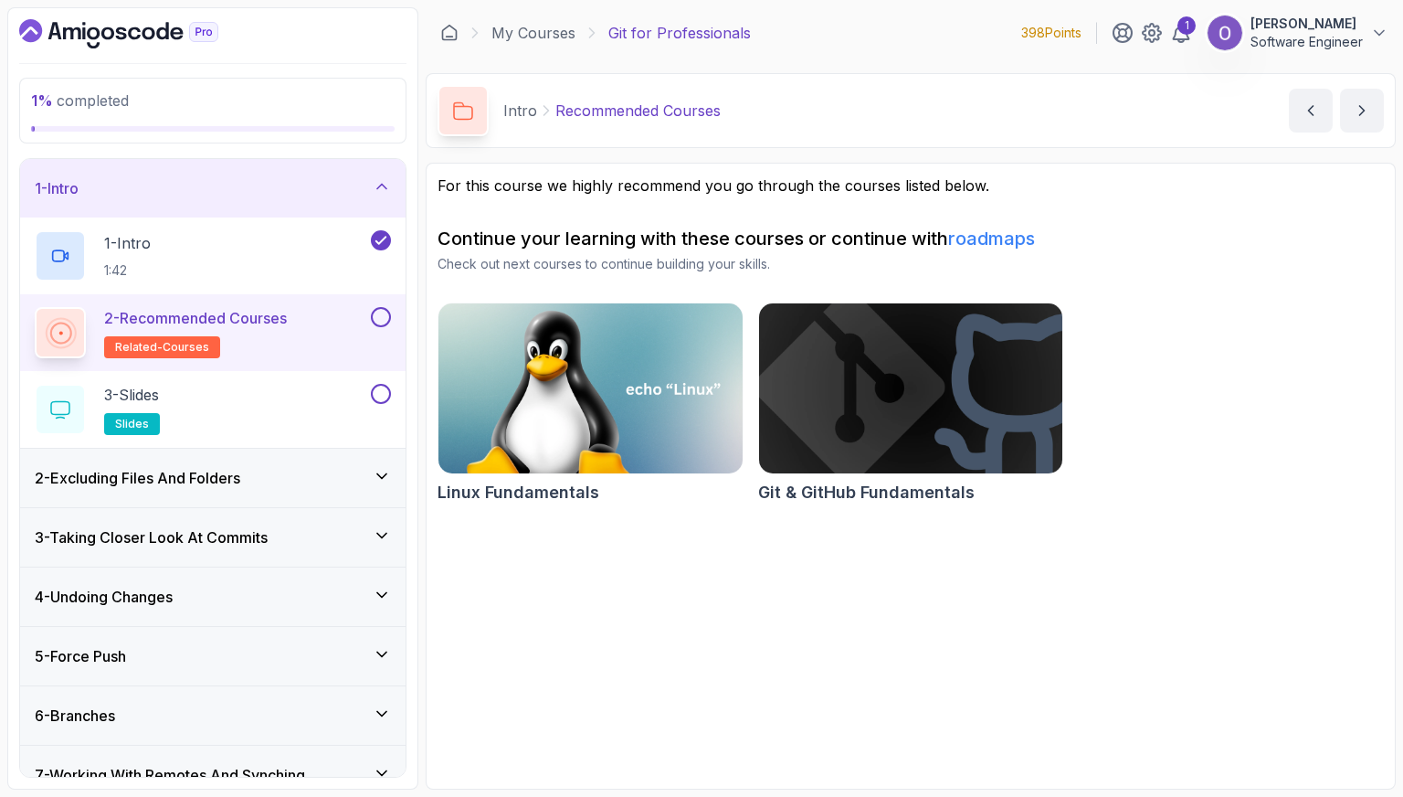
click at [376, 319] on button at bounding box center [381, 317] width 20 height 20
click at [377, 392] on button at bounding box center [381, 394] width 20 height 20
click at [332, 467] on div "2 - Excluding Files And Folders" at bounding box center [213, 478] width 356 height 22
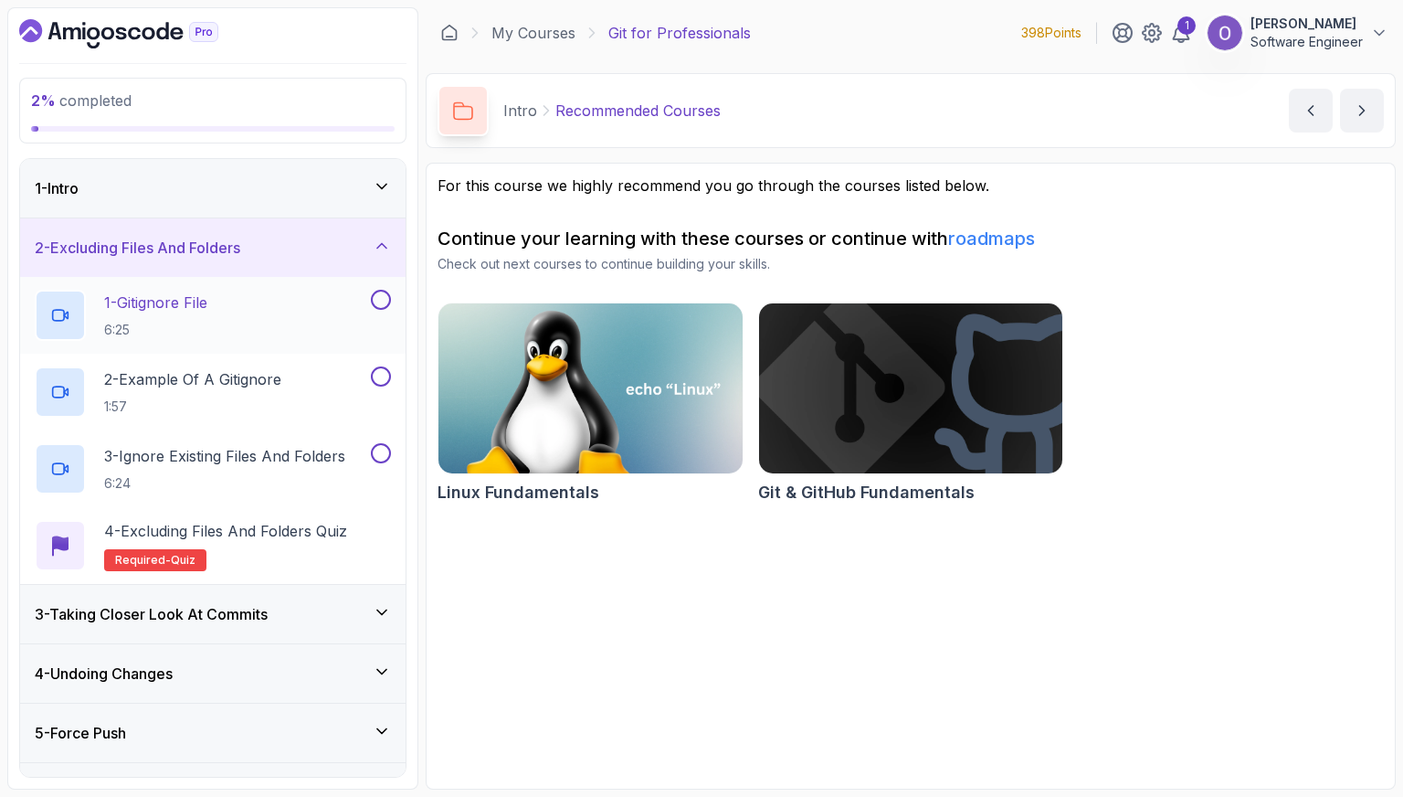
click at [279, 334] on div "1 - Gitignore File 6:25" at bounding box center [201, 315] width 333 height 51
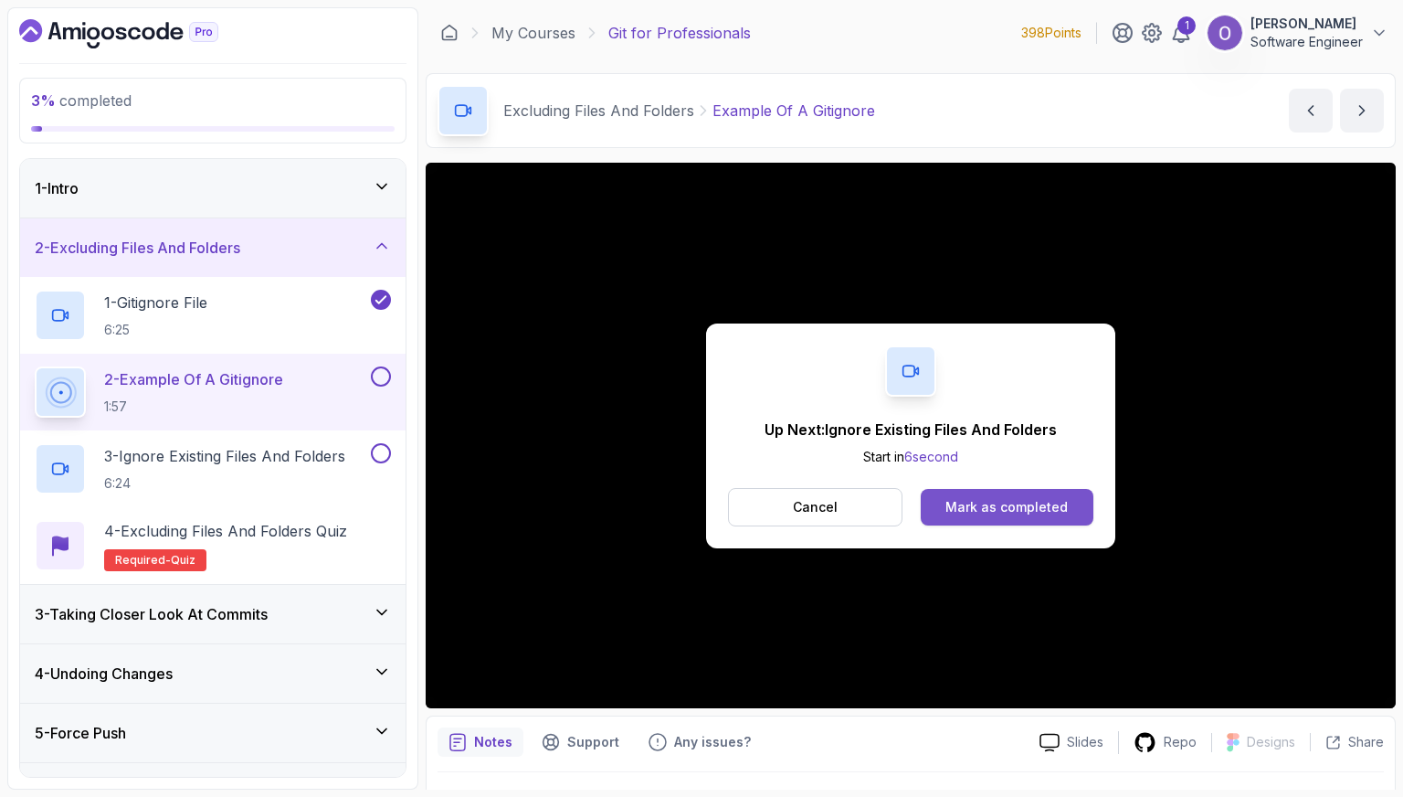
click at [968, 513] on div "Mark as completed" at bounding box center [1007, 507] width 122 height 18
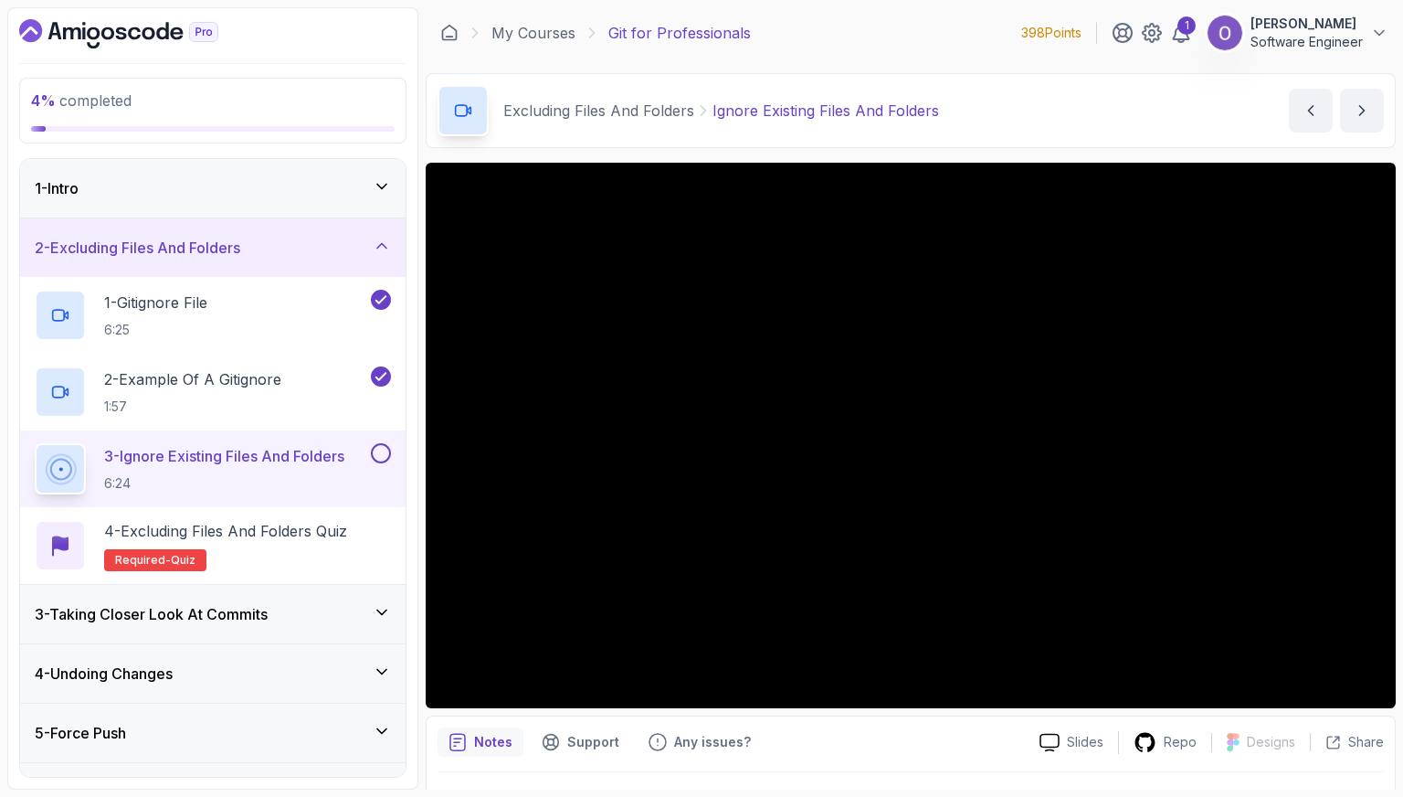
click at [382, 454] on button at bounding box center [381, 453] width 20 height 20
click at [343, 537] on p "4 - Excluding Files and Folders Quiz" at bounding box center [225, 531] width 243 height 22
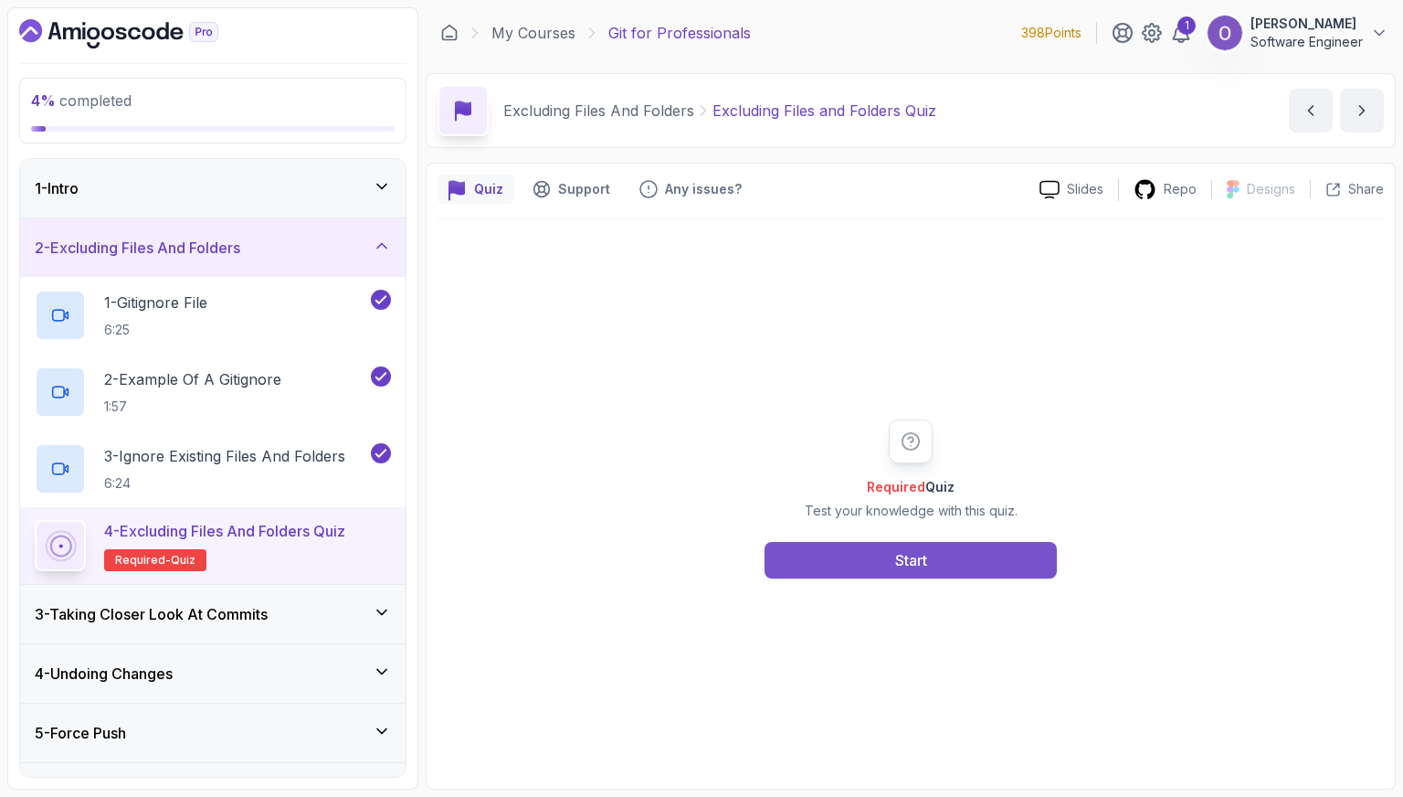
click at [777, 551] on button "Start" at bounding box center [911, 560] width 292 height 37
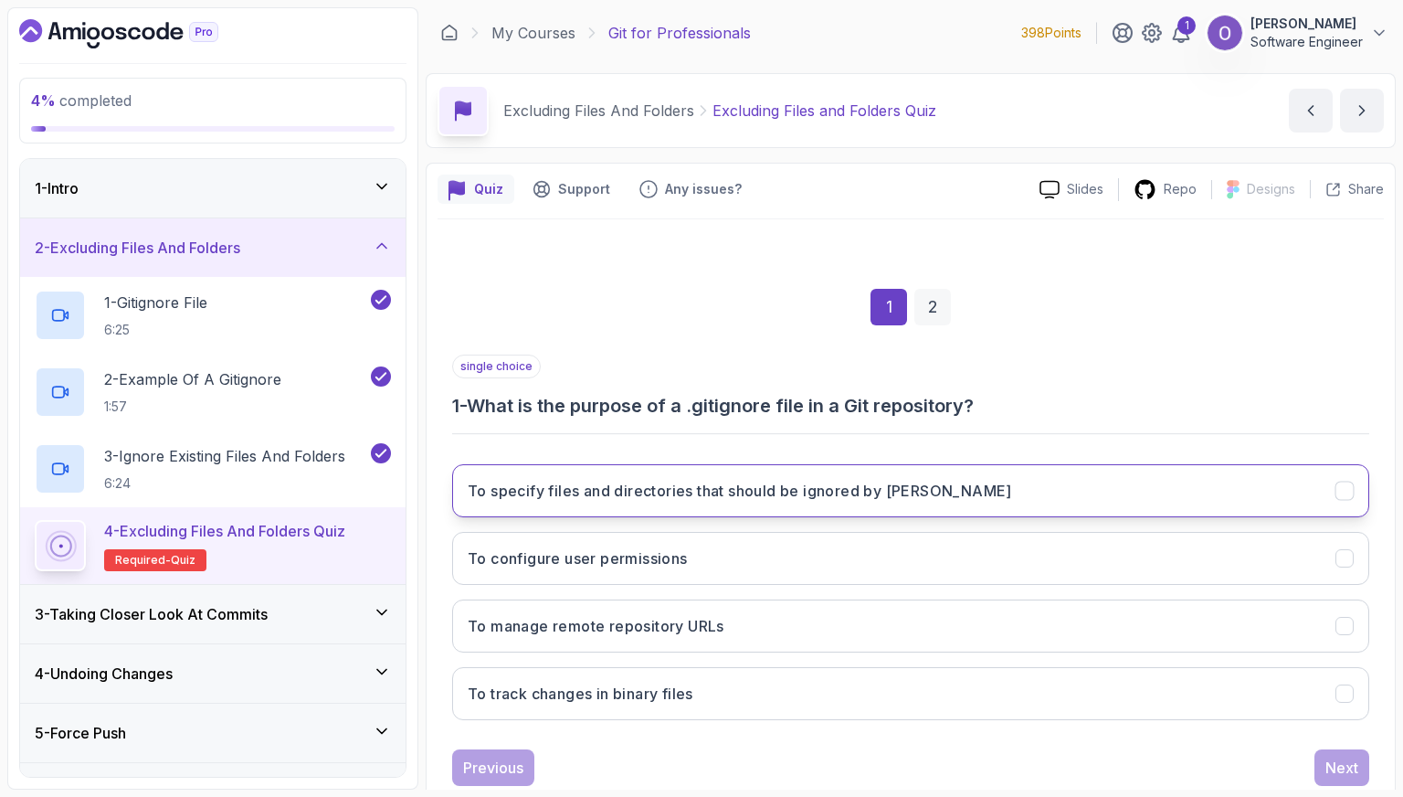
click at [692, 499] on h3 "To specify files and directories that should be ignored by [PERSON_NAME]" at bounding box center [740, 491] width 545 height 22
click at [1325, 754] on button "Next" at bounding box center [1342, 767] width 55 height 37
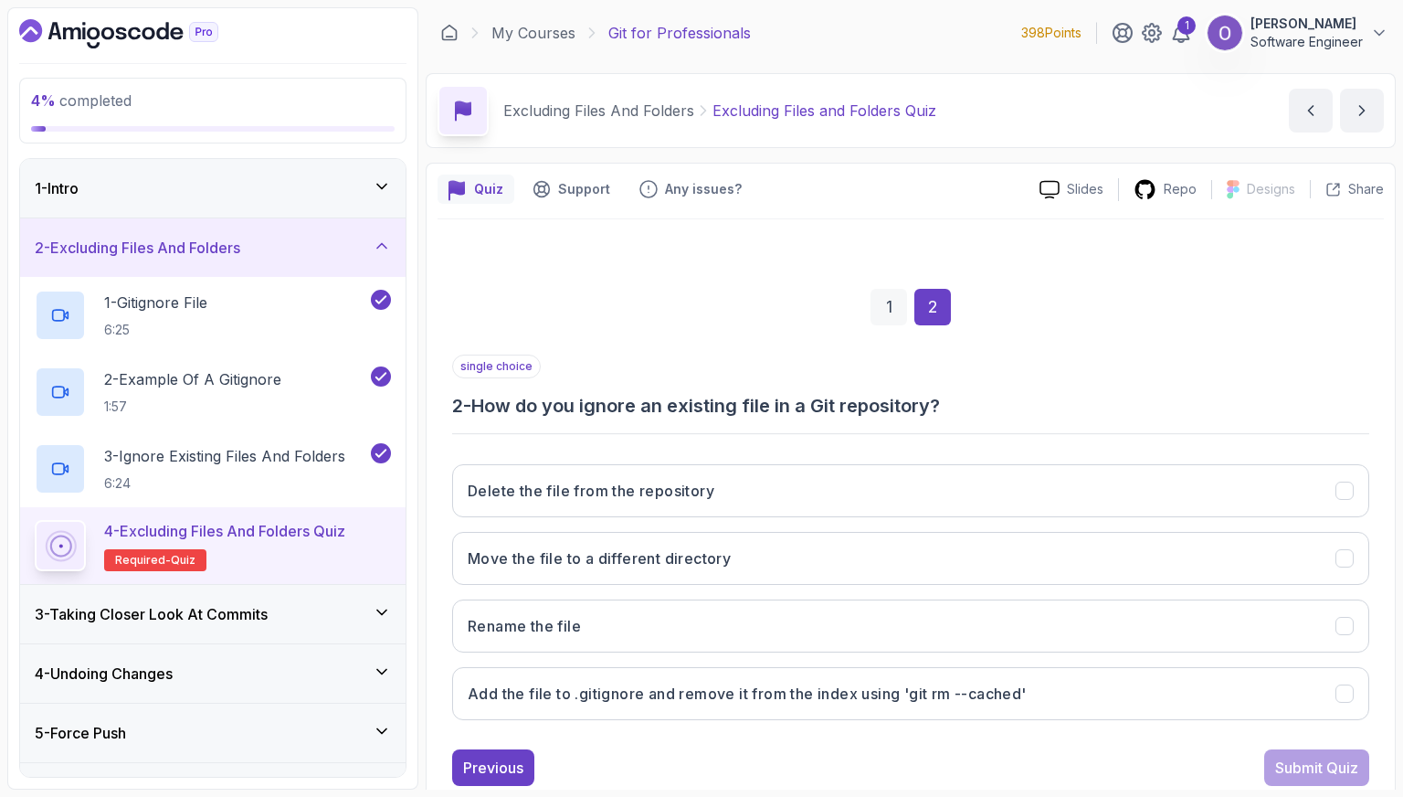
scroll to position [46, 0]
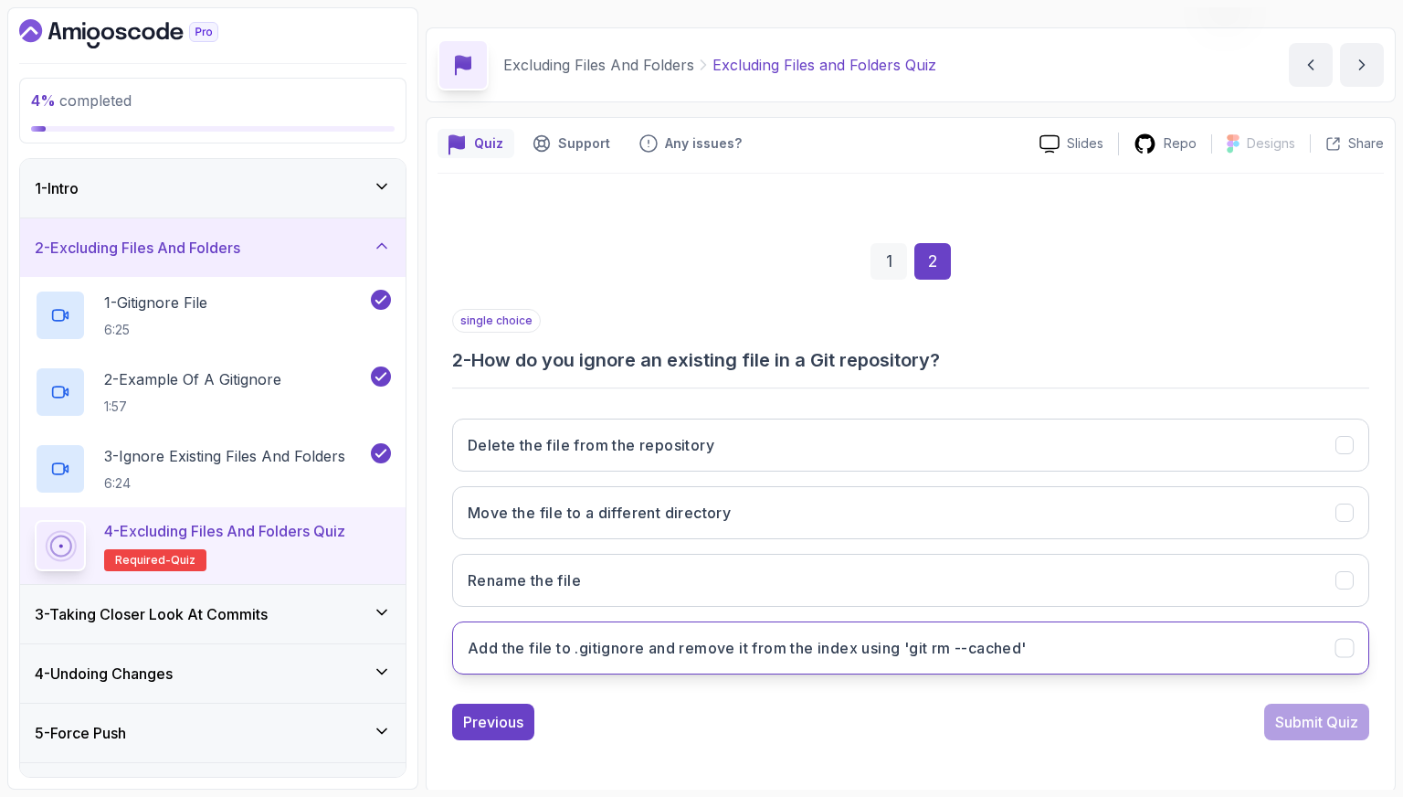
click at [605, 657] on button "Add the file to .gitignore and remove it from the index using 'git rm --cached'" at bounding box center [910, 647] width 917 height 53
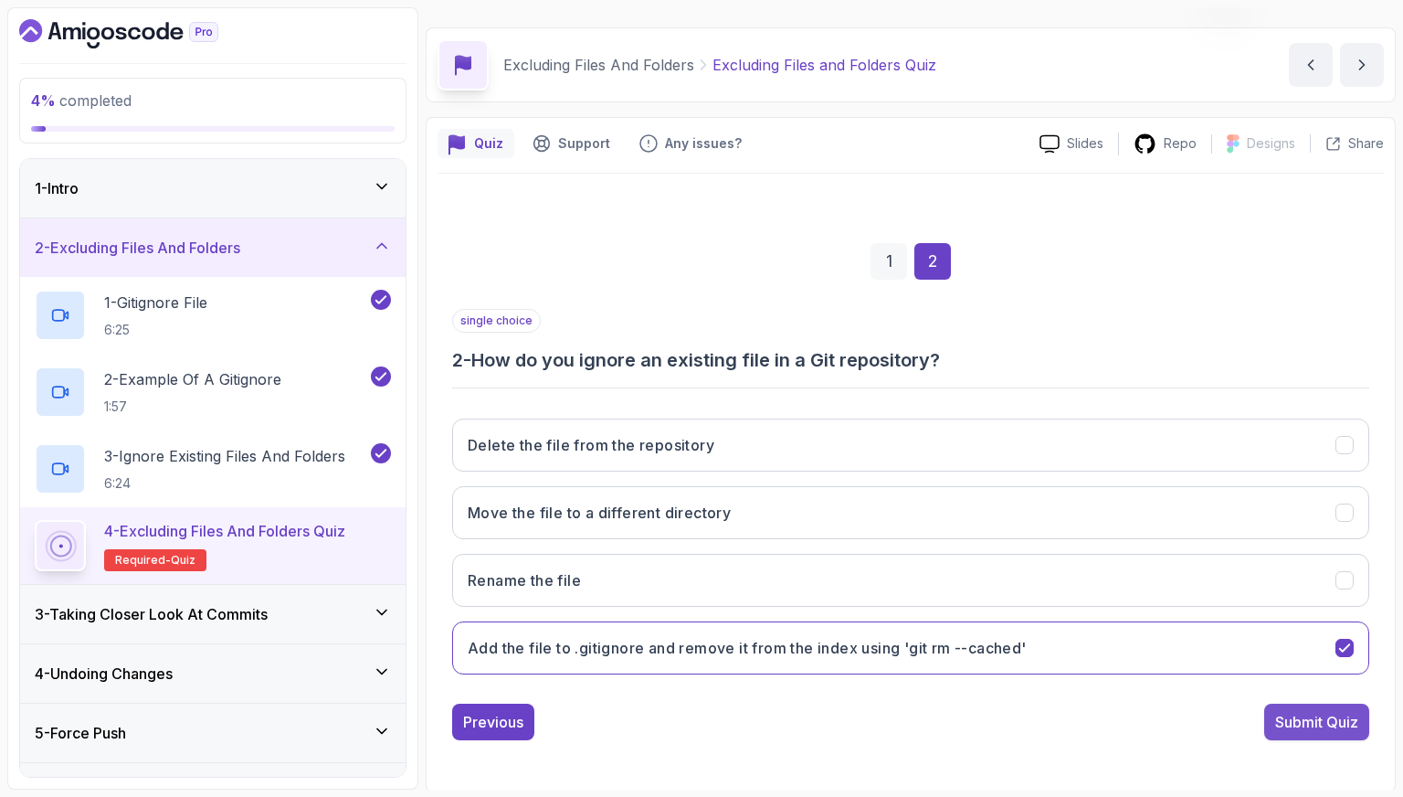
click at [1312, 714] on div "Submit Quiz" at bounding box center [1316, 722] width 83 height 22
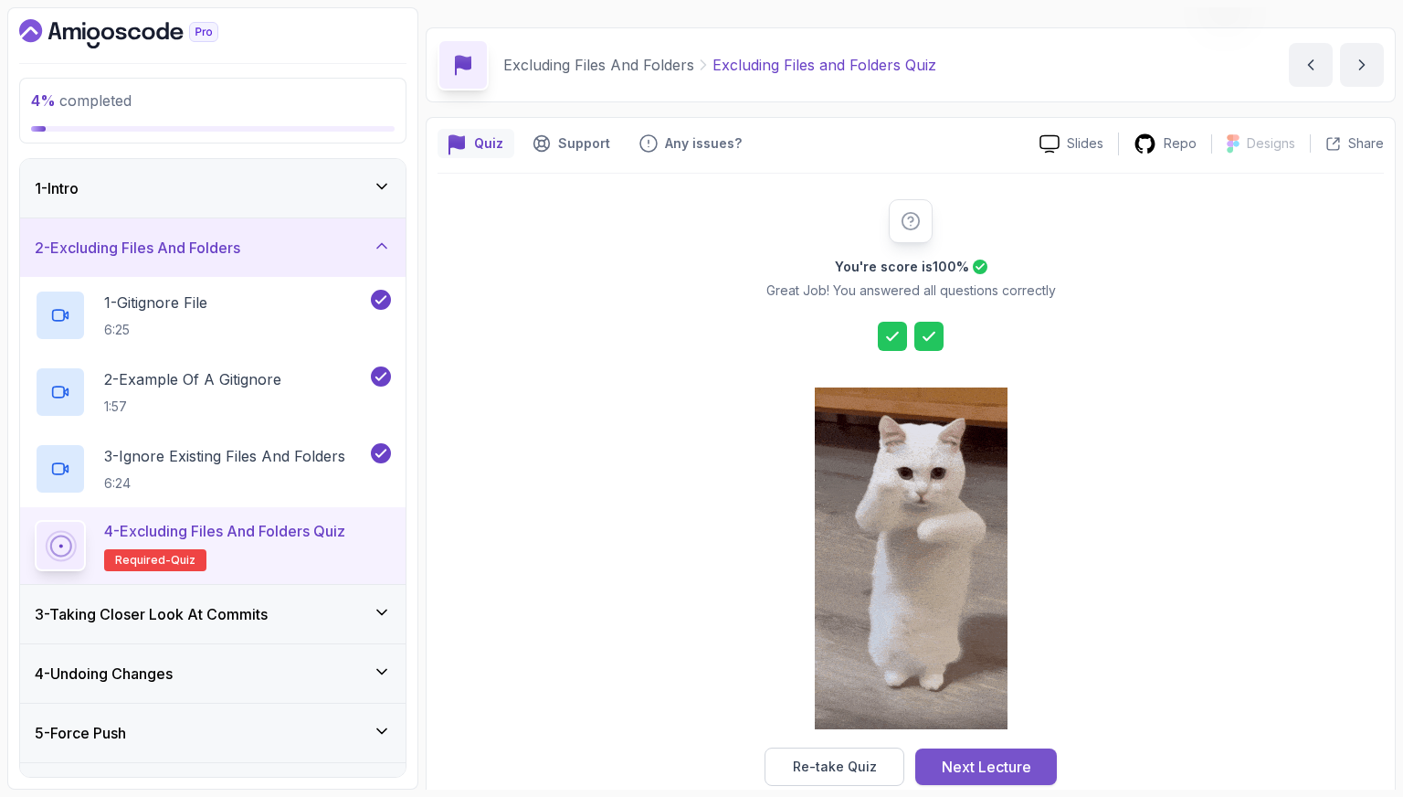
click at [1019, 757] on div "Next Lecture" at bounding box center [987, 767] width 90 height 22
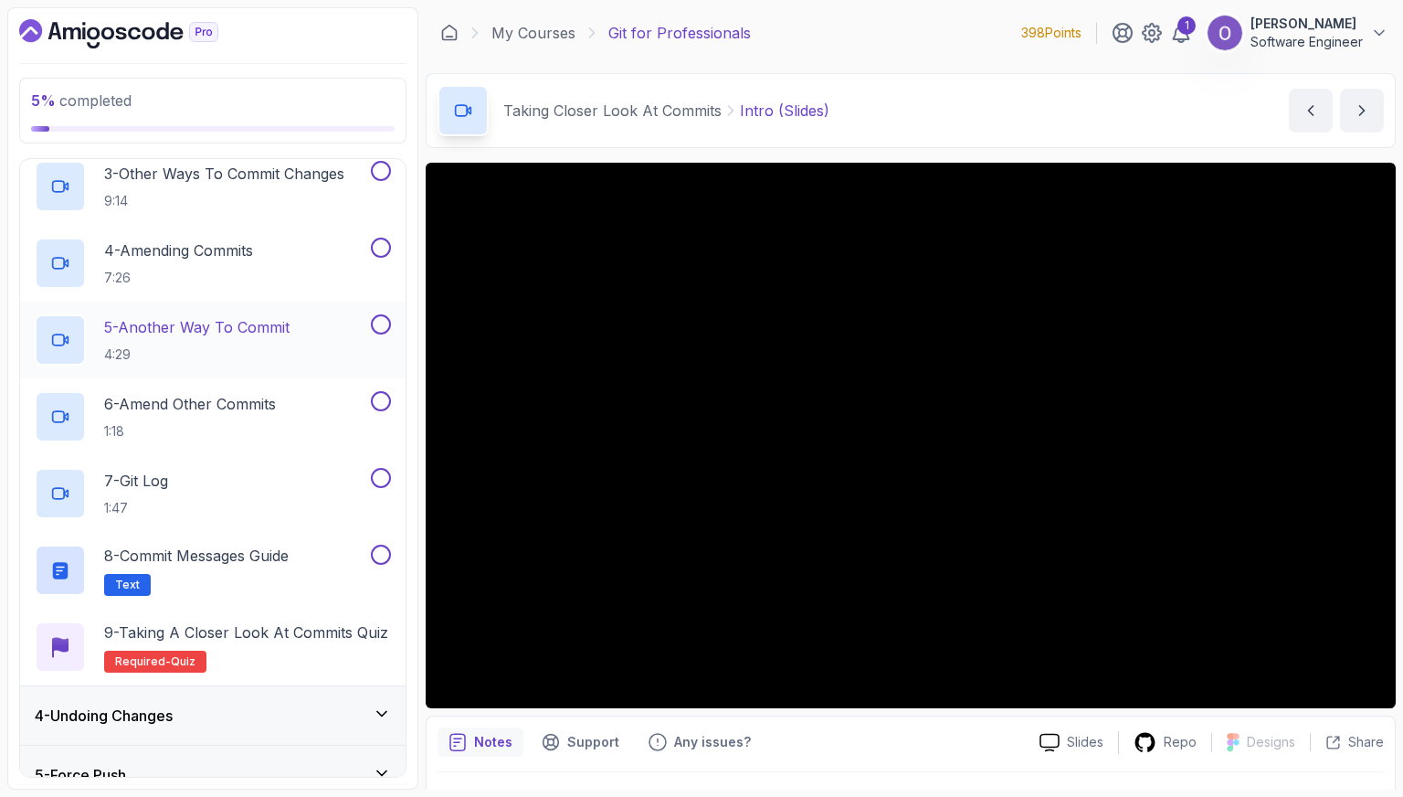
scroll to position [159, 0]
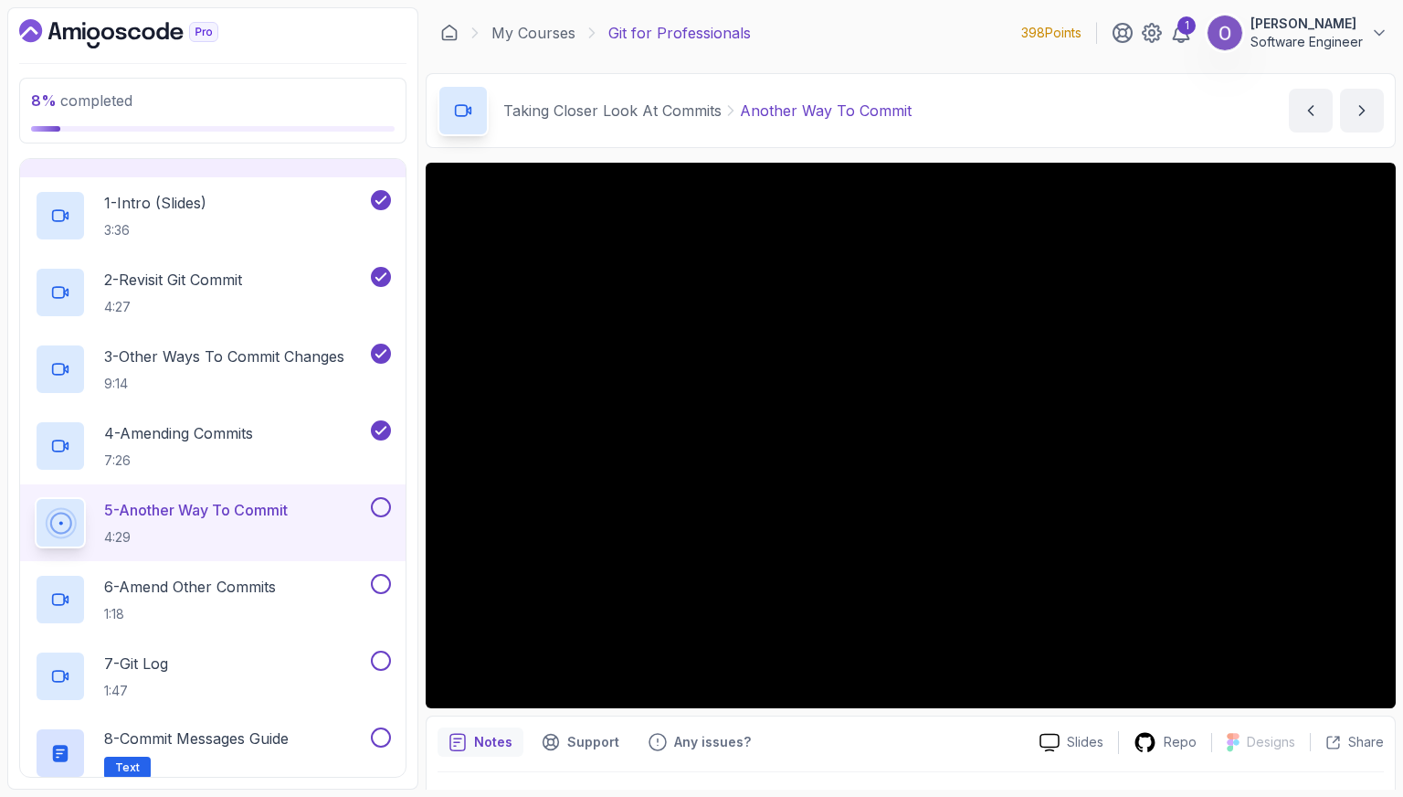
click at [380, 509] on button at bounding box center [381, 507] width 20 height 20
click at [378, 582] on button at bounding box center [381, 584] width 20 height 20
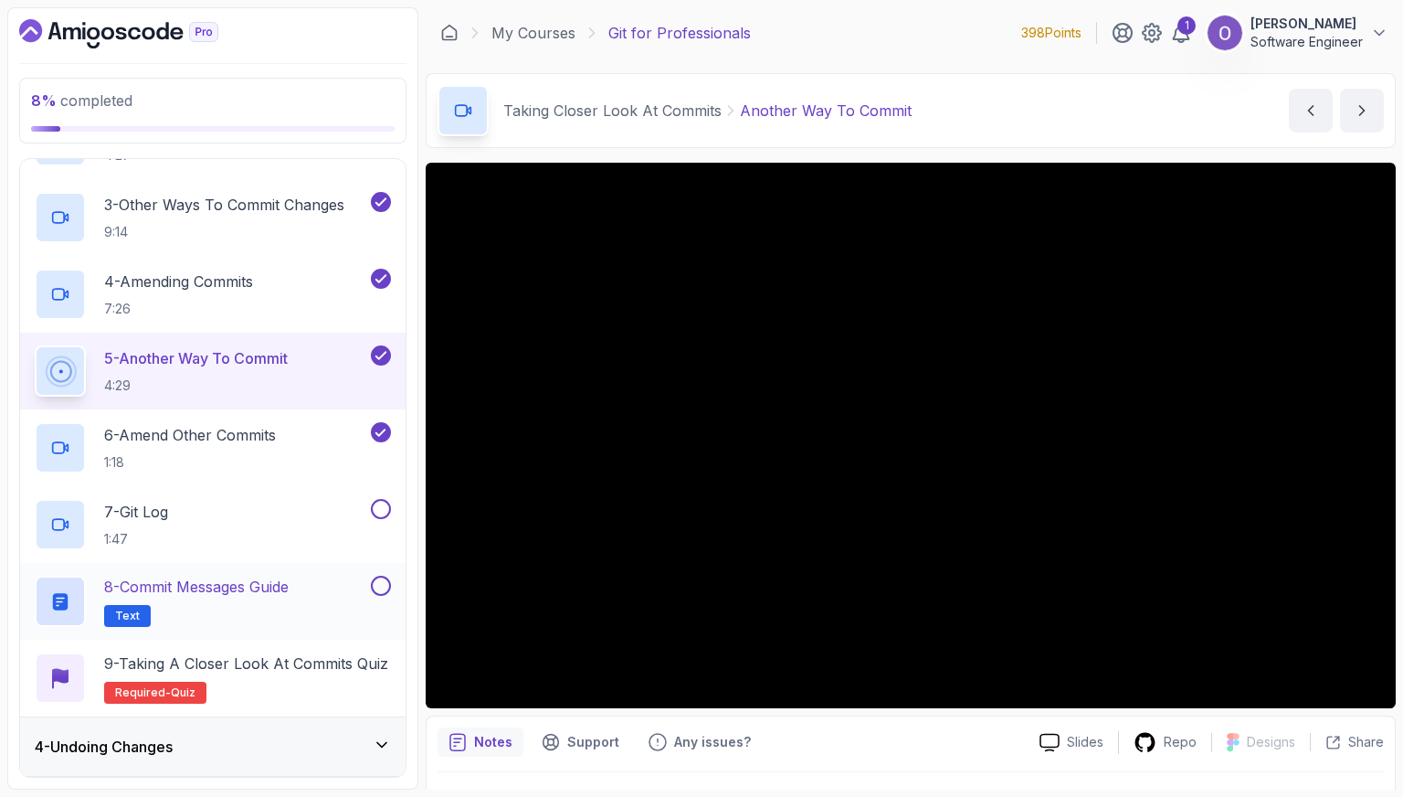
scroll to position [342, 0]
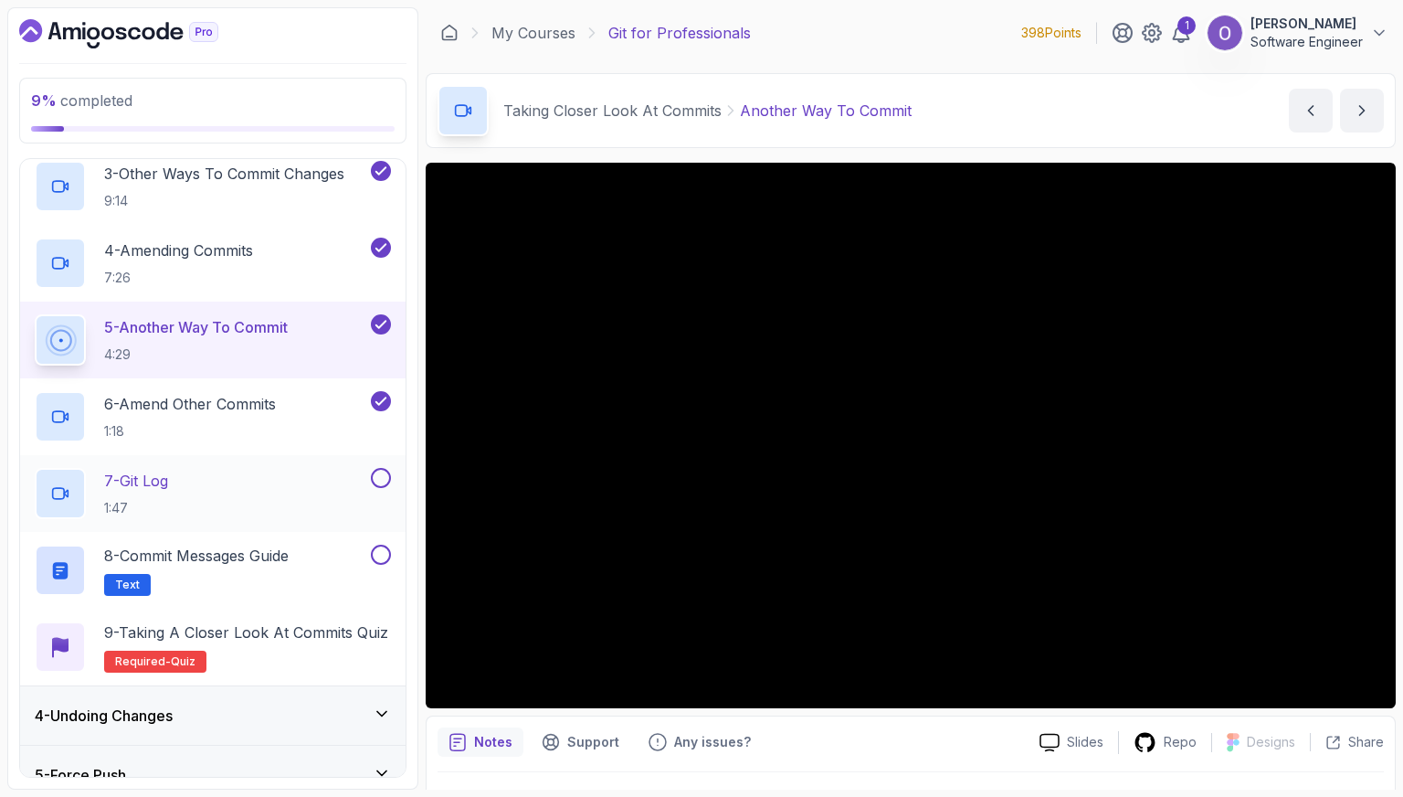
click at [384, 475] on button at bounding box center [381, 478] width 20 height 20
click at [335, 561] on div "8 - Commit Messages Guide Text" at bounding box center [201, 570] width 333 height 51
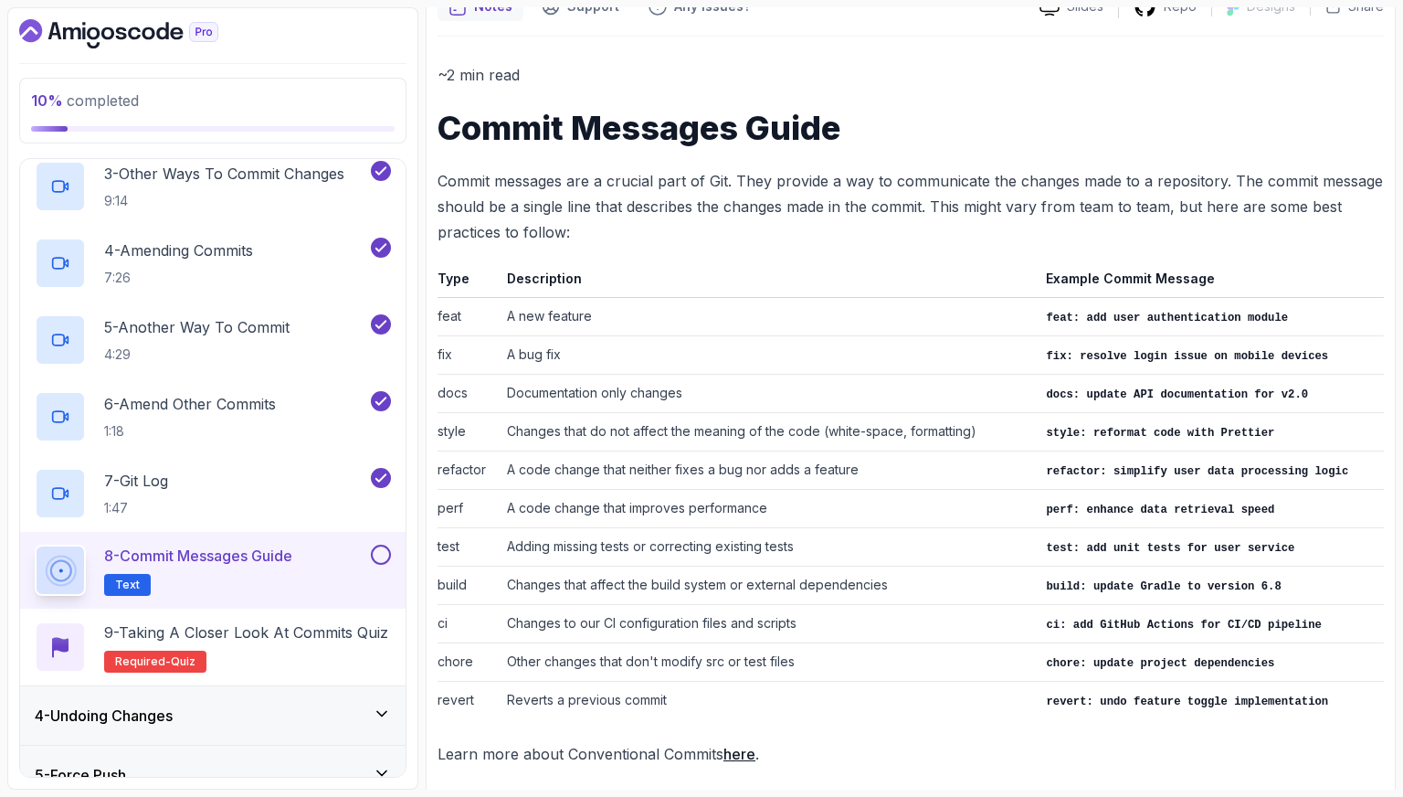
scroll to position [185, 0]
click at [376, 551] on button at bounding box center [381, 555] width 20 height 20
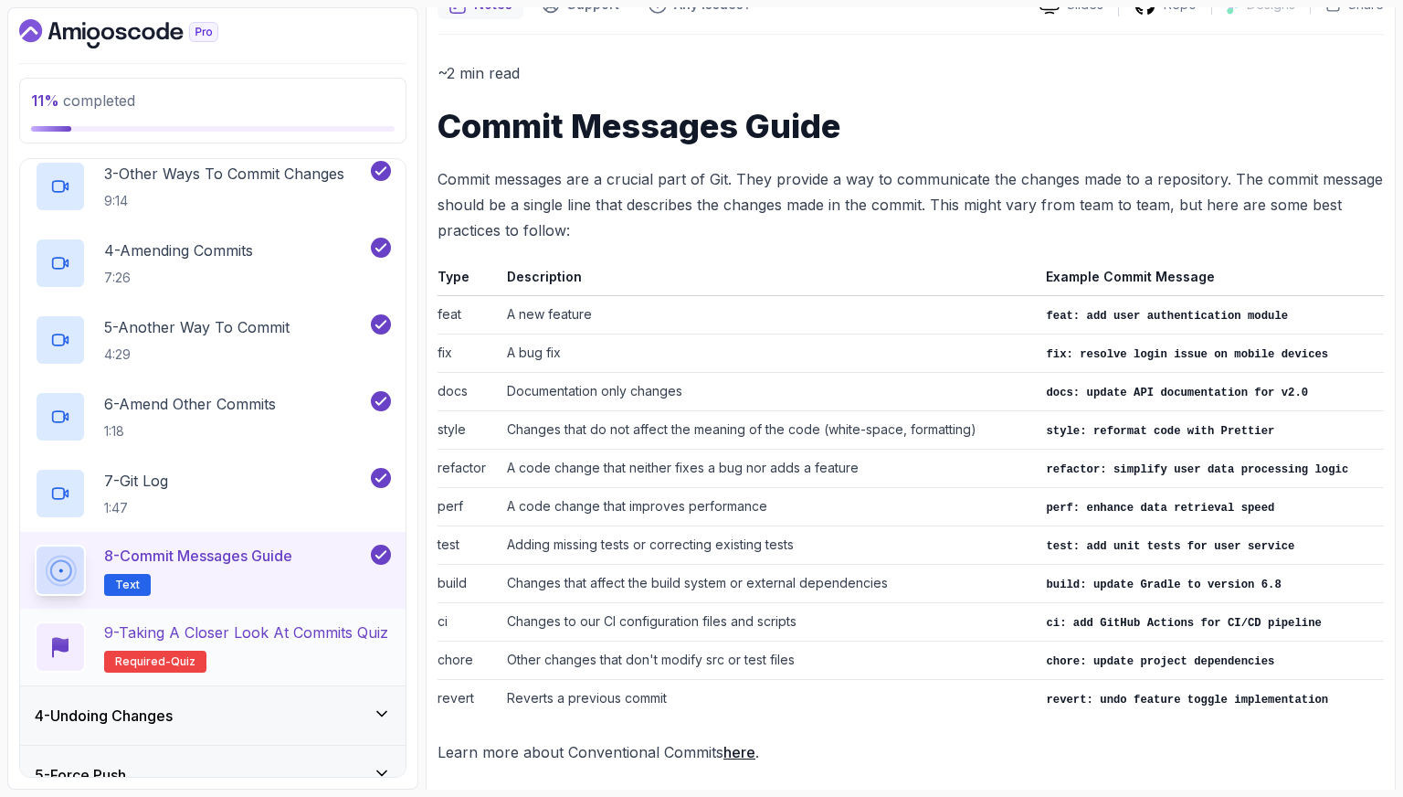
click at [312, 638] on p "9 - Taking a Closer Look at Commits Quiz" at bounding box center [246, 632] width 284 height 22
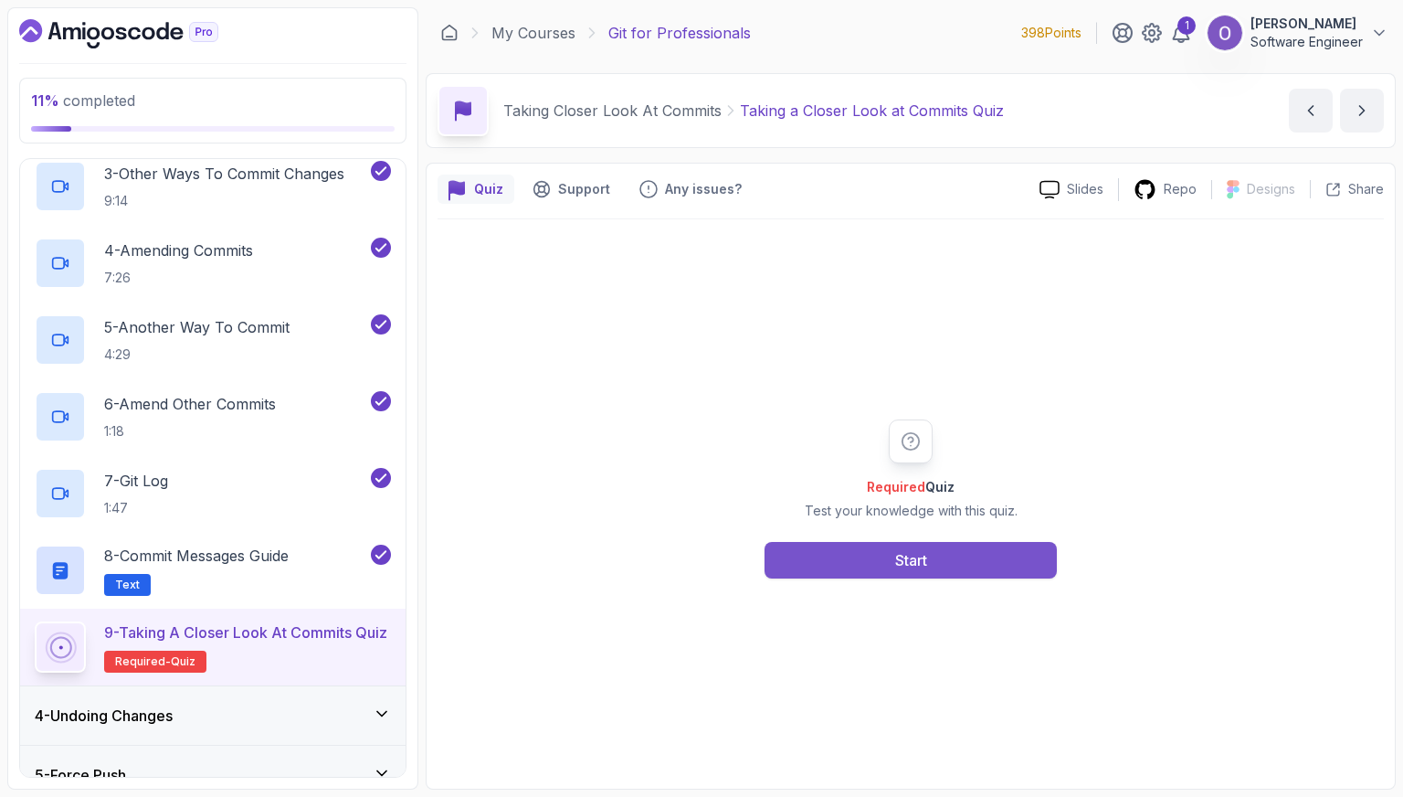
click at [870, 575] on button "Start" at bounding box center [911, 560] width 292 height 37
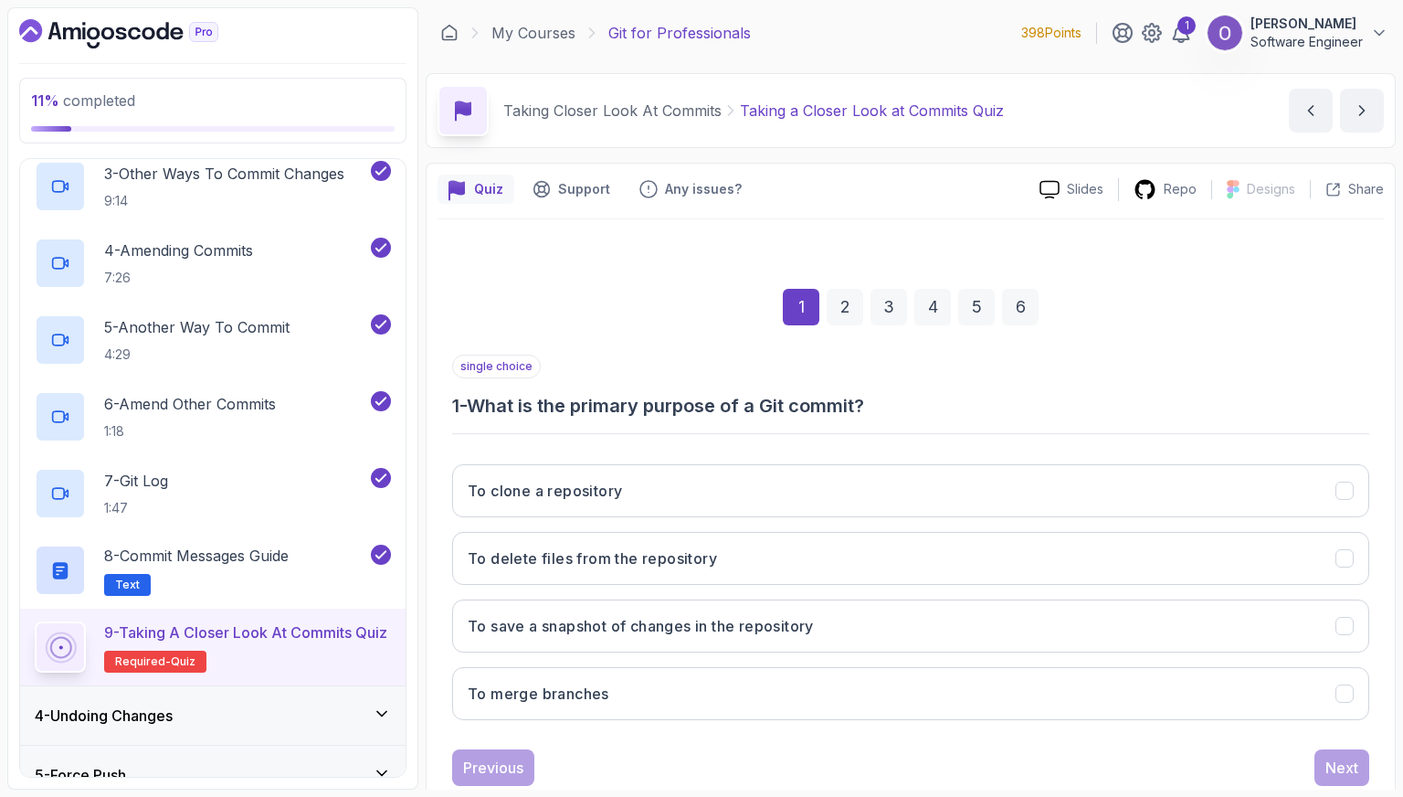
scroll to position [46, 0]
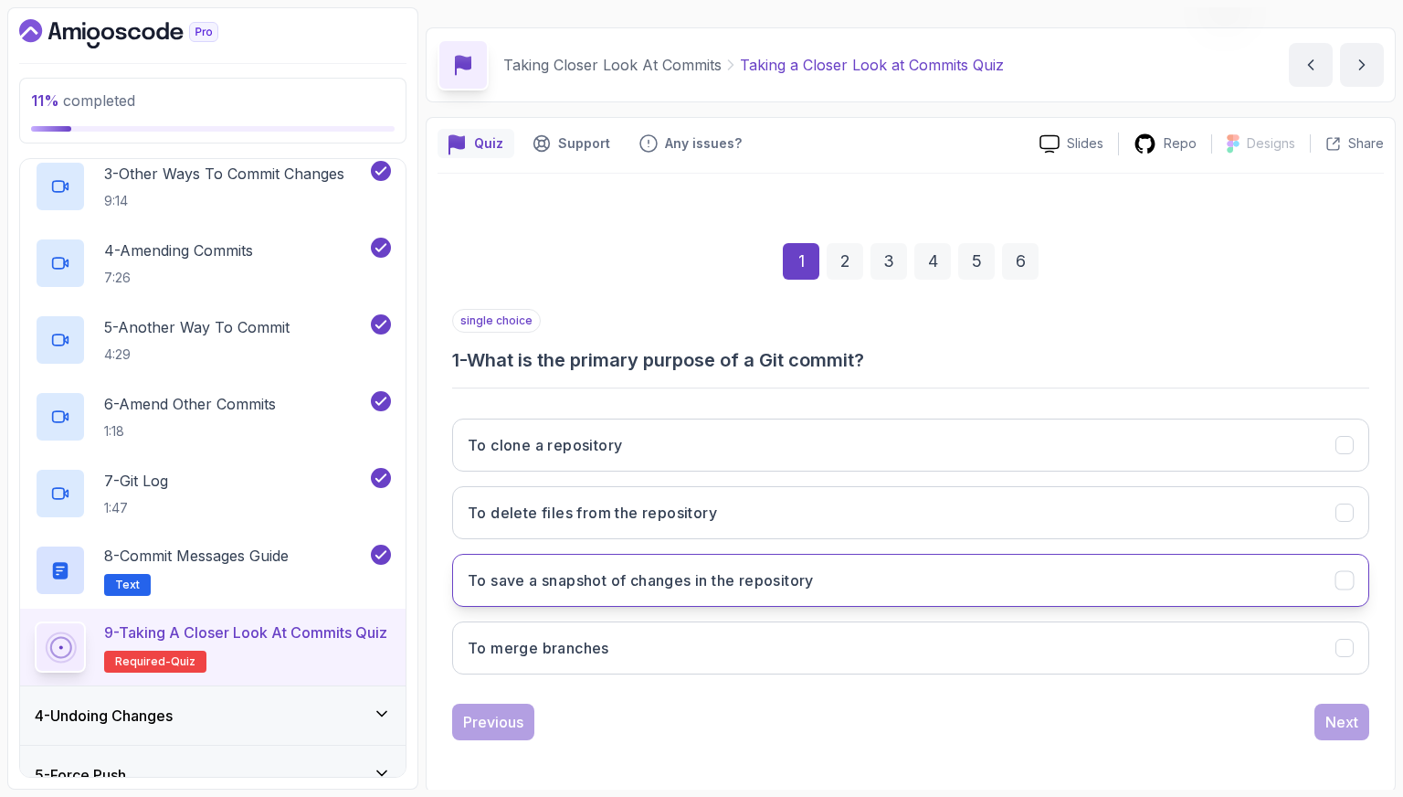
click at [708, 588] on h3 "To save a snapshot of changes in the repository" at bounding box center [641, 580] width 346 height 22
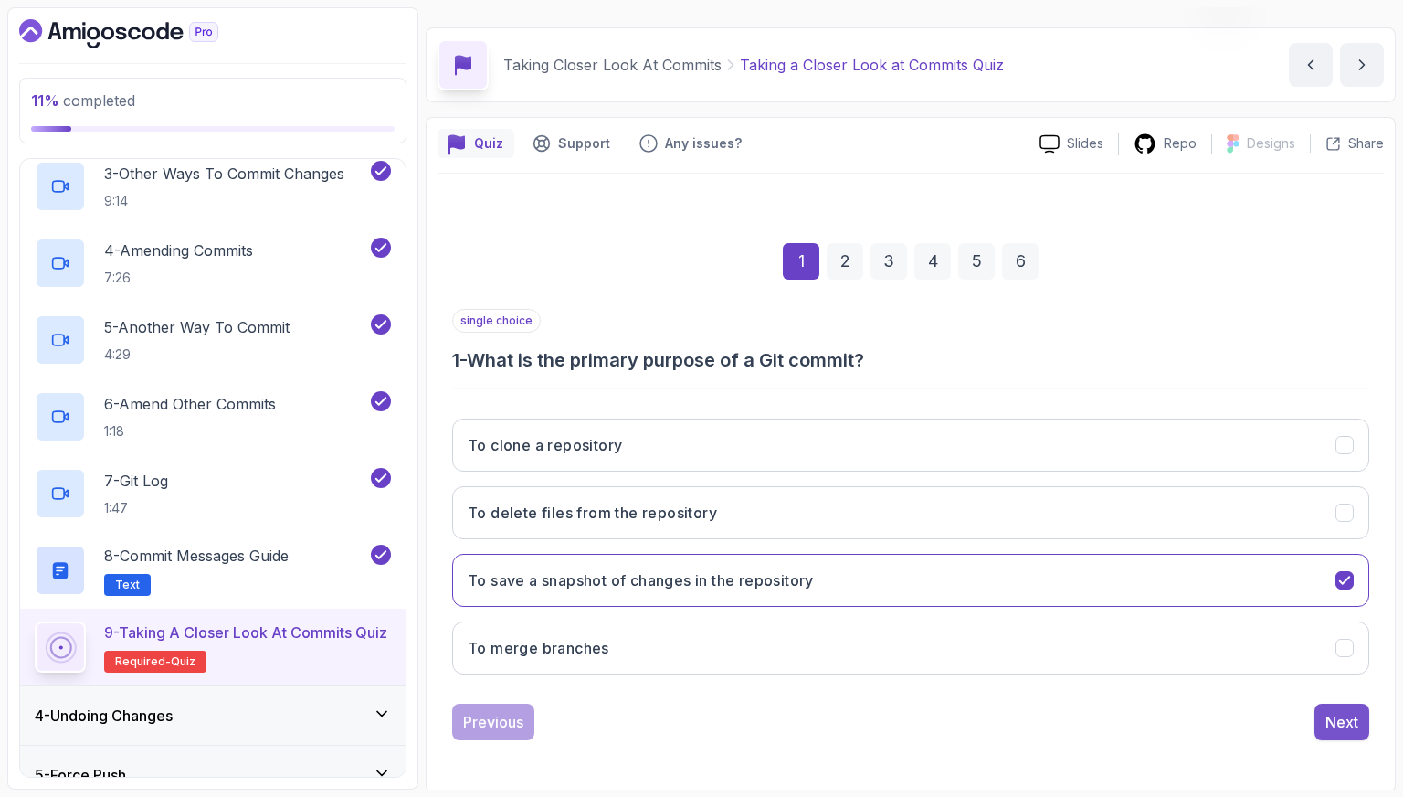
click at [1331, 722] on div "Next" at bounding box center [1342, 722] width 33 height 22
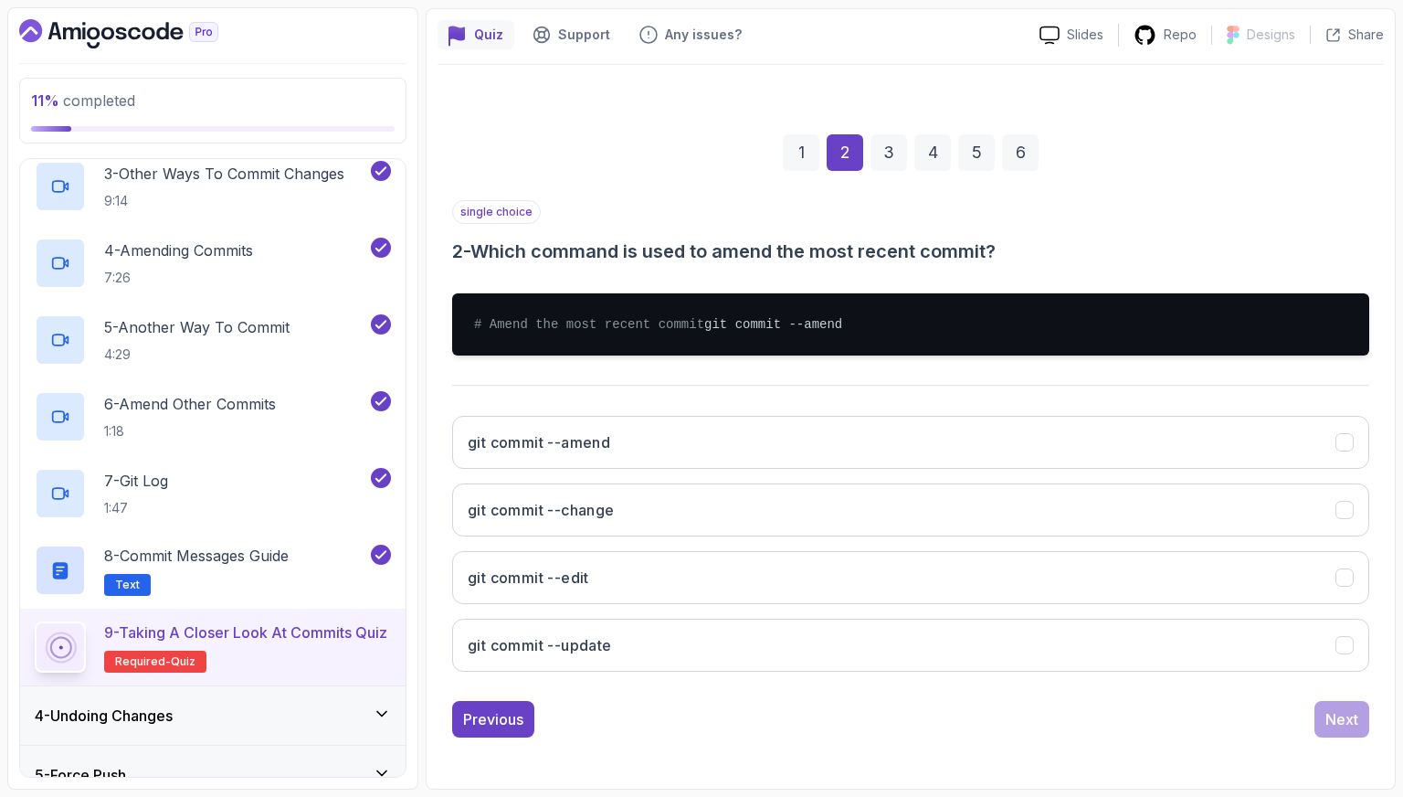
scroll to position [170, 0]
click at [667, 432] on button "git commit --amend" at bounding box center [910, 442] width 917 height 53
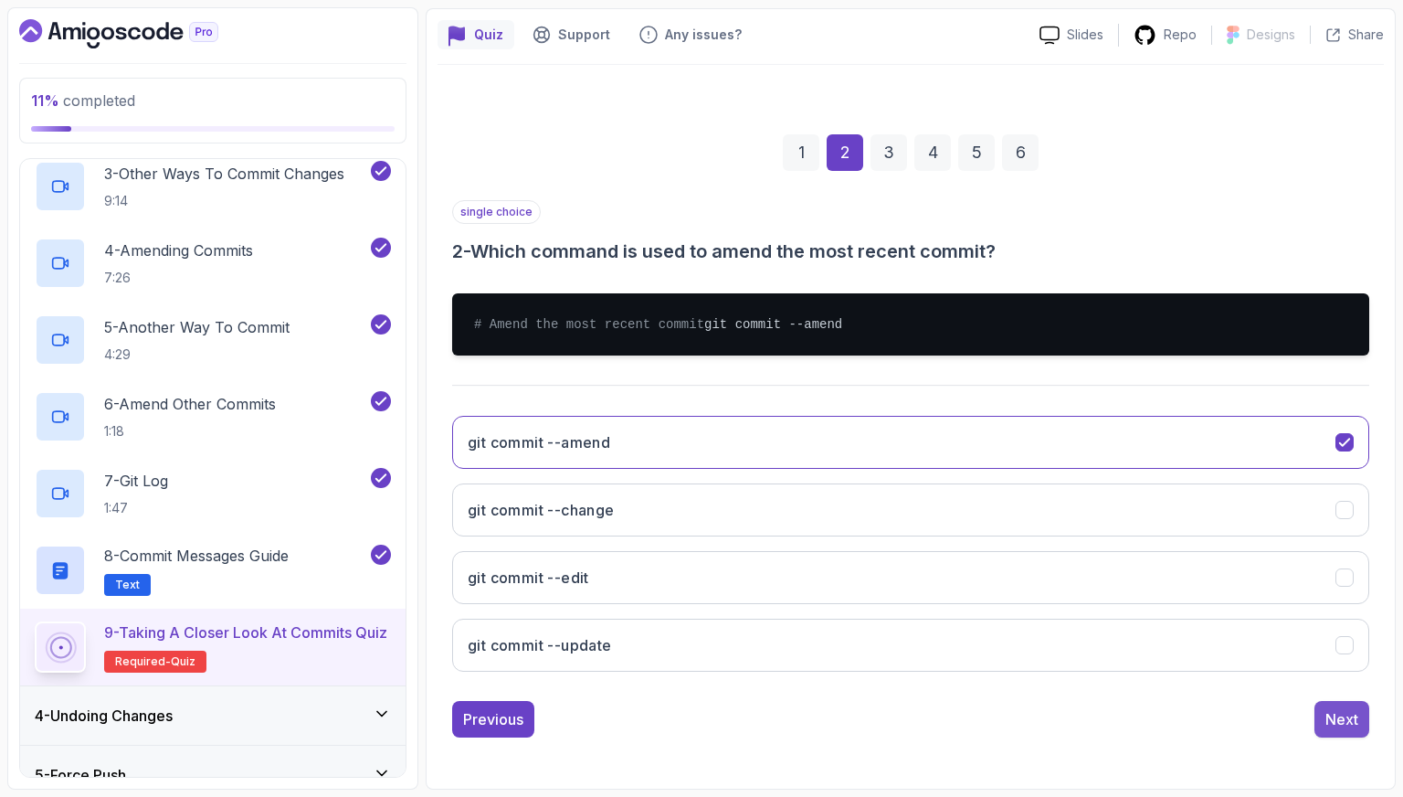
click at [1350, 724] on div "Next" at bounding box center [1342, 719] width 33 height 22
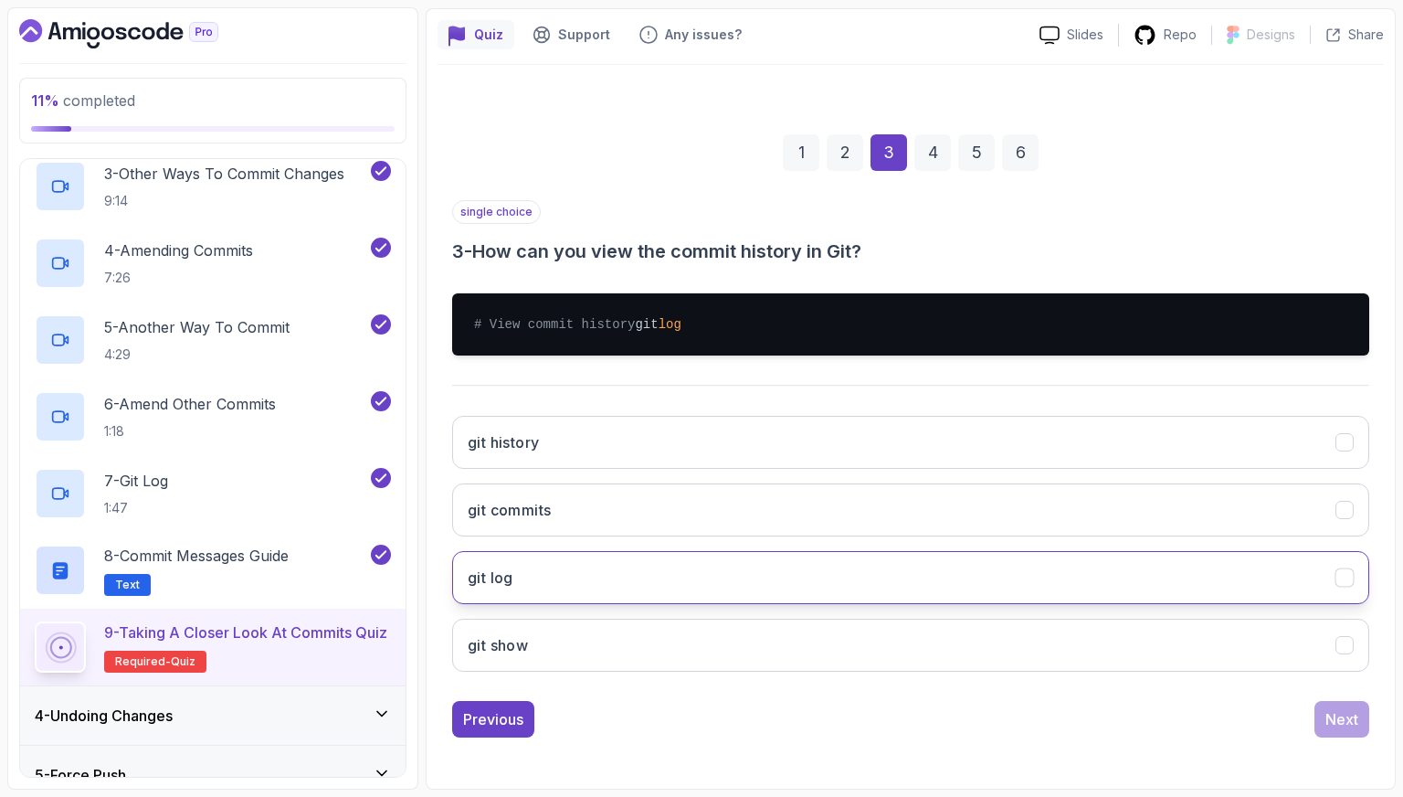
click at [650, 574] on button "git log" at bounding box center [910, 577] width 917 height 53
click at [1349, 715] on div "Next" at bounding box center [1342, 719] width 33 height 22
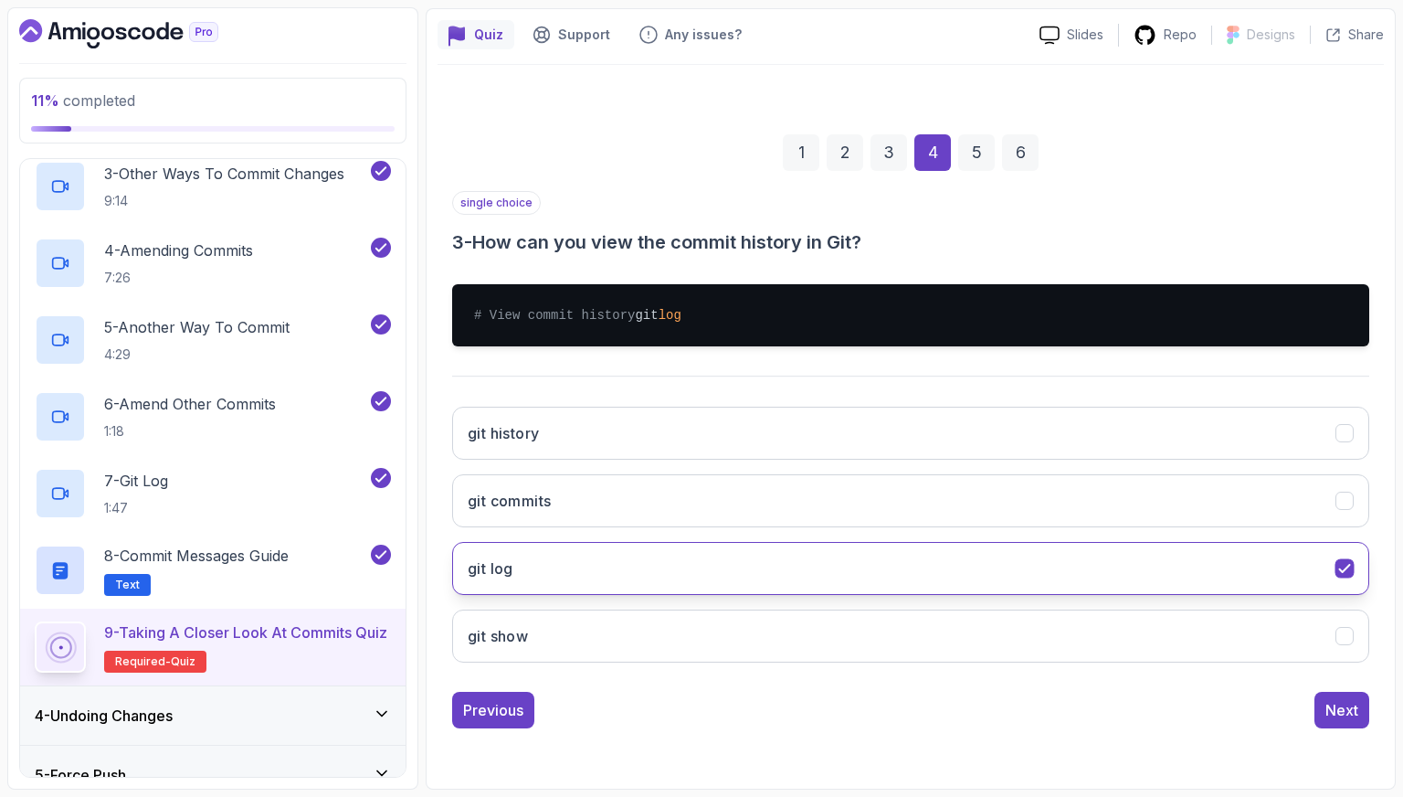
scroll to position [46, 0]
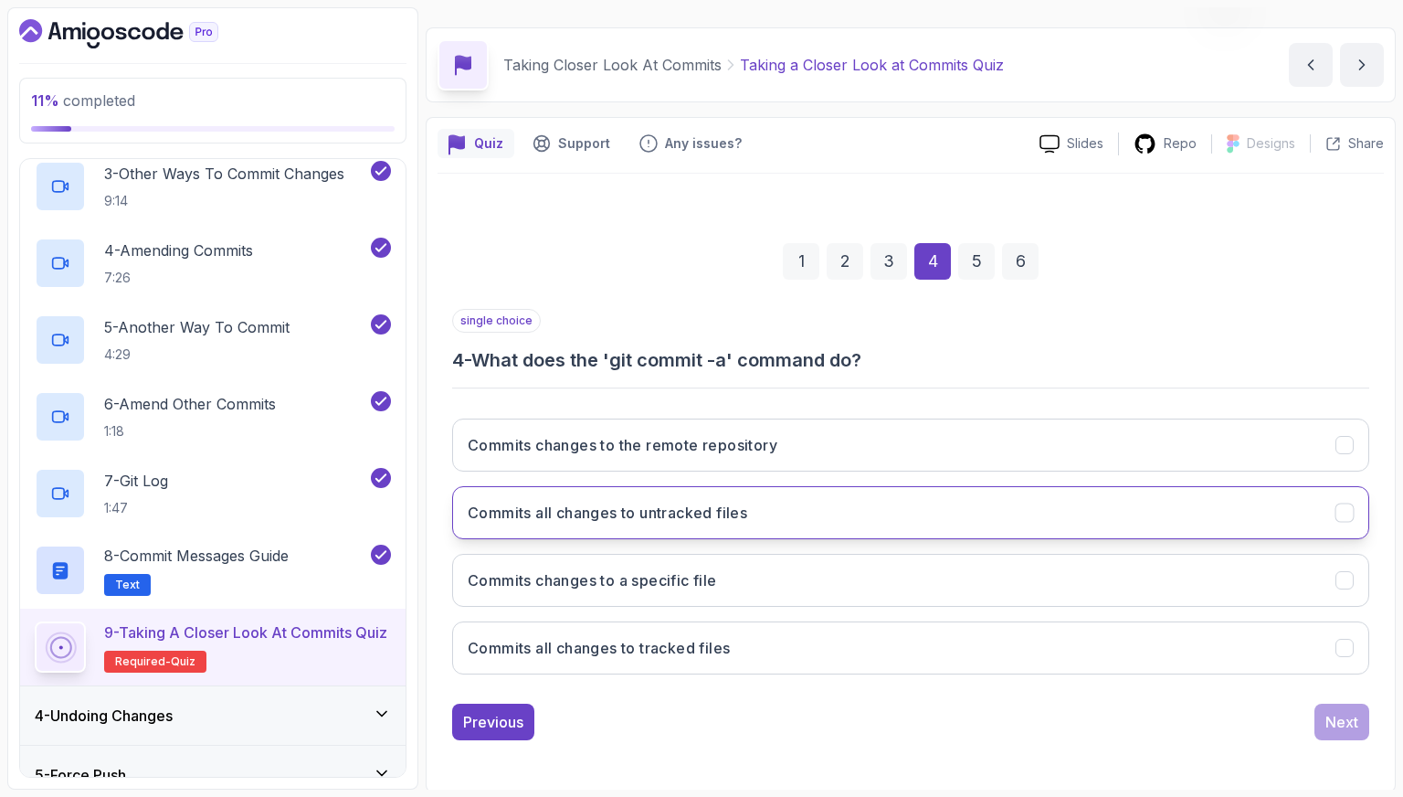
click at [597, 522] on button "Commits all changes to untracked files" at bounding box center [910, 512] width 917 height 53
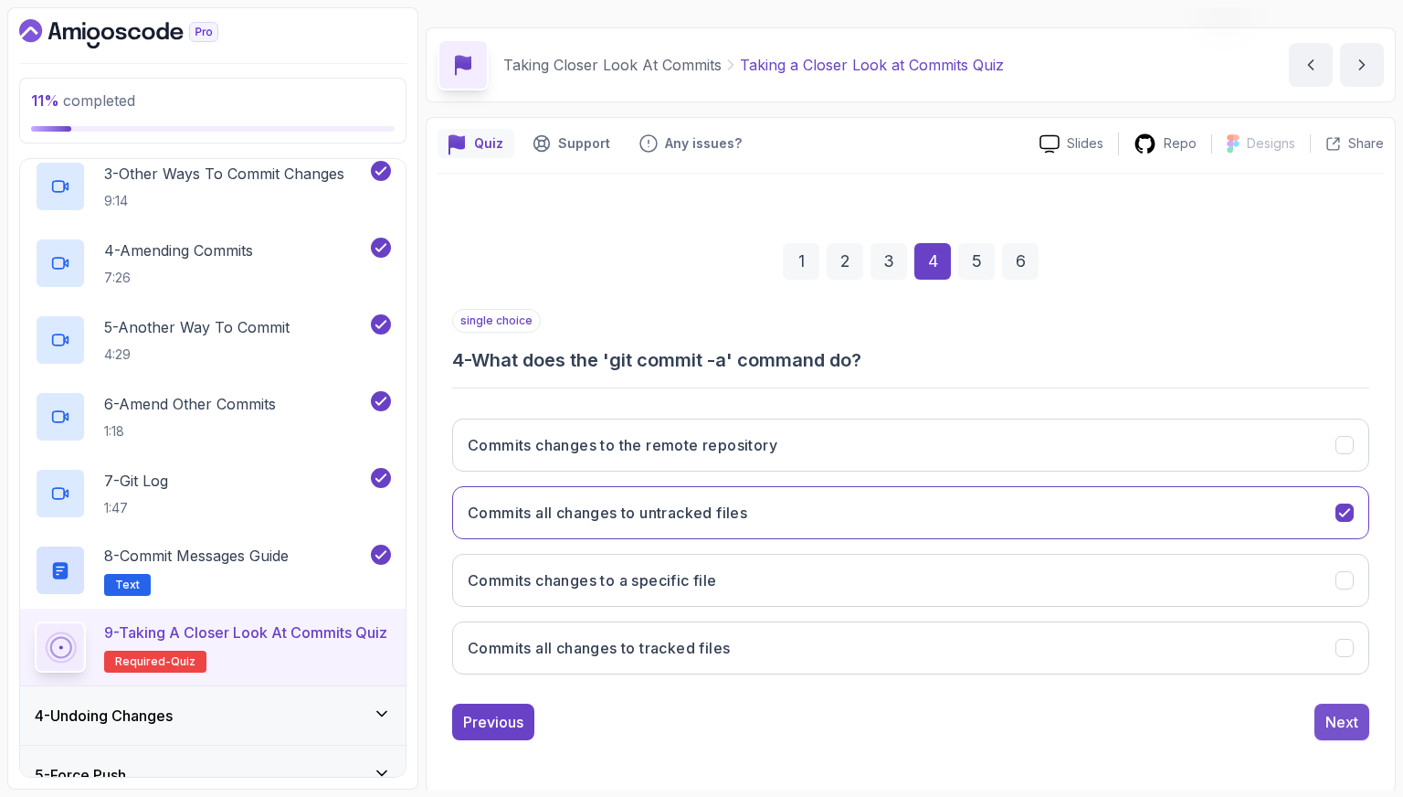
click at [1338, 728] on div "Next" at bounding box center [1342, 722] width 33 height 22
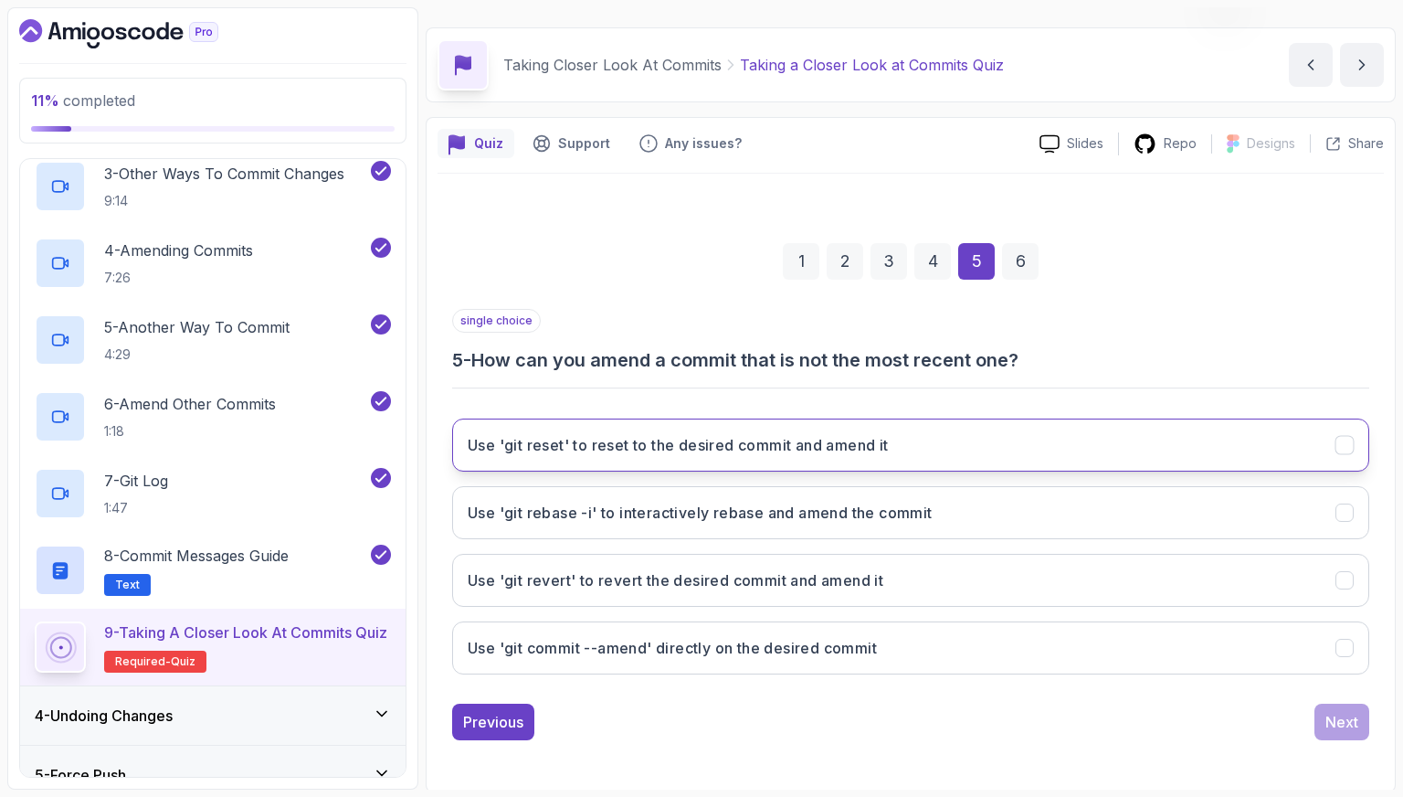
click at [685, 443] on h3 "Use 'git reset' to reset to the desired commit and amend it" at bounding box center [678, 445] width 421 height 22
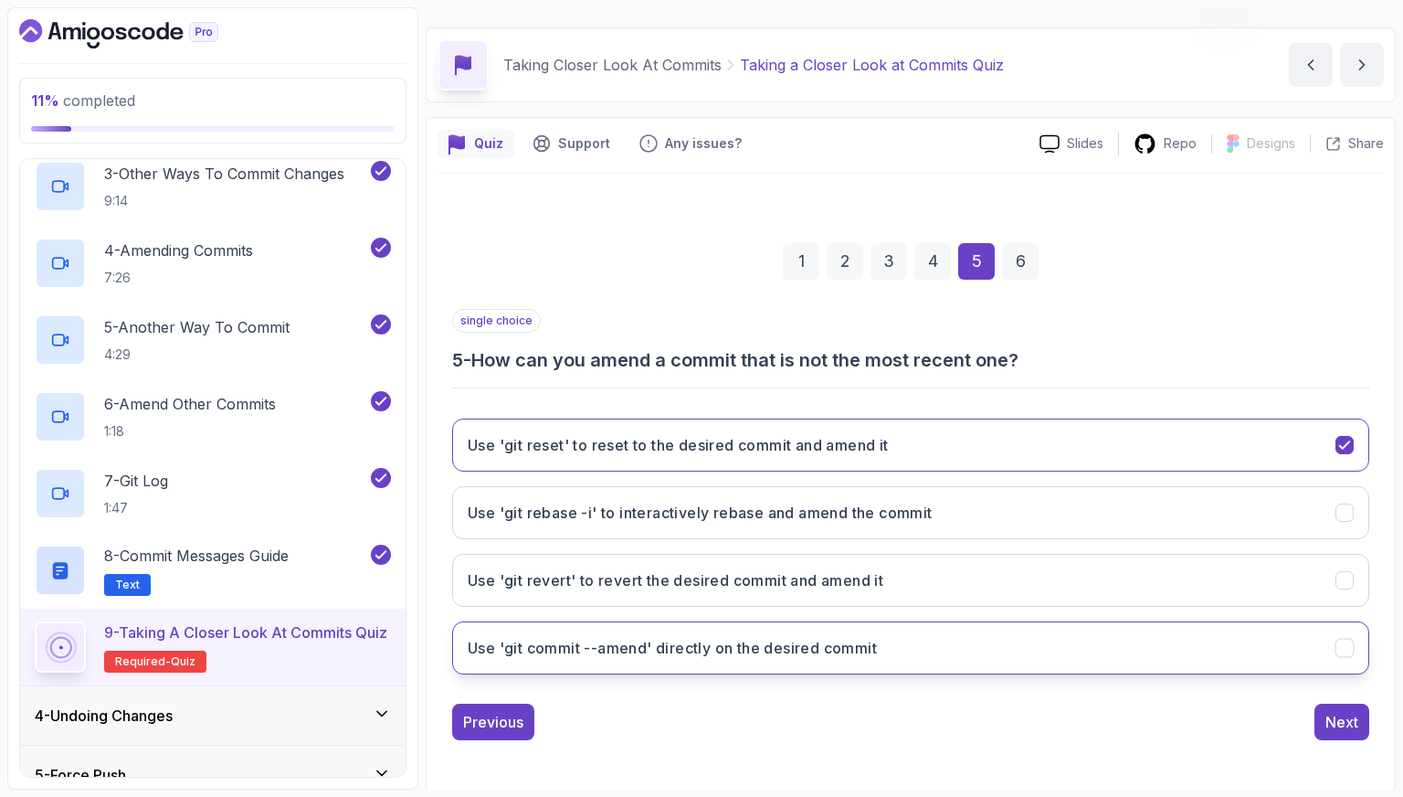
click at [926, 633] on button "Use 'git commit --amend' directly on the desired commit" at bounding box center [910, 647] width 917 height 53
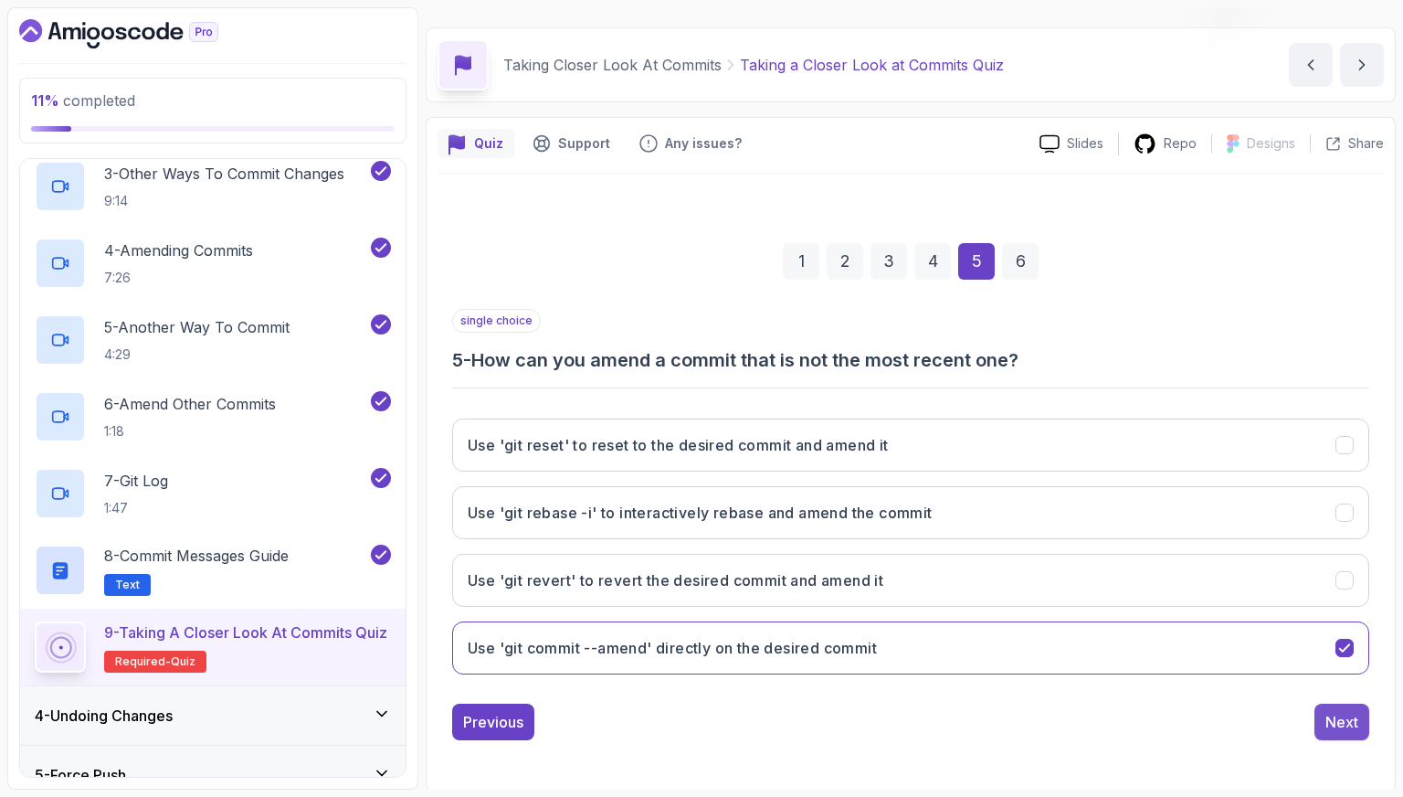
click at [1327, 721] on div "Next" at bounding box center [1342, 722] width 33 height 22
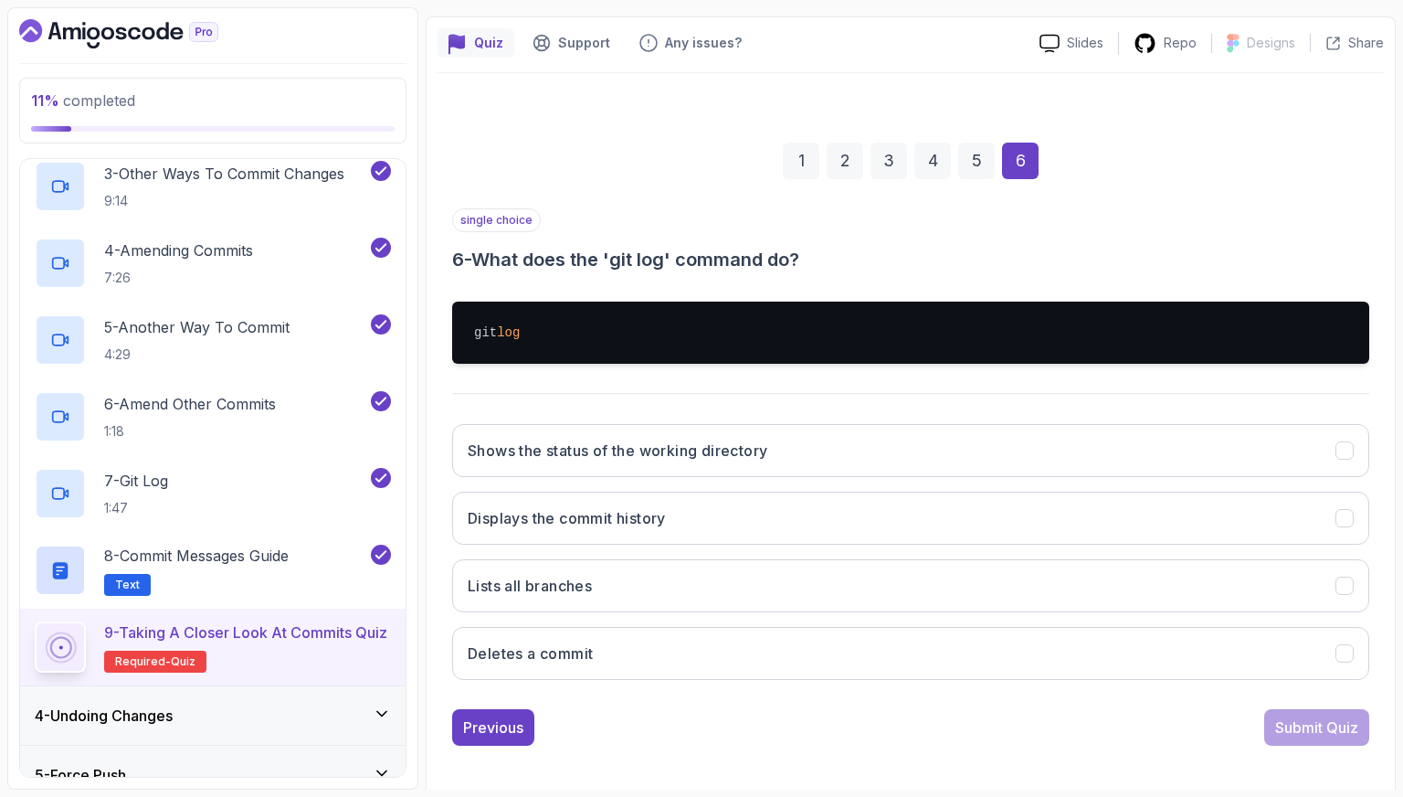
scroll to position [152, 0]
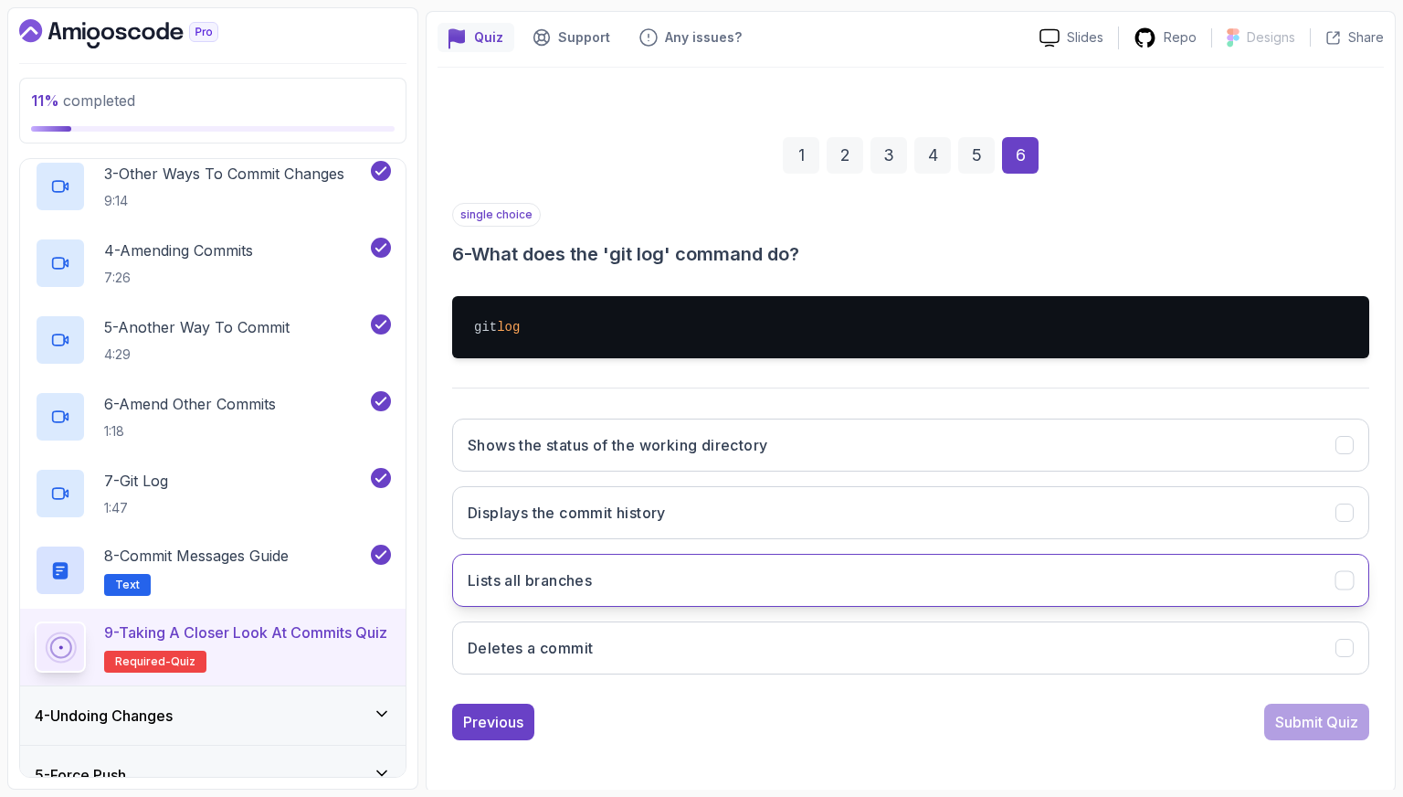
click at [602, 565] on button "Lists all branches" at bounding box center [910, 580] width 917 height 53
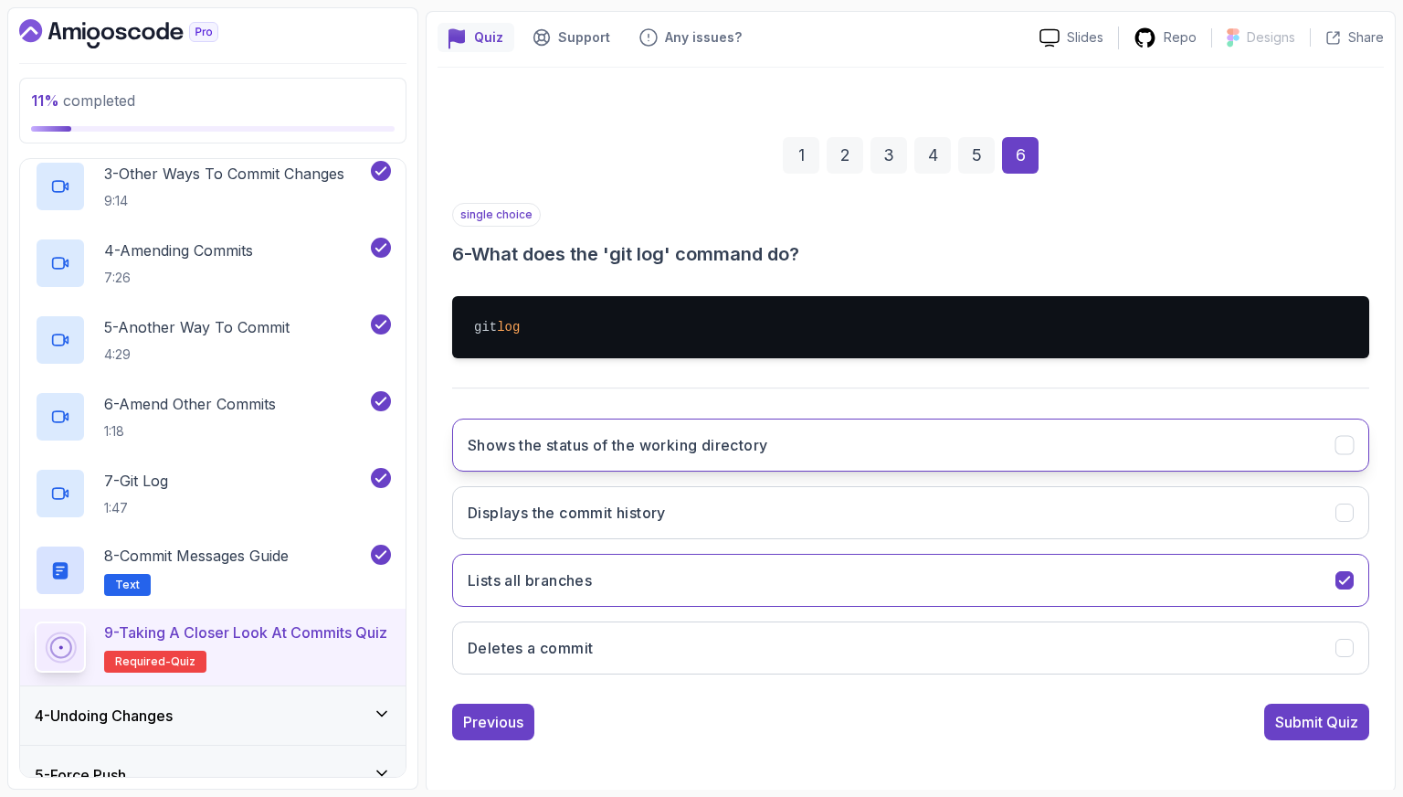
click at [685, 447] on h3 "Shows the status of the working directory" at bounding box center [618, 445] width 300 height 22
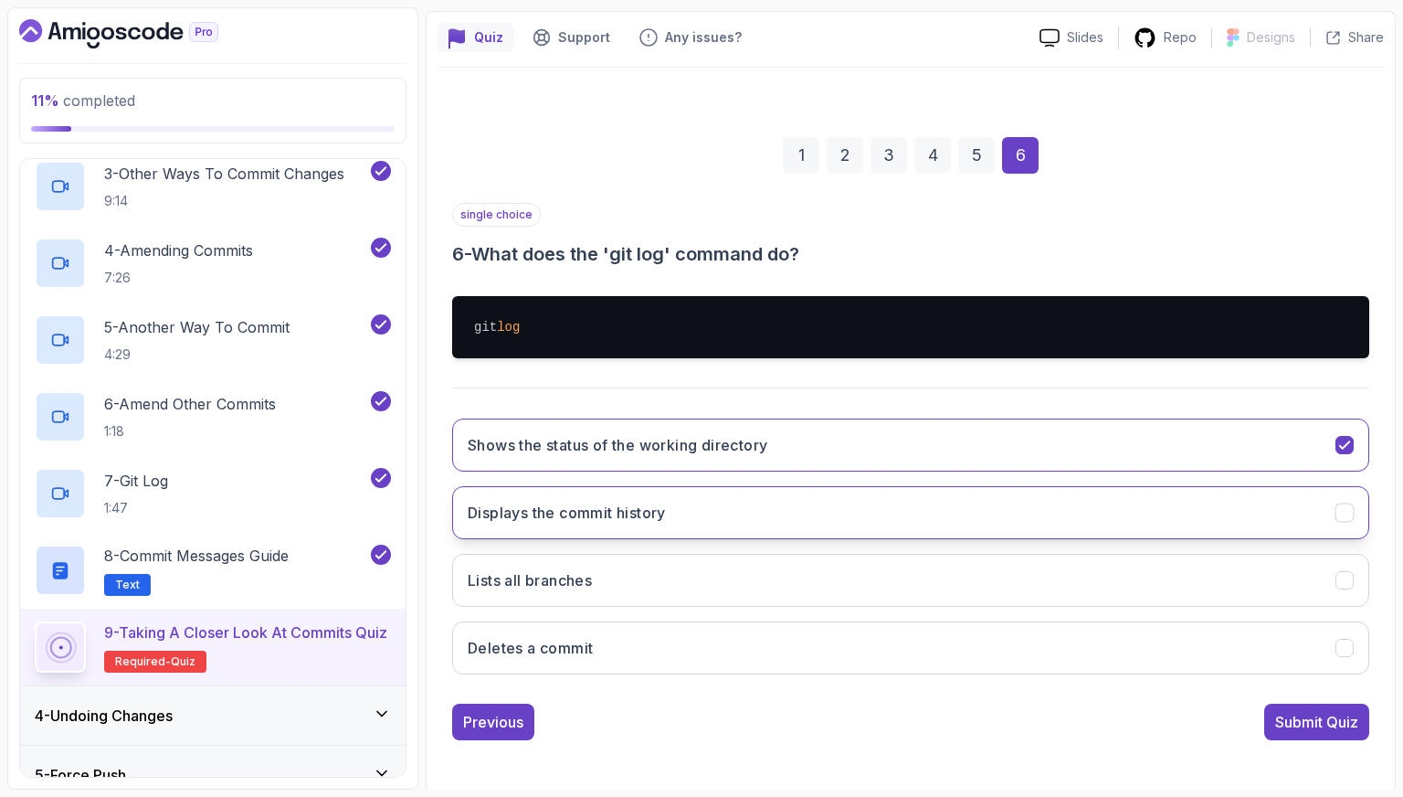
click at [778, 502] on button "Displays the commit history" at bounding box center [910, 512] width 917 height 53
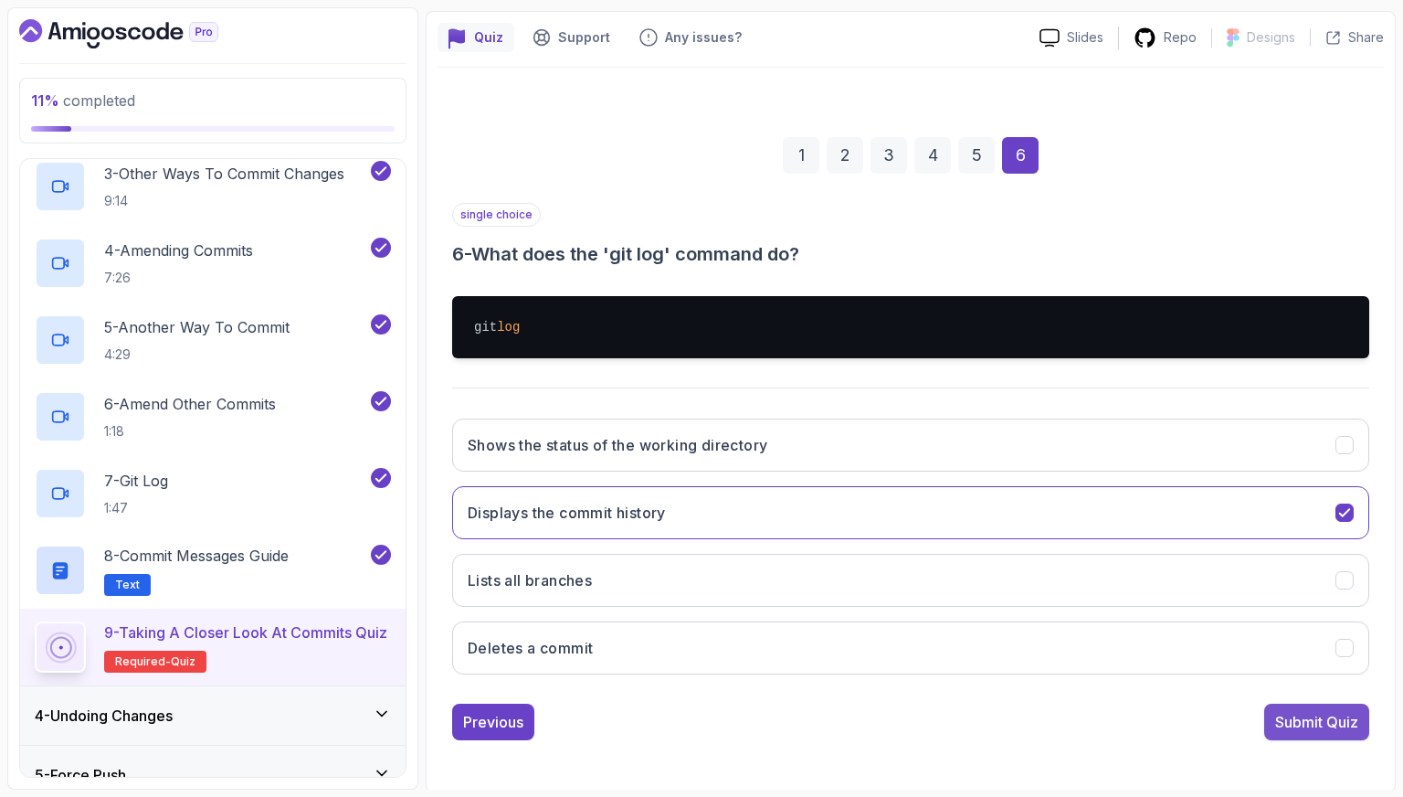
click at [1310, 724] on div "Submit Quiz" at bounding box center [1316, 722] width 83 height 22
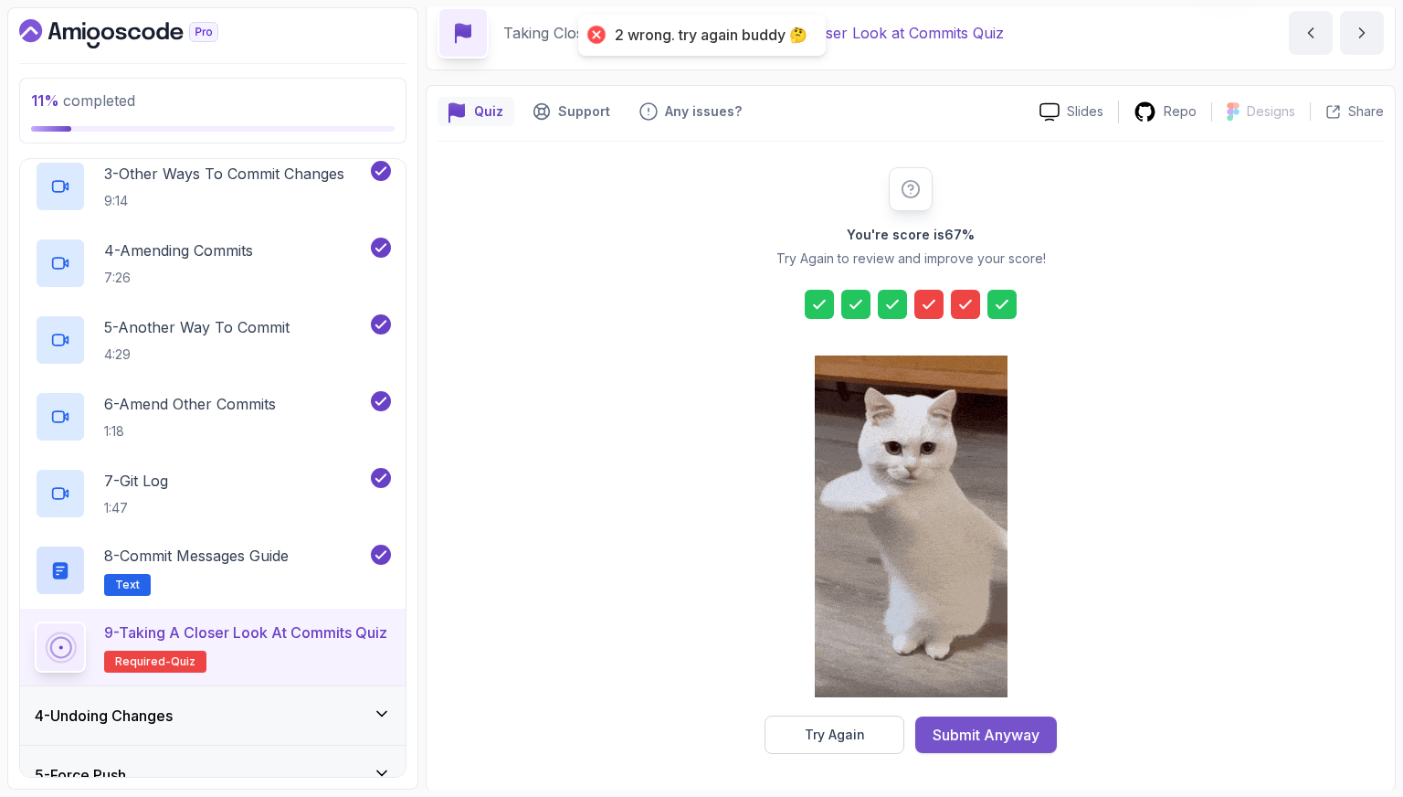
click at [989, 717] on button "Submit Anyway" at bounding box center [986, 734] width 142 height 37
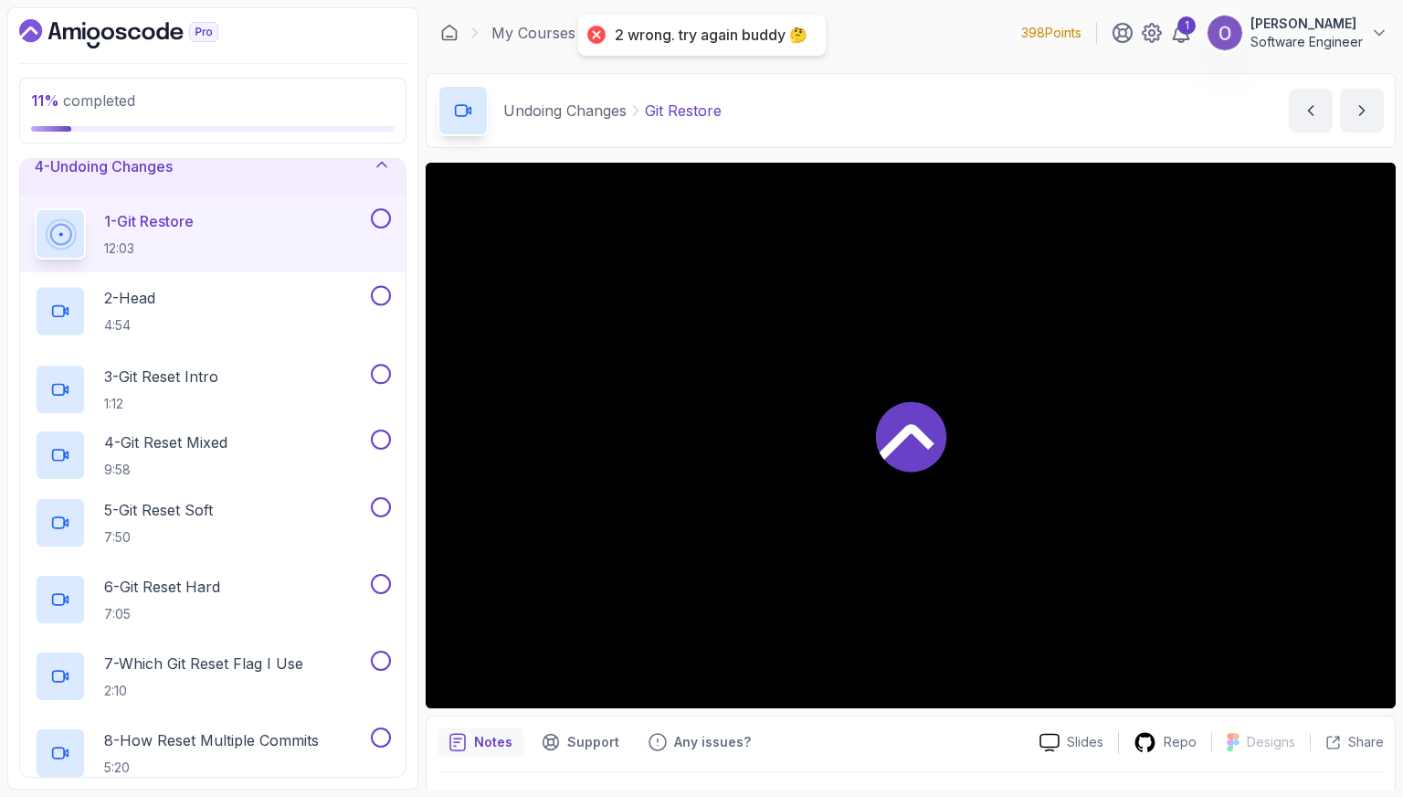
scroll to position [200, 0]
